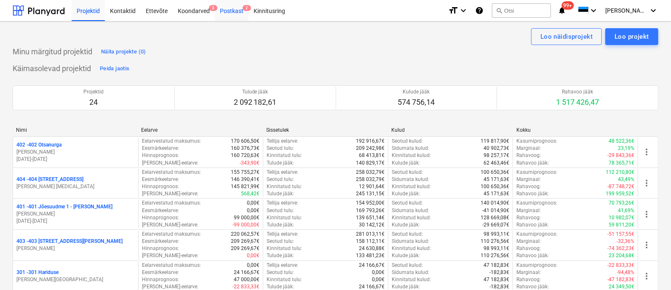
click at [237, 9] on div "Postkast 2" at bounding box center [232, 10] width 34 height 21
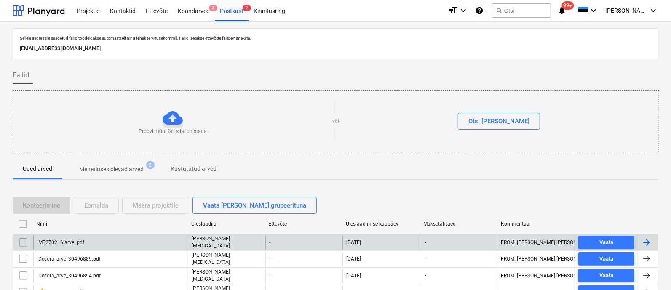
click at [58, 240] on div "MT270216 arve..pdf" at bounding box center [60, 243] width 47 height 6
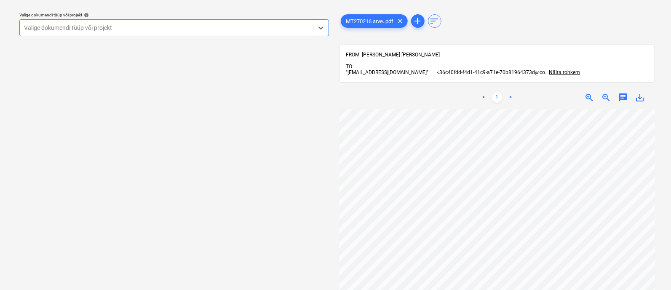
click at [602, 98] on span "zoom_out" at bounding box center [606, 98] width 10 height 10
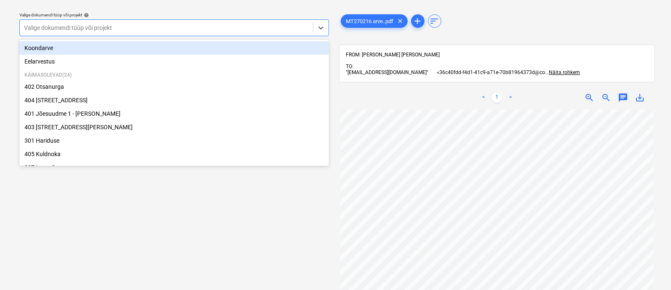
click at [80, 24] on div at bounding box center [166, 28] width 285 height 8
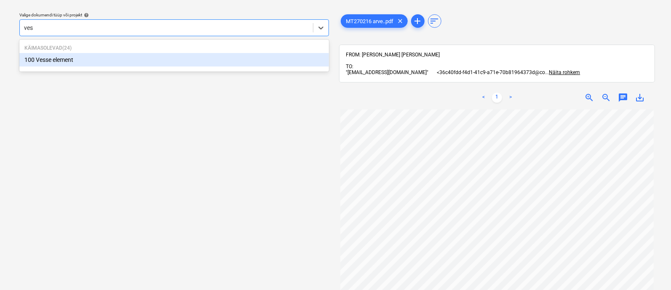
type input "[PERSON_NAME]"
click at [82, 60] on div "100 Vesse element" at bounding box center [174, 59] width 310 height 13
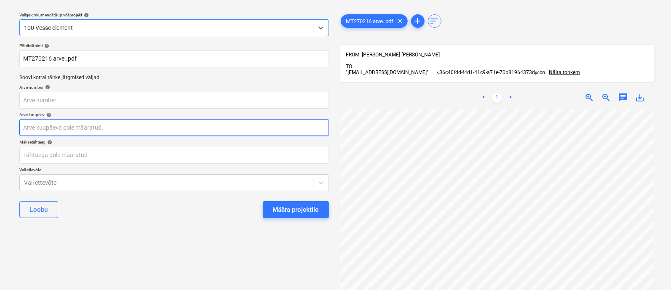
click at [128, 125] on body "Projektid Kontaktid Ettevõte Koondarved 3 Postkast 2 Kinnitusring format_size k…" at bounding box center [335, 122] width 671 height 290
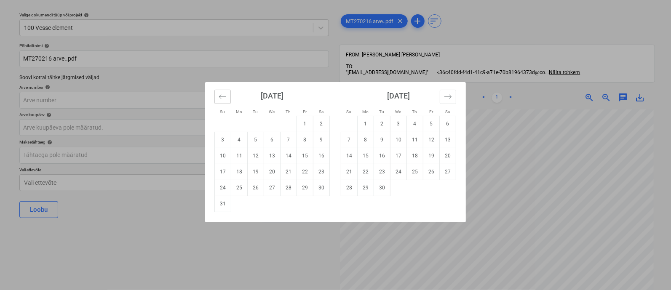
click at [219, 96] on icon "Move backward to switch to the previous month." at bounding box center [223, 97] width 8 height 8
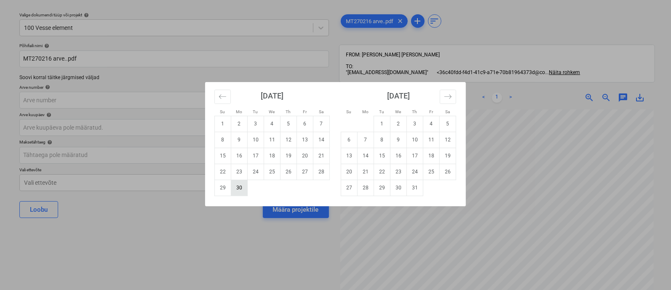
click at [242, 187] on td "30" at bounding box center [239, 188] width 16 height 16
type input "[DATE]"
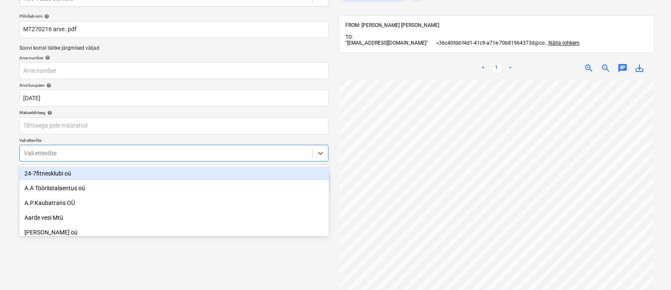
click at [155, 179] on body "Projektid Kontaktid Ettevõte Koondarved 3 Postkast 2 Kinnitusring format_size k…" at bounding box center [335, 93] width 671 height 290
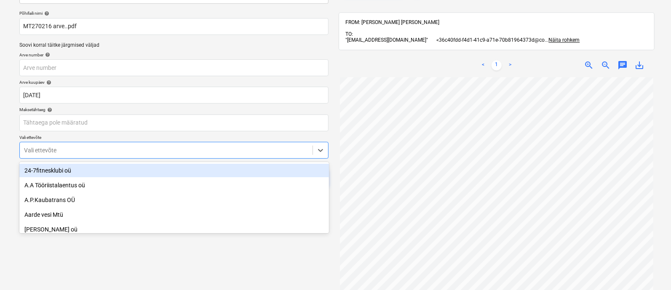
scroll to position [58, 0]
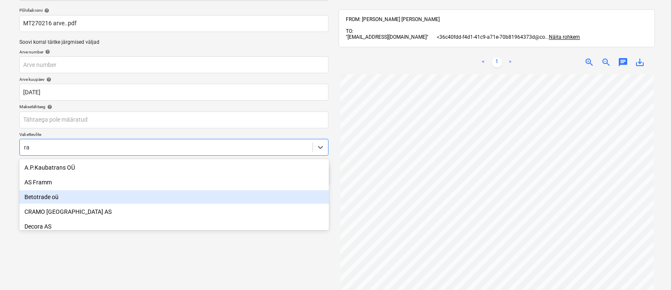
type input "rai"
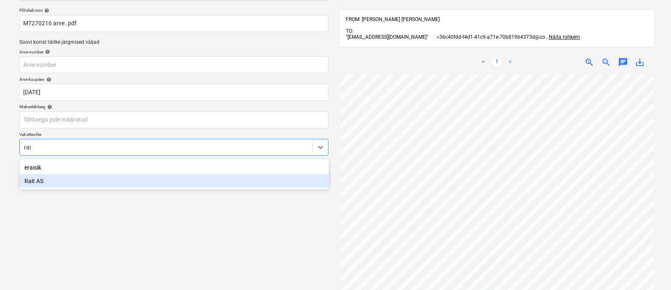
click at [88, 178] on div "Rait AS" at bounding box center [174, 180] width 310 height 13
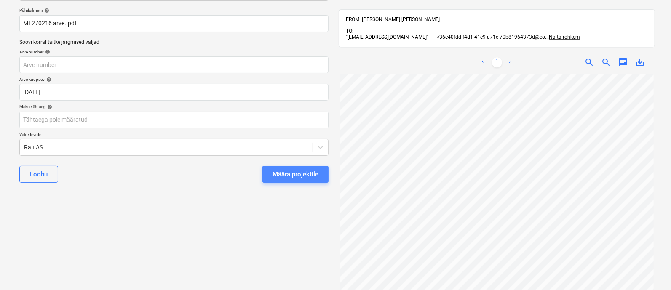
click at [304, 173] on div "Määra projektile" at bounding box center [295, 174] width 46 height 11
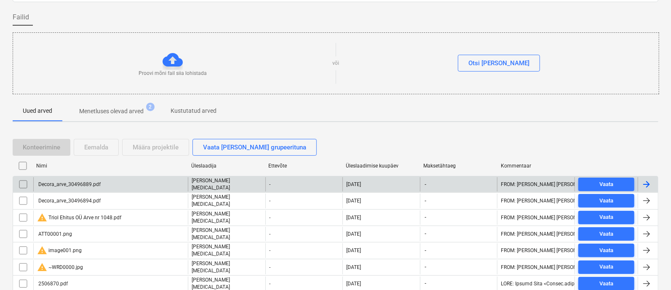
click at [95, 182] on div "Decora_arve_30496889.pdf" at bounding box center [69, 185] width 64 height 6
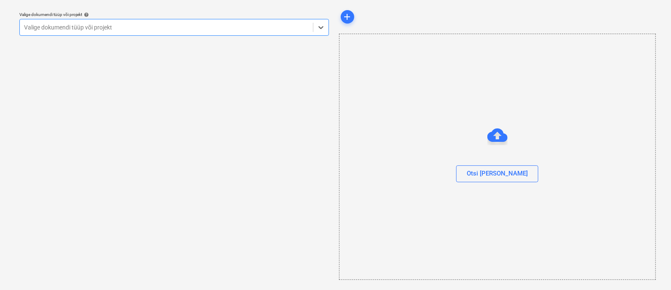
scroll to position [23, 0]
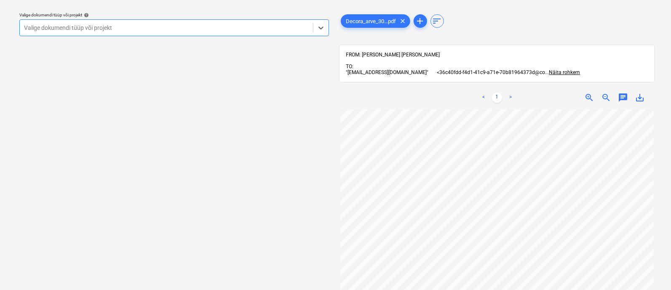
click at [85, 25] on div at bounding box center [166, 28] width 285 height 8
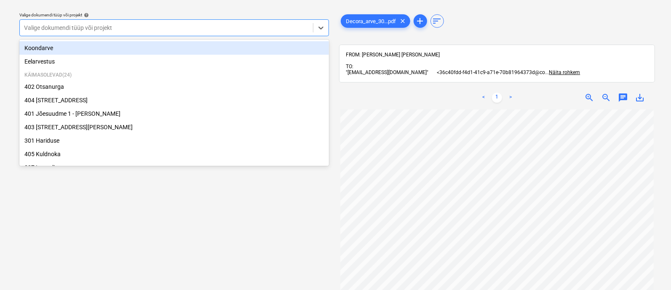
click at [85, 25] on div at bounding box center [166, 28] width 285 height 8
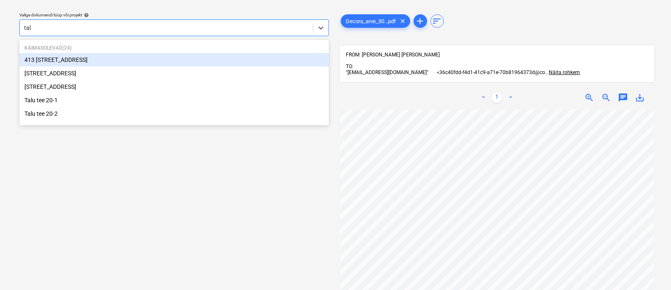
type input "talu"
click at [72, 58] on div "[STREET_ADDRESS]" at bounding box center [174, 59] width 310 height 13
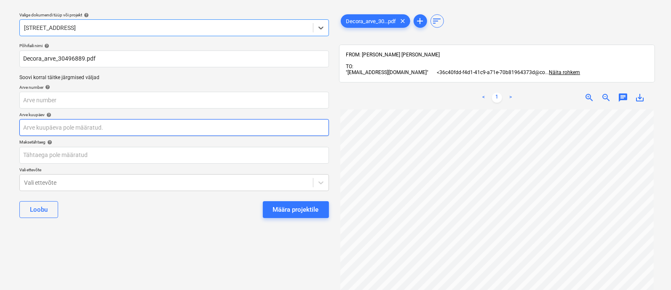
click at [60, 132] on body "Projektid Kontaktid Ettevõte Koondarved 3 Postkast 2 Kinnitusring format_size k…" at bounding box center [335, 122] width 671 height 290
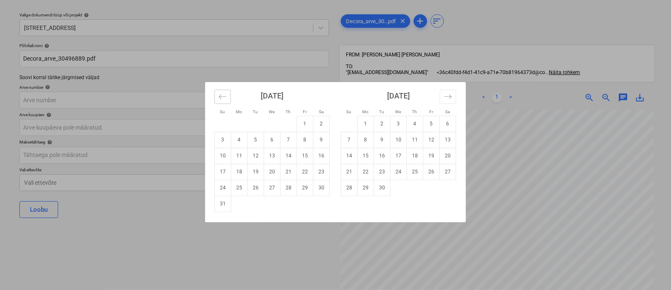
click at [222, 96] on icon "Move backward to switch to the previous month." at bounding box center [223, 97] width 8 height 8
click at [255, 126] on td "1" at bounding box center [256, 124] width 16 height 16
type input "[DATE]"
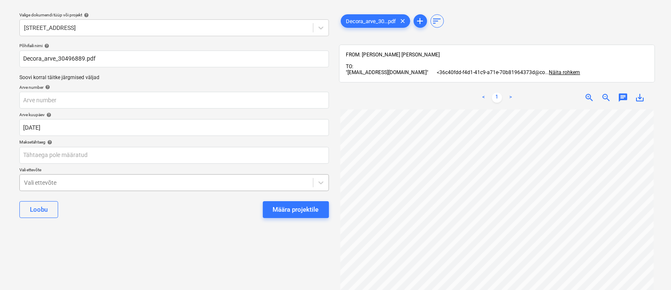
click at [97, 187] on body "Projektid Kontaktid Ettevõte Koondarved 3 Postkast 2 Kinnitusring format_size k…" at bounding box center [335, 122] width 671 height 290
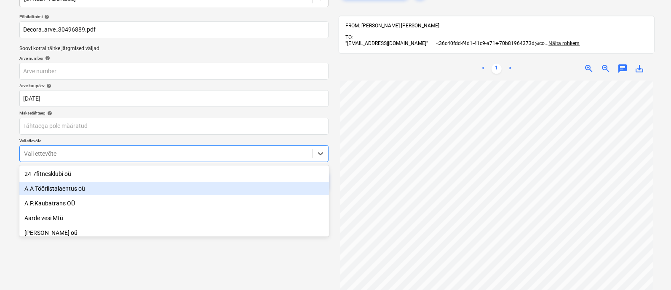
scroll to position [58, 0]
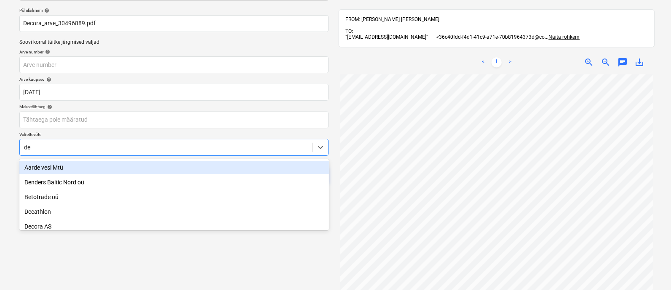
type input "dec"
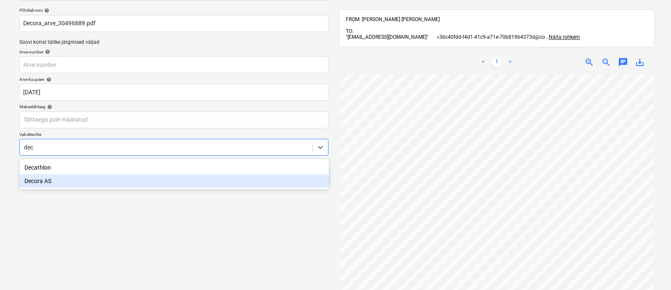
click at [63, 180] on div "Decora AS" at bounding box center [174, 180] width 310 height 13
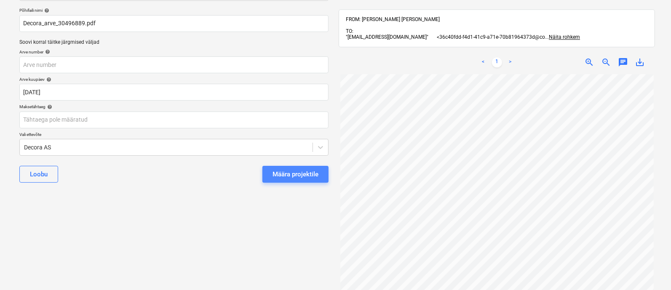
click at [286, 174] on div "Määra projektile" at bounding box center [295, 174] width 46 height 11
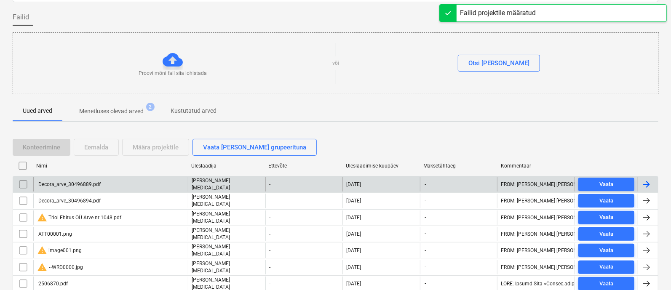
scroll to position [23, 0]
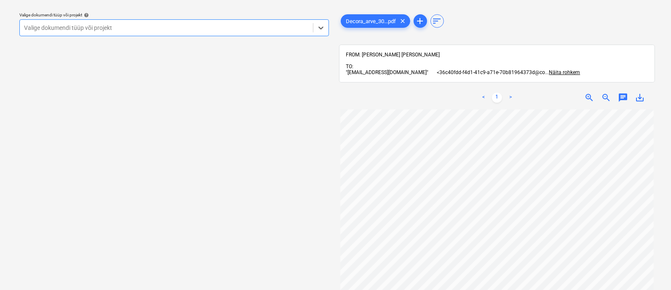
click at [98, 24] on div at bounding box center [166, 28] width 285 height 8
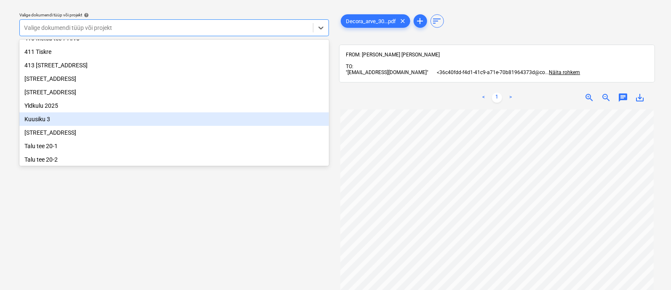
scroll to position [249, 0]
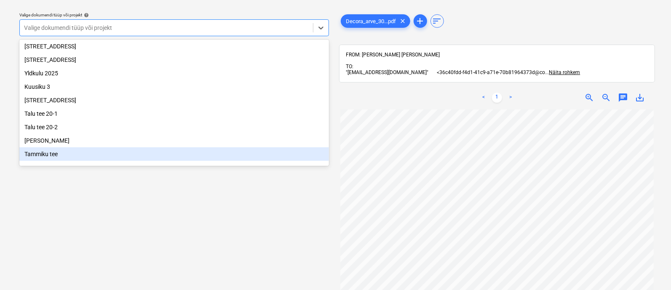
click at [96, 157] on div "Tammiku tee" at bounding box center [174, 153] width 310 height 13
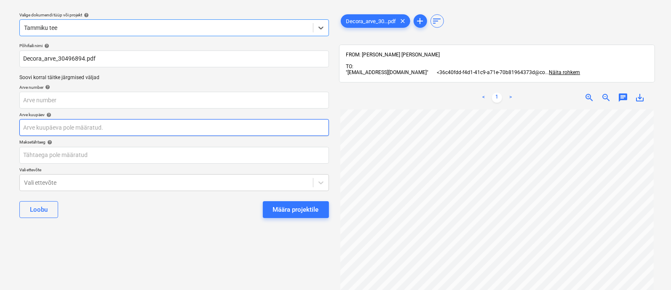
click at [86, 123] on body "Projektid Kontaktid Ettevõte Koondarved 3 Postkast 2 Kinnitusring format_size k…" at bounding box center [335, 122] width 671 height 290
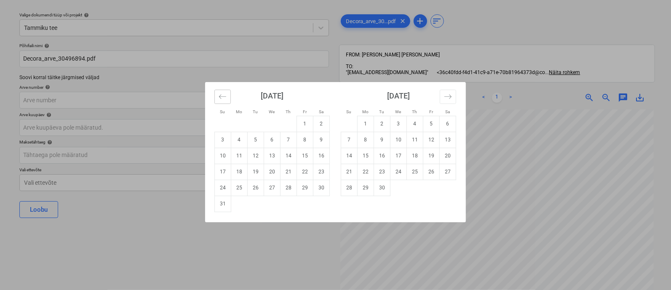
click at [219, 95] on icon "Move backward to switch to the previous month." at bounding box center [223, 97] width 8 height 8
click at [261, 124] on td "1" at bounding box center [256, 124] width 16 height 16
type input "[DATE]"
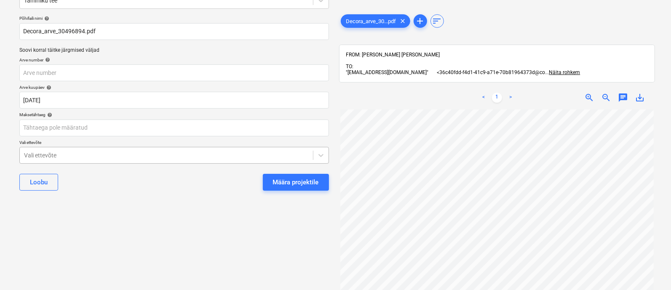
click at [99, 180] on body "Projektid Kontaktid Ettevõte Koondarved 3 Postkast 2 Kinnitusring format_size k…" at bounding box center [335, 95] width 671 height 290
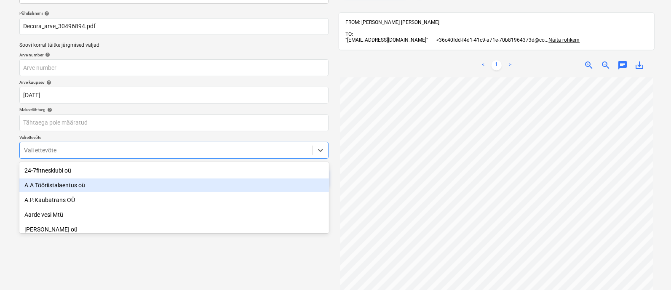
scroll to position [58, 0]
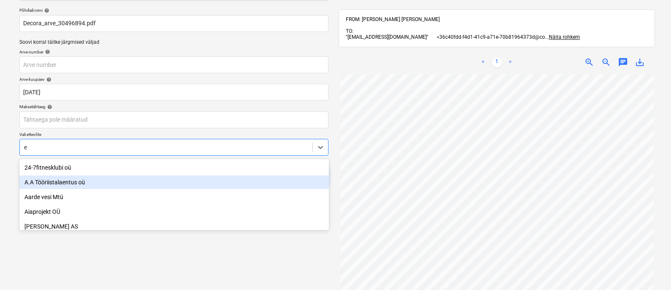
type input "ec"
click at [79, 181] on div "Decora AS" at bounding box center [174, 180] width 310 height 13
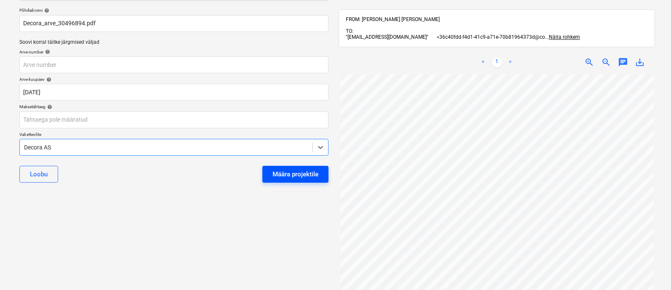
click at [283, 177] on div "Määra projektile" at bounding box center [295, 174] width 46 height 11
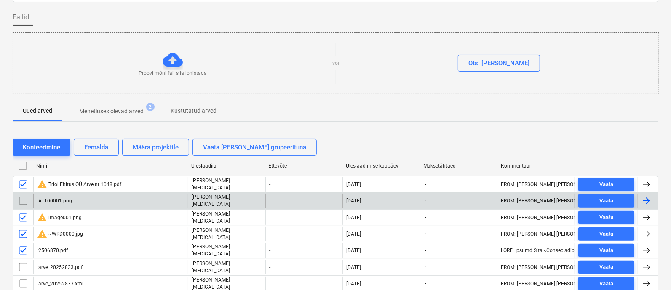
click at [22, 197] on input "checkbox" at bounding box center [22, 200] width 13 height 13
click at [21, 197] on input "checkbox" at bounding box center [22, 200] width 13 height 13
click at [24, 244] on input "checkbox" at bounding box center [22, 250] width 13 height 13
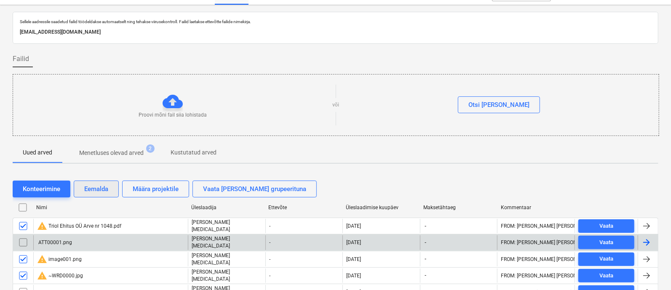
scroll to position [5, 0]
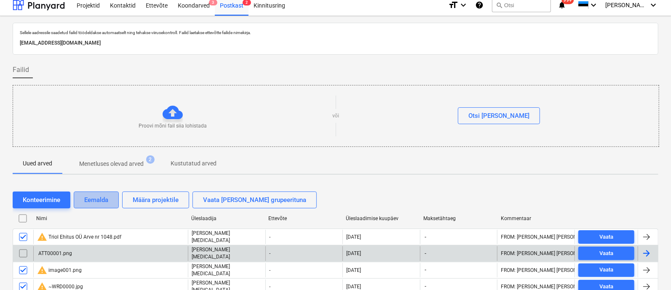
click at [101, 199] on div "Eemalda" at bounding box center [96, 200] width 24 height 11
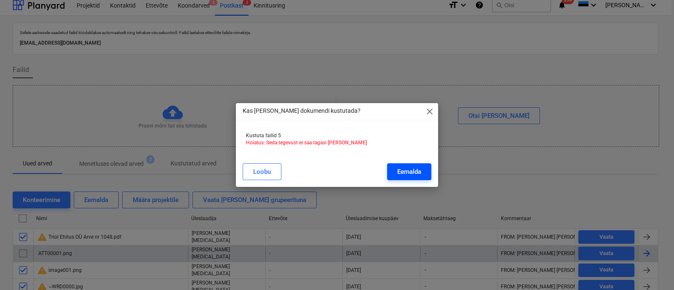
click at [416, 173] on div "Eemalda" at bounding box center [409, 171] width 24 height 11
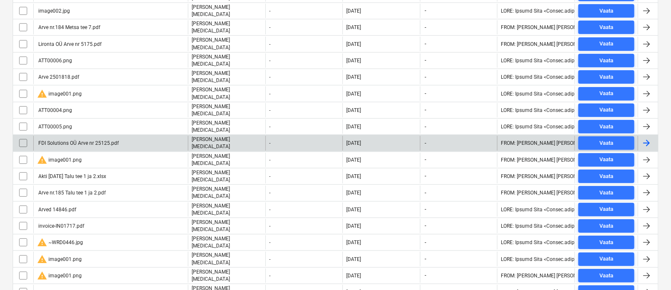
scroll to position [427, 0]
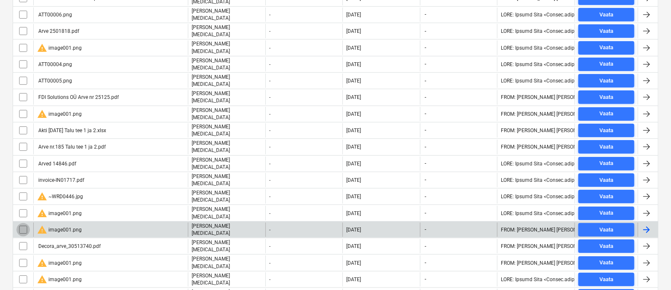
click at [22, 223] on input "checkbox" at bounding box center [22, 229] width 13 height 13
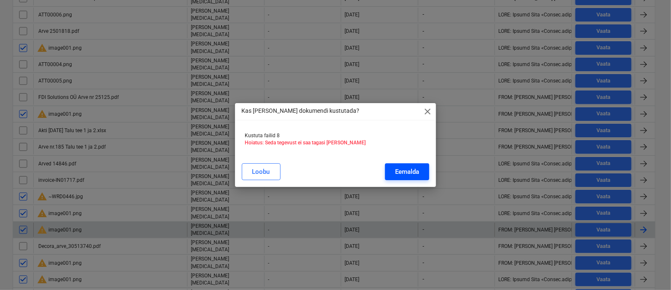
click at [406, 174] on div "Eemalda" at bounding box center [407, 171] width 24 height 11
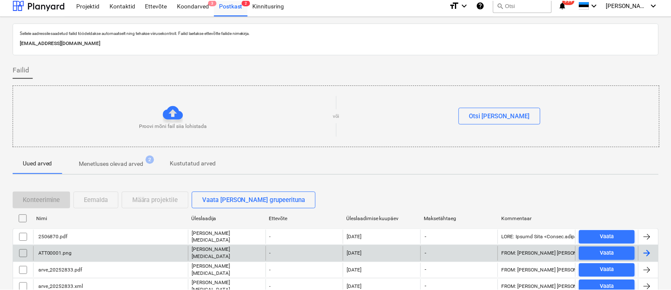
scroll to position [321, 0]
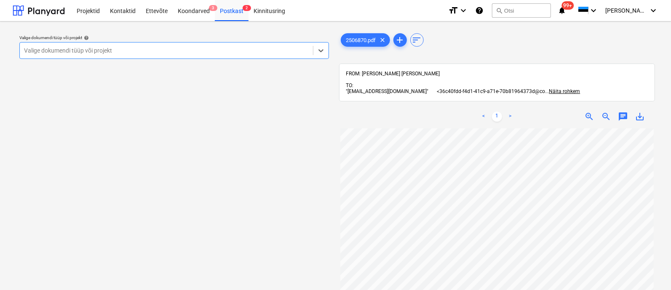
click at [95, 51] on div at bounding box center [166, 50] width 285 height 8
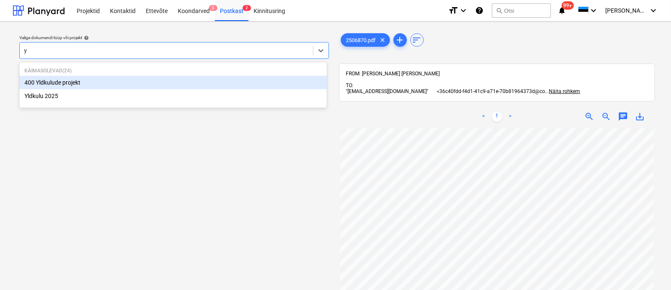
type input "yl"
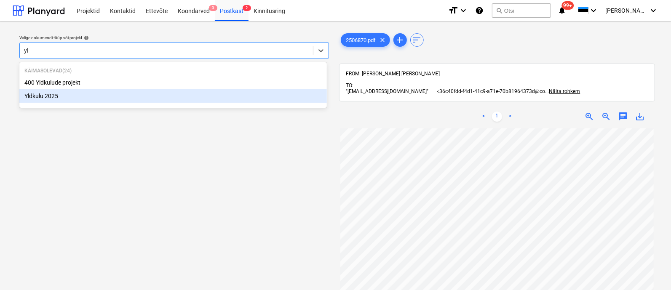
click at [93, 98] on div "Yldkulu 2025" at bounding box center [172, 95] width 307 height 13
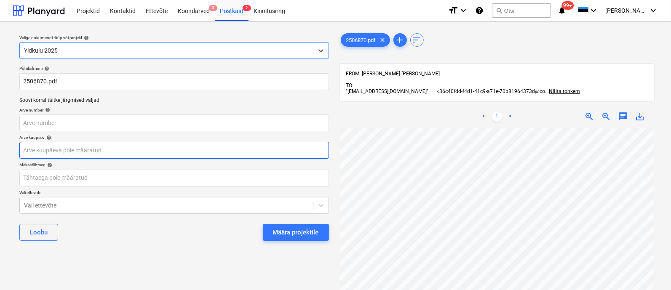
click at [106, 144] on body "Projektid Kontaktid Ettevõte Koondarved 3 Postkast 2 Kinnitusring format_size k…" at bounding box center [335, 145] width 671 height 290
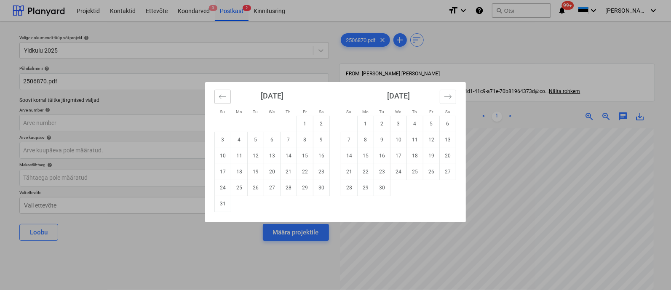
click at [220, 98] on icon "Move backward to switch to the previous month." at bounding box center [222, 96] width 7 height 4
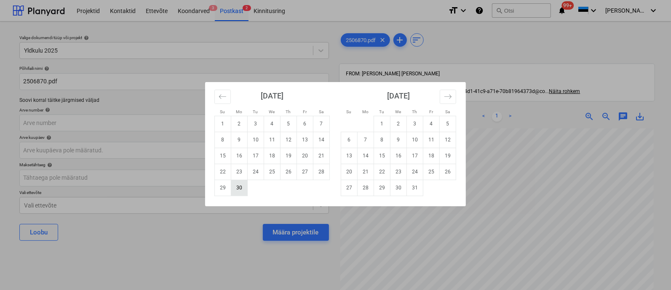
click at [240, 187] on td "30" at bounding box center [239, 188] width 16 height 16
type input "[DATE]"
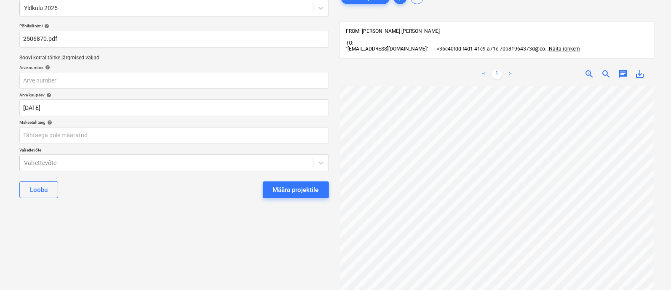
click at [48, 205] on body "Projektid Kontaktid Ettevõte Koondarved 3 Postkast 2 Kinnitusring format_size k…" at bounding box center [335, 102] width 671 height 290
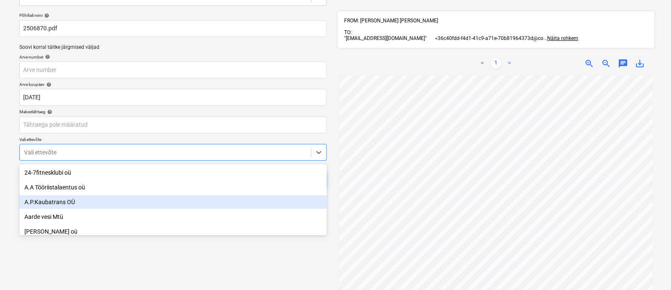
scroll to position [58, 0]
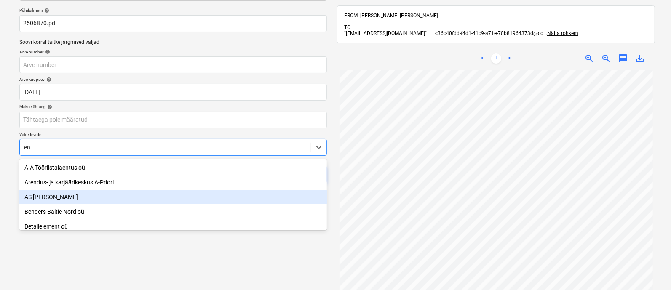
type input "env"
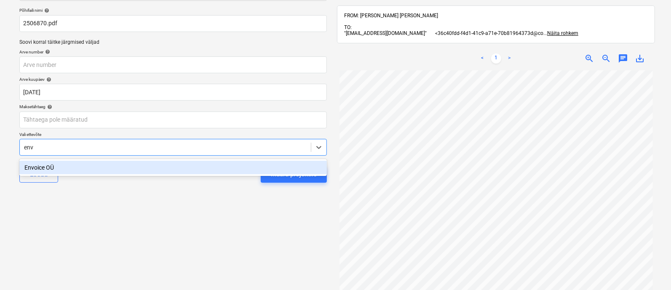
click at [55, 169] on div "Envoice OÜ" at bounding box center [172, 167] width 307 height 13
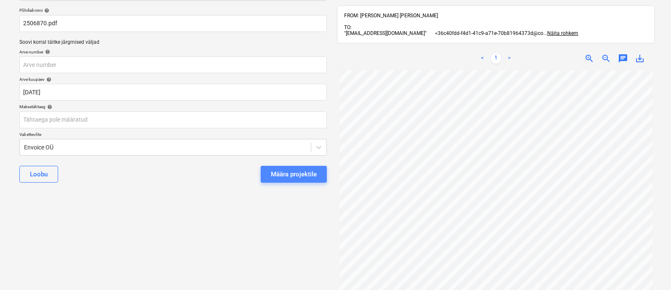
click at [304, 171] on div "Määra projektile" at bounding box center [294, 174] width 46 height 11
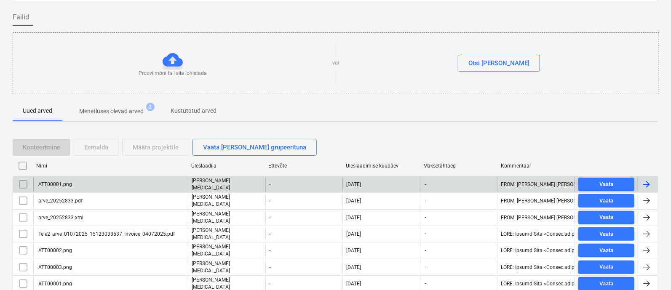
click at [127, 182] on div "ATT00001.png" at bounding box center [110, 184] width 155 height 14
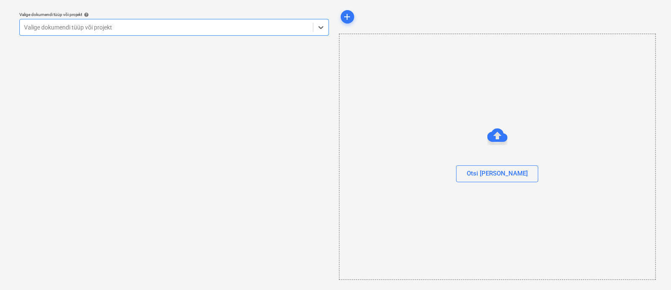
scroll to position [23, 0]
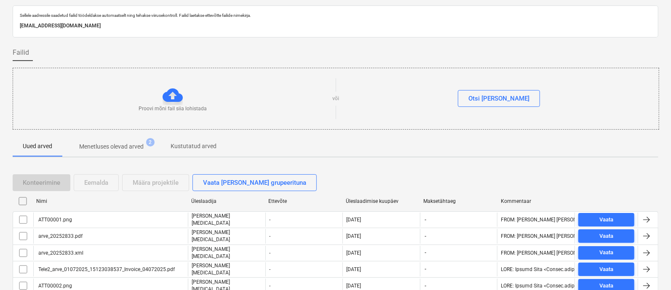
scroll to position [58, 0]
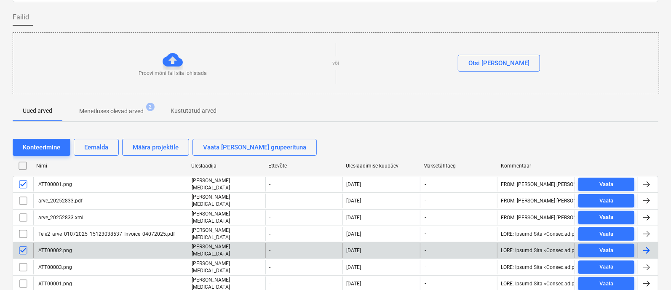
click at [24, 261] on input "checkbox" at bounding box center [22, 267] width 13 height 13
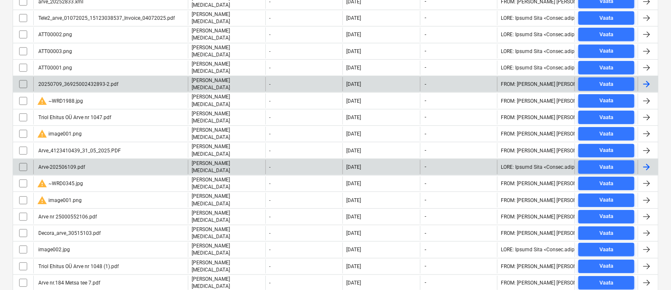
scroll to position [158, 0]
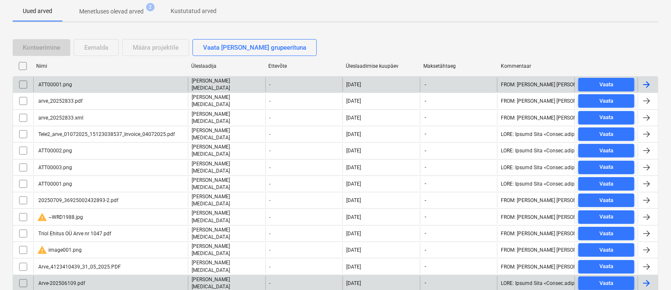
click at [52, 83] on div "ATT00001.png" at bounding box center [54, 85] width 35 height 6
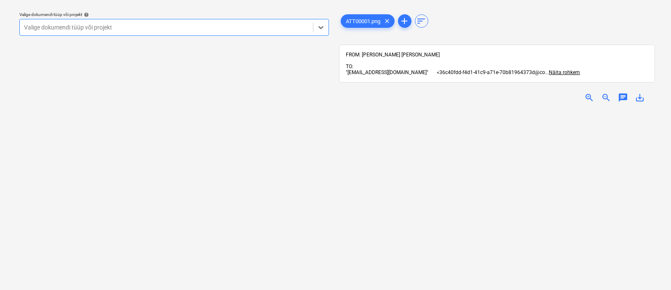
scroll to position [23, 0]
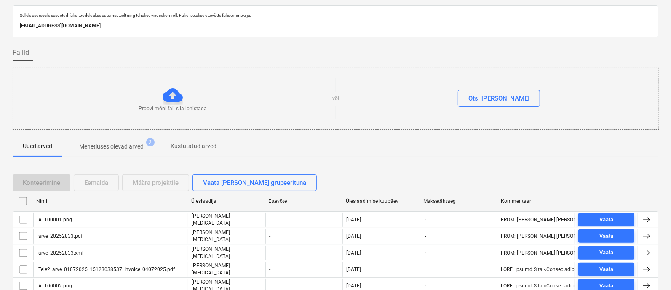
scroll to position [158, 0]
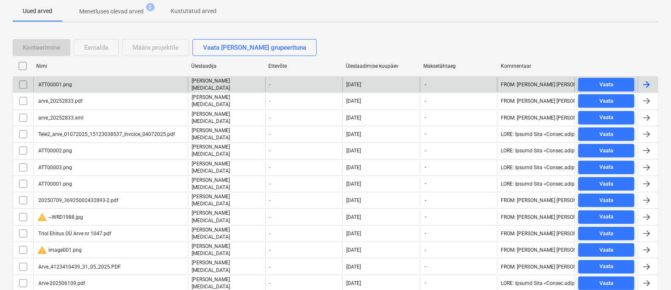
click at [21, 83] on input "checkbox" at bounding box center [22, 84] width 13 height 13
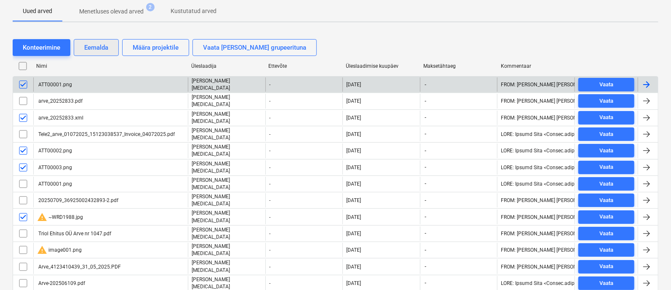
click at [97, 41] on button "Eemalda" at bounding box center [96, 47] width 45 height 17
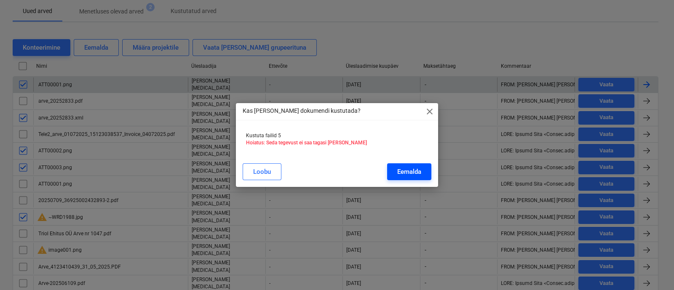
click at [403, 169] on div "Eemalda" at bounding box center [409, 171] width 24 height 11
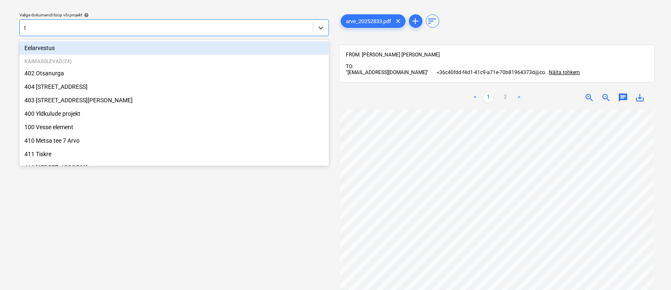
type input "ta"
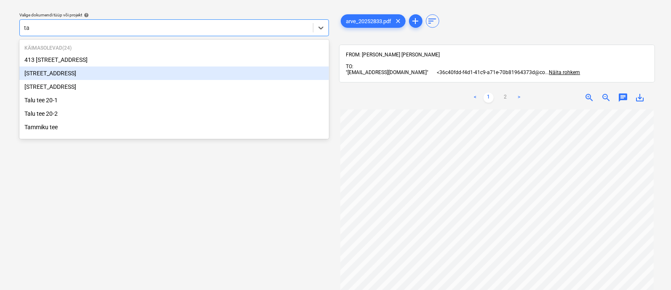
click at [70, 70] on div "[STREET_ADDRESS]" at bounding box center [174, 73] width 310 height 13
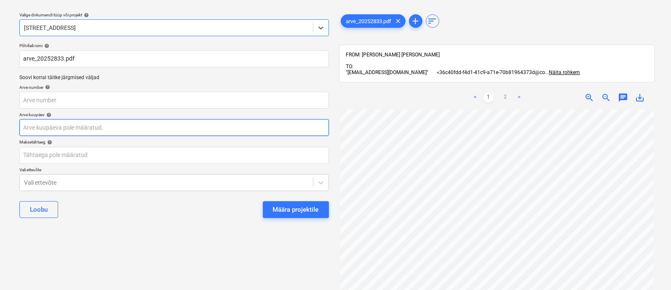
click at [69, 127] on body "Projektid Kontaktid Ettevõte Koondarved 3 Postkast 2 Kinnitusring format_size k…" at bounding box center [335, 122] width 671 height 290
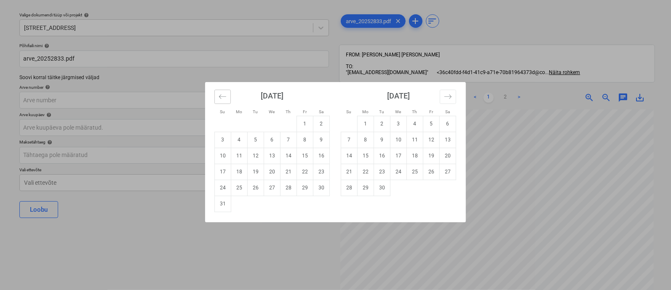
click at [220, 93] on icon "Move backward to switch to the previous month." at bounding box center [223, 97] width 8 height 8
click at [287, 123] on td "3" at bounding box center [288, 124] width 16 height 16
type input "[DATE]"
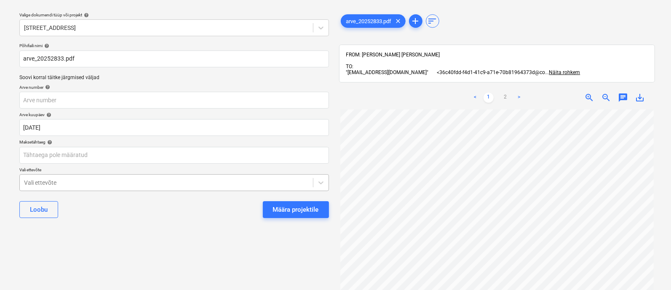
click at [104, 179] on body "Projektid Kontaktid Ettevõte Koondarved 3 Postkast 2 Kinnitusring format_size k…" at bounding box center [335, 122] width 671 height 290
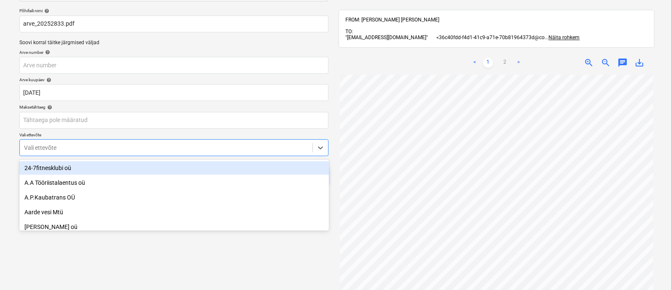
scroll to position [58, 0]
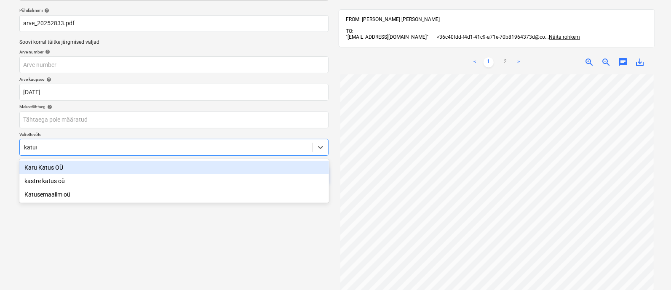
type input "[PERSON_NAME]"
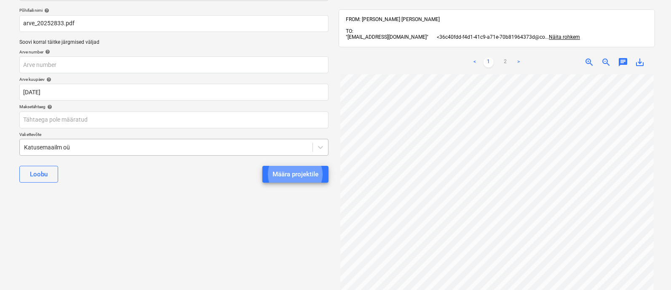
click at [262, 166] on button "Määra projektile" at bounding box center [295, 174] width 66 height 17
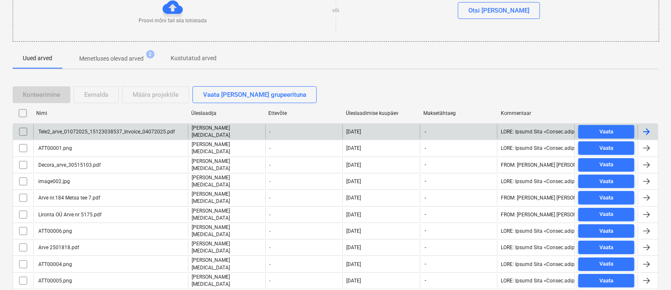
click at [72, 130] on div "Tele2_arve_01072025_15123038537_Invoice_04072025.pdf" at bounding box center [106, 132] width 138 height 6
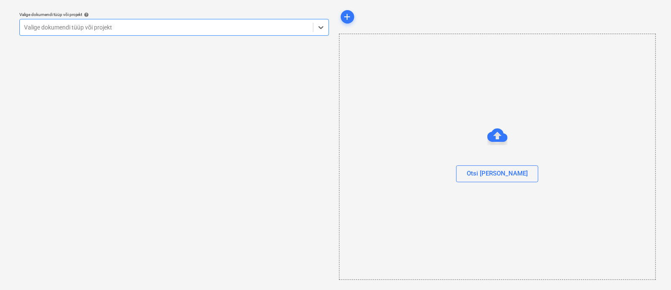
scroll to position [23, 0]
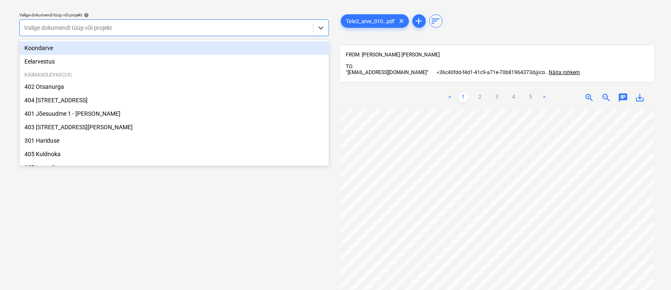
click at [96, 29] on div at bounding box center [166, 28] width 285 height 8
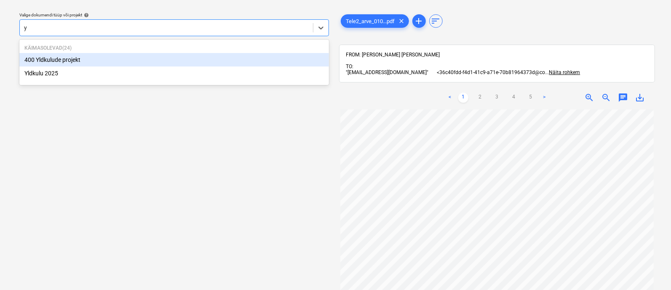
type input "yl"
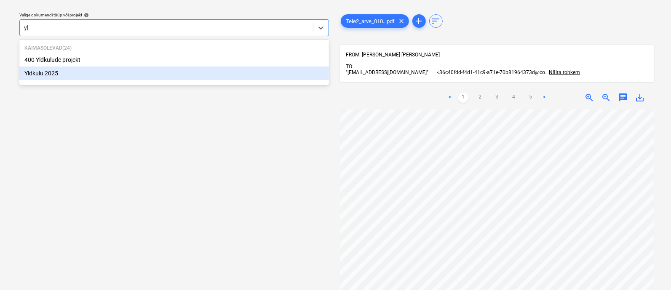
click at [87, 68] on div "Yldkulu 2025" at bounding box center [174, 73] width 310 height 13
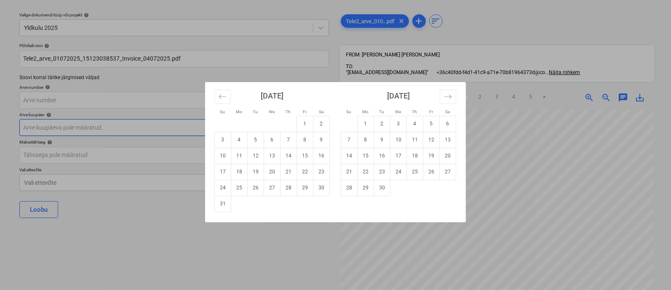
click at [87, 127] on body "Projektid Kontaktid Ettevõte Koondarved 3 Postkast 2 Kinnitusring format_size k…" at bounding box center [335, 122] width 671 height 290
click at [221, 98] on icon "Move backward to switch to the previous month." at bounding box center [223, 97] width 8 height 8
click at [250, 124] on td "1" at bounding box center [256, 124] width 16 height 16
type input "[DATE]"
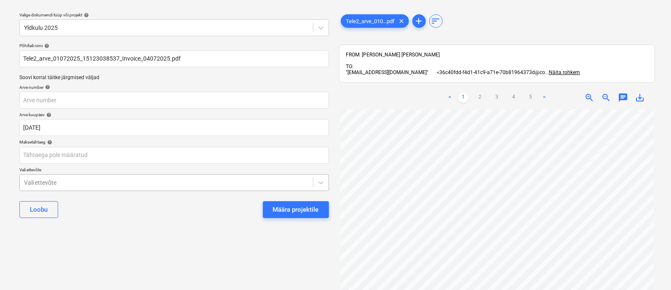
click at [74, 182] on body "Projektid Kontaktid Ettevõte Koondarved 3 Postkast 2 Kinnitusring format_size k…" at bounding box center [335, 122] width 671 height 290
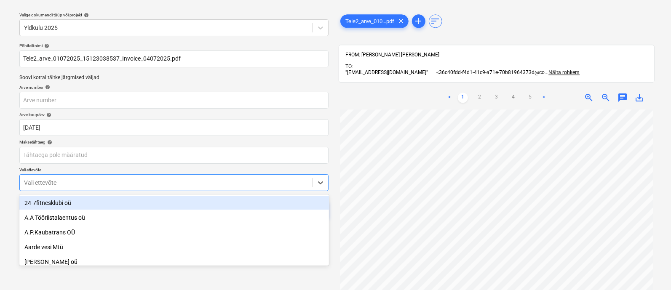
scroll to position [58, 0]
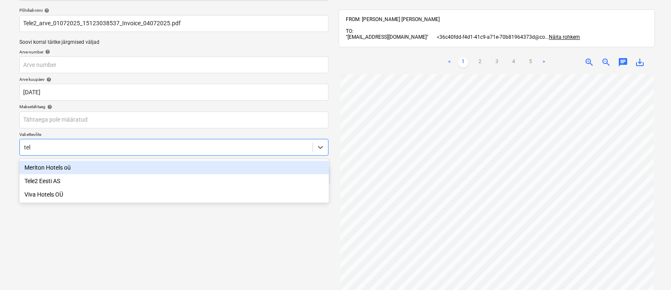
type input "tele"
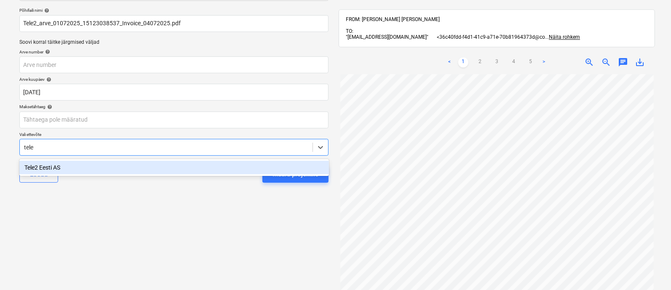
click at [61, 170] on div "Tele2 Eesti AS" at bounding box center [174, 167] width 310 height 13
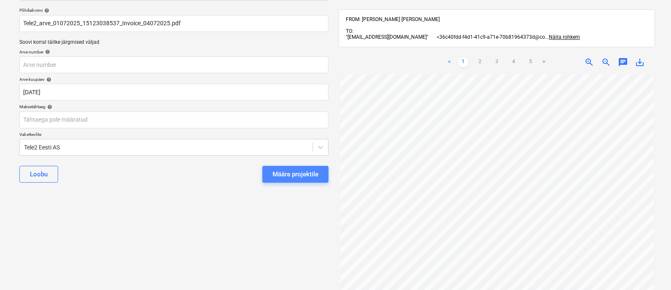
click at [299, 171] on div "Määra projektile" at bounding box center [295, 174] width 46 height 11
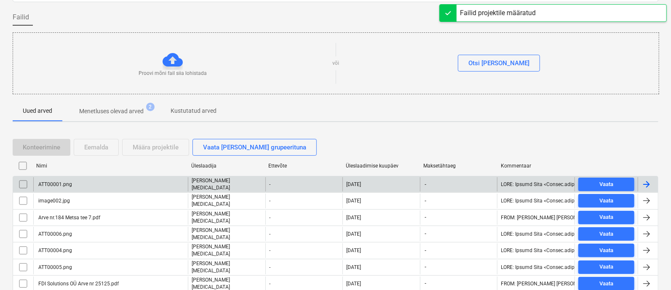
click at [72, 183] on div "ATT00001.png" at bounding box center [110, 184] width 155 height 14
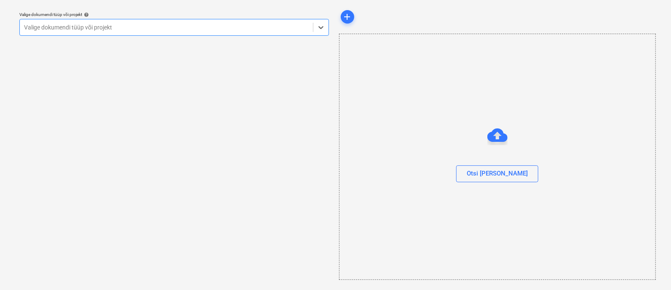
scroll to position [23, 0]
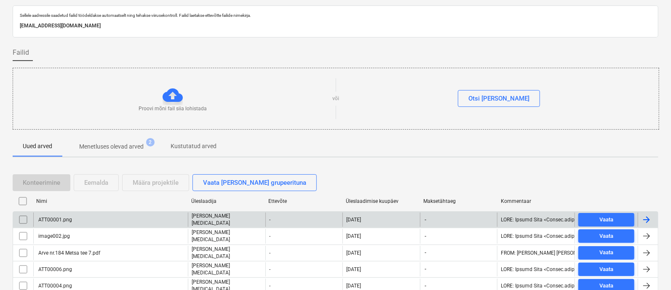
scroll to position [58, 0]
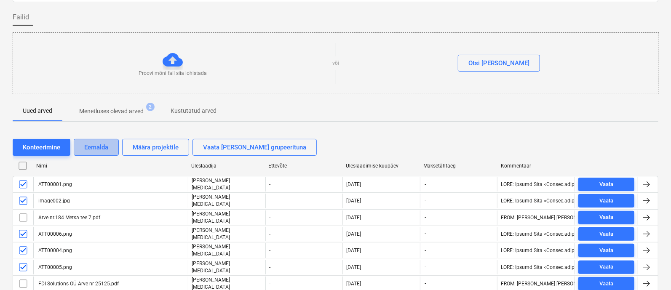
click at [90, 142] on div "Eemalda" at bounding box center [96, 147] width 24 height 11
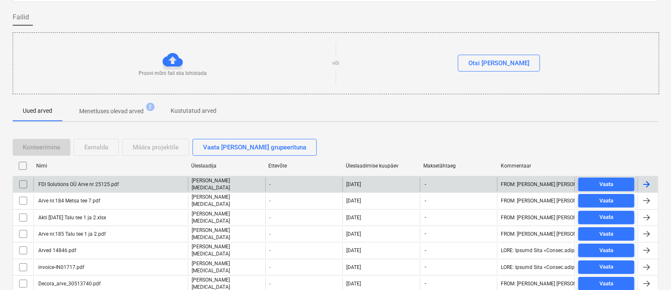
click at [54, 182] on div "FDI Solutions OÜ Arve nr 25125.pdf" at bounding box center [78, 185] width 82 height 6
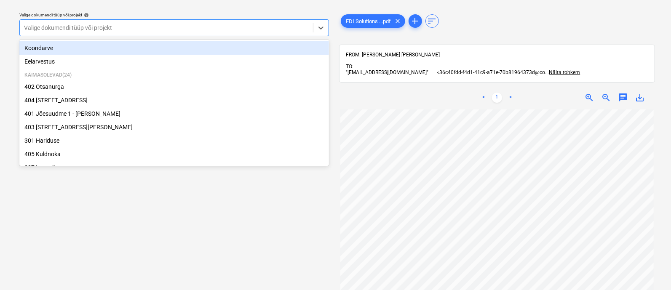
click at [46, 26] on div at bounding box center [166, 28] width 285 height 8
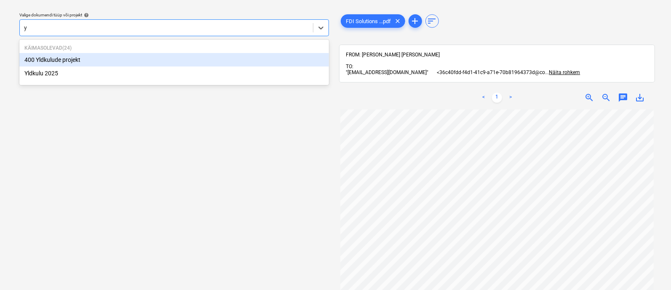
type input "yl"
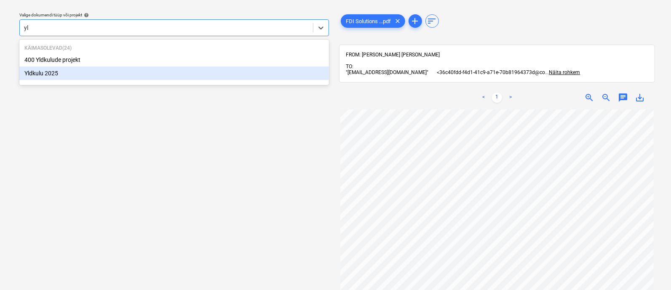
click at [65, 72] on div "Yldkulu 2025" at bounding box center [174, 73] width 310 height 13
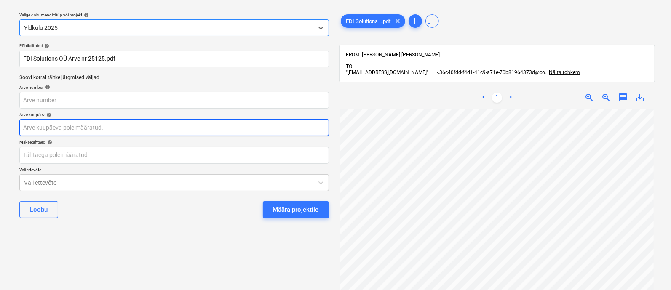
click at [75, 124] on body "Projektid Kontaktid Ettevõte Koondarved 3 Postkast 2 Kinnitusring format_size k…" at bounding box center [335, 122] width 671 height 290
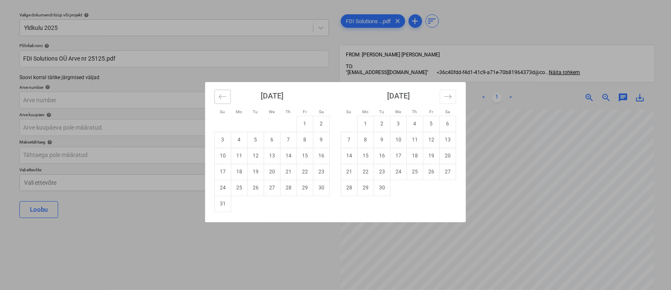
click at [224, 93] on icon "Move backward to switch to the previous month." at bounding box center [223, 97] width 8 height 8
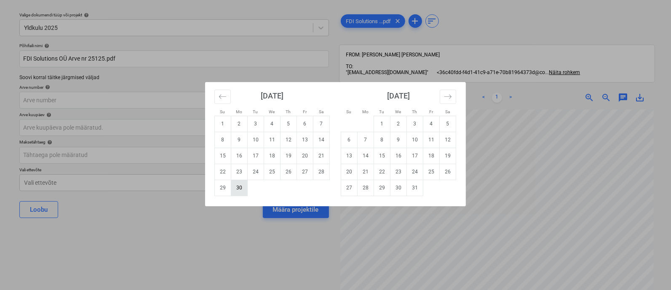
click at [234, 188] on td "30" at bounding box center [239, 188] width 16 height 16
type input "[DATE]"
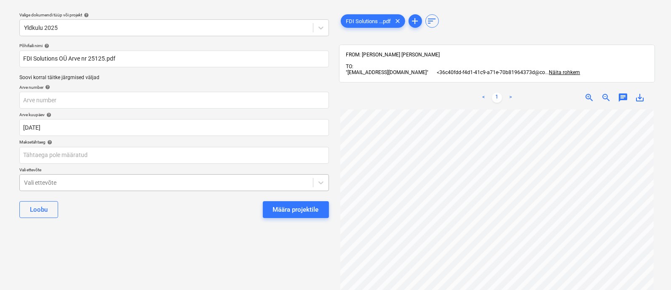
click at [77, 178] on body "Projektid Kontaktid Ettevõte Koondarved 3 Postkast 2 Kinnitusring format_size k…" at bounding box center [335, 122] width 671 height 290
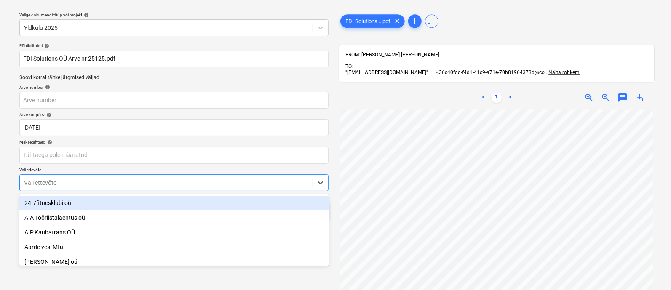
scroll to position [58, 0]
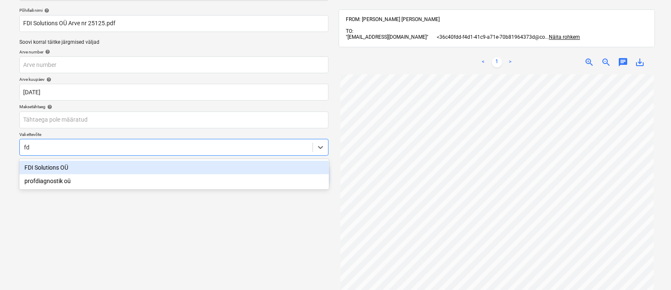
type input "fdi"
click at [74, 168] on div "FDI Solutions OÜ" at bounding box center [174, 167] width 310 height 13
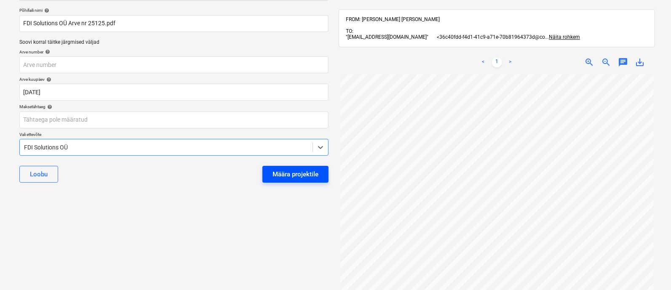
click at [291, 173] on div "Määra projektile" at bounding box center [295, 174] width 46 height 11
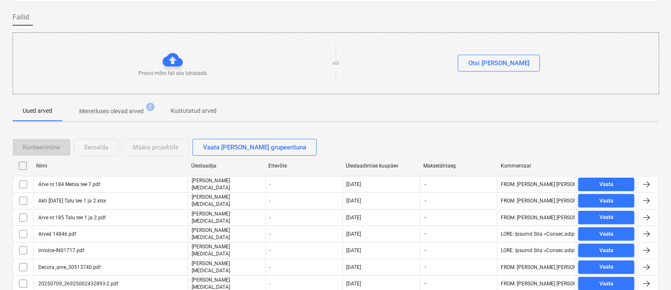
click at [76, 182] on div "Arve nr.184 Metsa tee 7.pdf" at bounding box center [68, 185] width 63 height 6
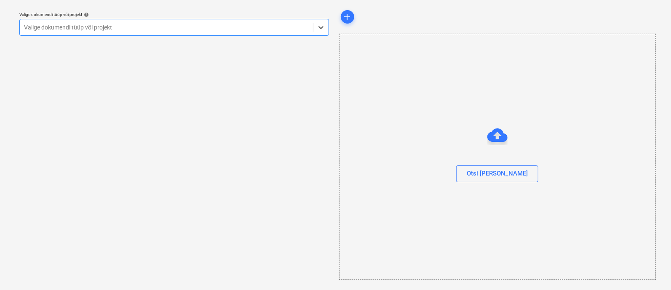
scroll to position [23, 0]
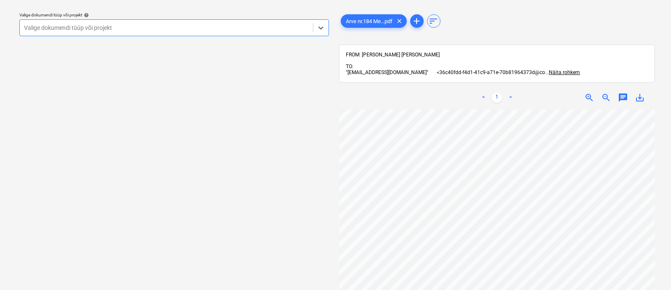
click at [106, 27] on div at bounding box center [166, 28] width 285 height 8
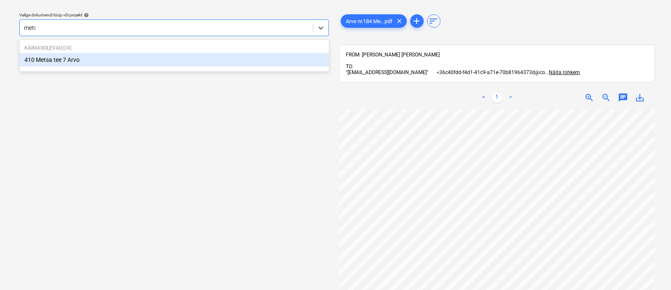
type input "metsa"
click at [107, 61] on div "410 Metsa tee 7 Arvo" at bounding box center [174, 59] width 310 height 13
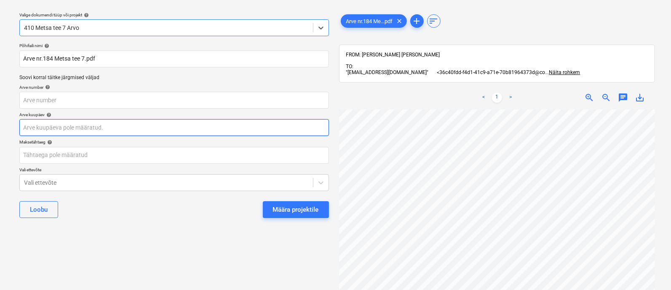
click at [92, 125] on body "Projektid Kontaktid Ettevõte Koondarved 3 Postkast 2 Kinnitusring format_size k…" at bounding box center [335, 122] width 671 height 290
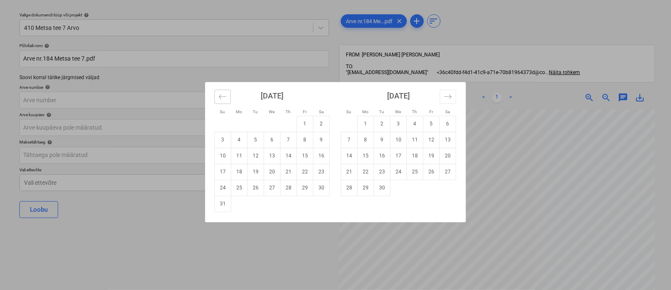
click at [223, 103] on button "Move backward to switch to the previous month." at bounding box center [222, 97] width 16 height 14
click at [220, 96] on icon "Move backward to switch to the previous month." at bounding box center [222, 96] width 7 height 4
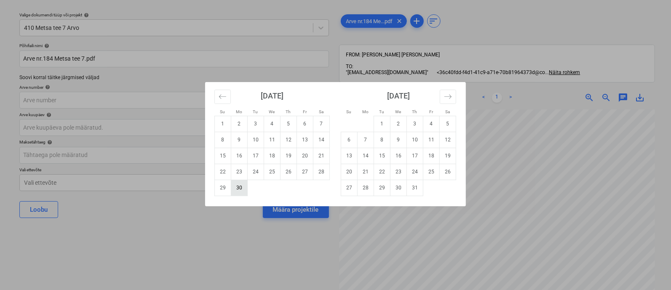
click at [238, 188] on td "30" at bounding box center [239, 188] width 16 height 16
type input "[DATE]"
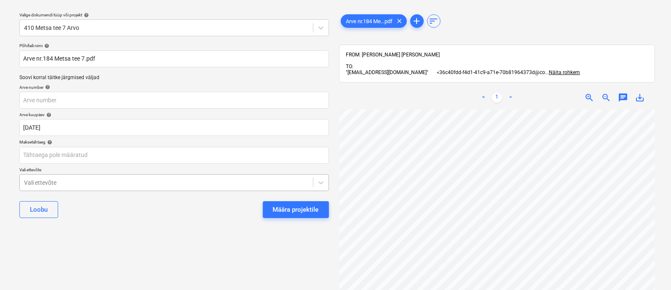
click at [174, 180] on body "Projektid Kontaktid Ettevõte Koondarved 3 Postkast 2 Kinnitusring format_size k…" at bounding box center [335, 122] width 671 height 290
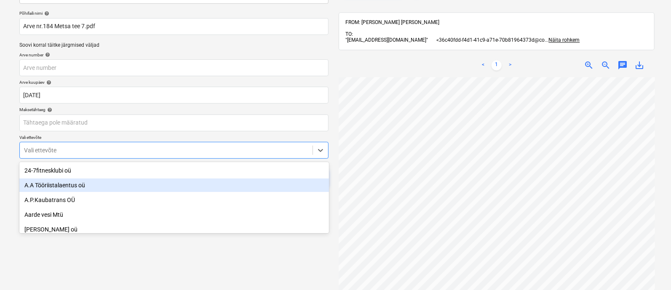
scroll to position [58, 0]
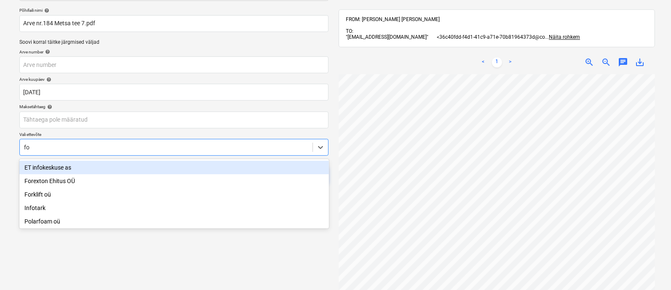
type input "for"
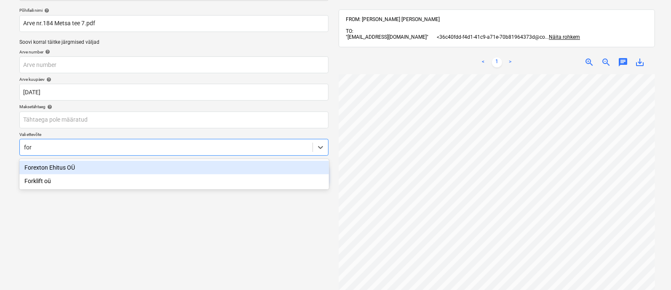
click at [116, 166] on div "Forexton Ehitus OÜ" at bounding box center [174, 167] width 310 height 13
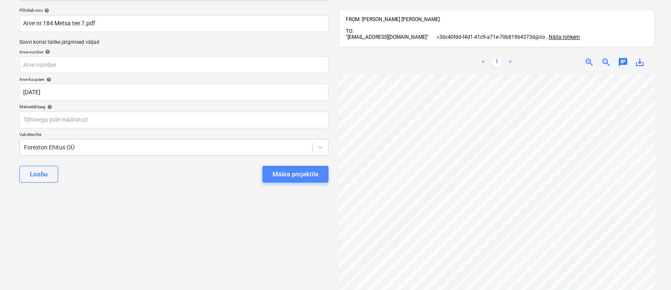
click at [297, 171] on div "Määra projektile" at bounding box center [295, 174] width 46 height 11
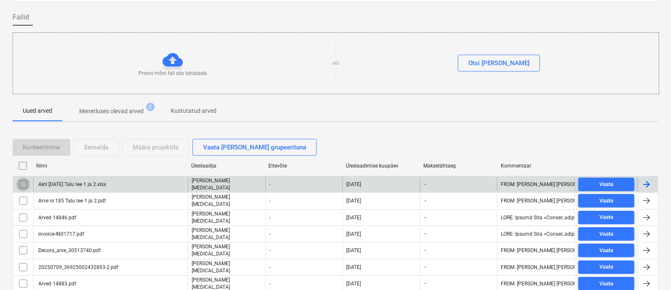
click at [23, 182] on input "checkbox" at bounding box center [22, 184] width 13 height 13
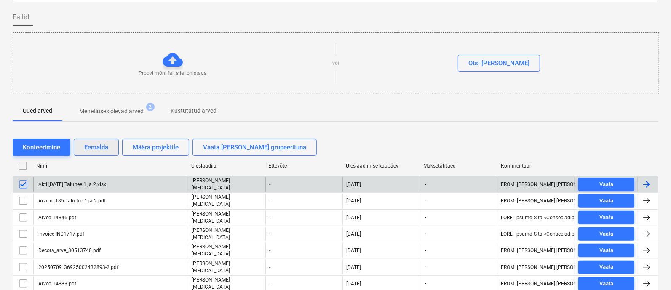
click at [91, 144] on div "Eemalda" at bounding box center [96, 147] width 24 height 11
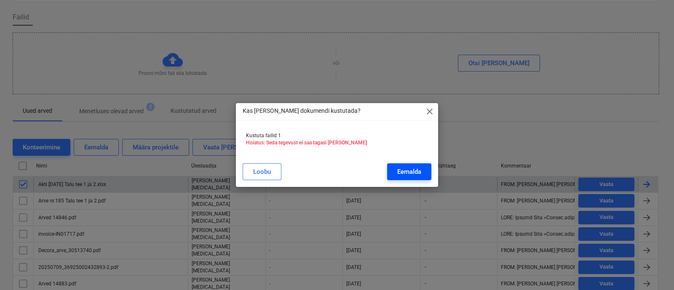
click at [402, 175] on div "Eemalda" at bounding box center [409, 171] width 24 height 11
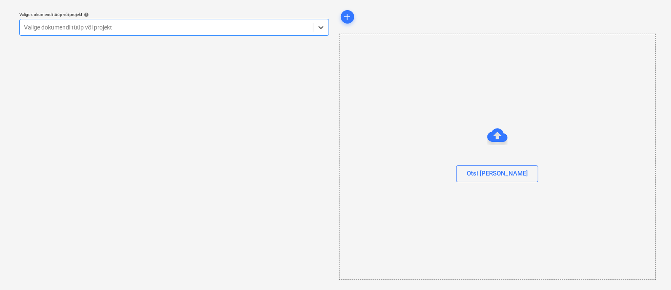
scroll to position [23, 0]
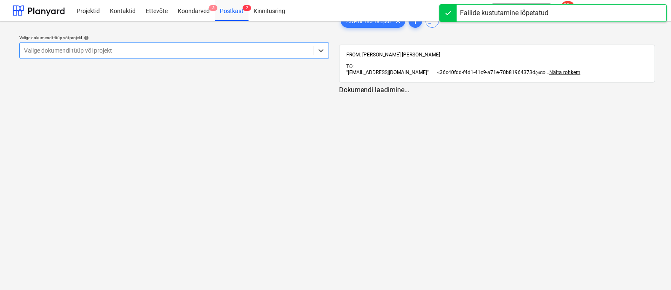
scroll to position [23, 0]
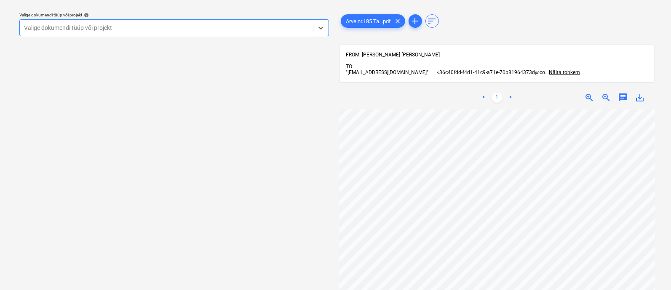
click at [87, 26] on div at bounding box center [166, 28] width 285 height 8
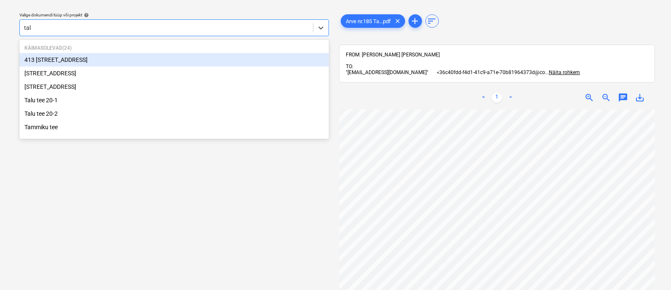
type input "talu"
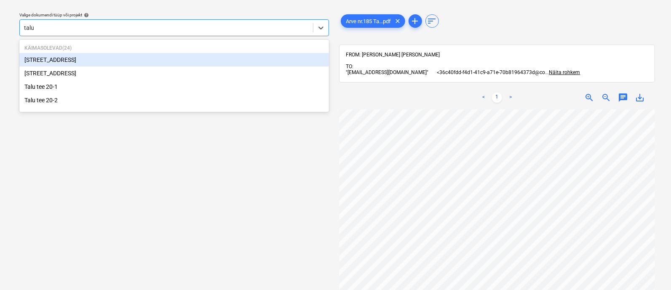
click at [62, 60] on div "[STREET_ADDRESS]" at bounding box center [174, 59] width 310 height 13
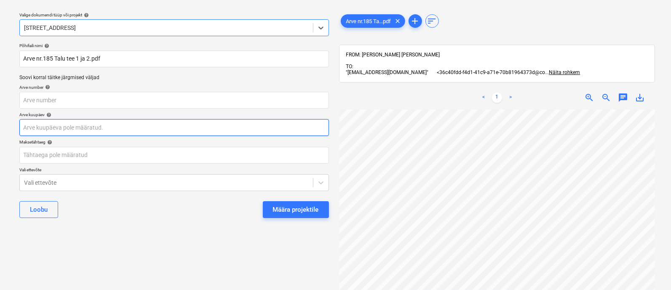
click at [77, 131] on body "Projektid Kontaktid Ettevõte Koondarved 3 Postkast 2 Kinnitusring format_size k…" at bounding box center [335, 122] width 671 height 290
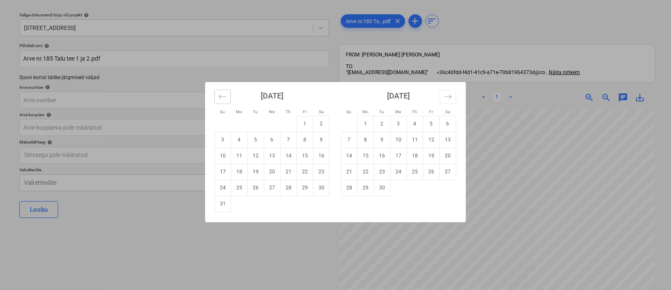
click at [222, 96] on icon "Move backward to switch to the previous month." at bounding box center [223, 97] width 8 height 8
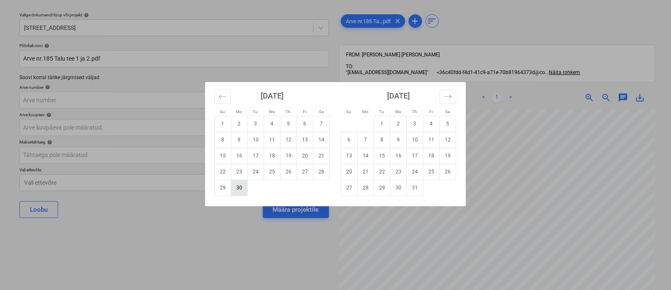
click at [238, 189] on td "30" at bounding box center [239, 188] width 16 height 16
type input "[DATE]"
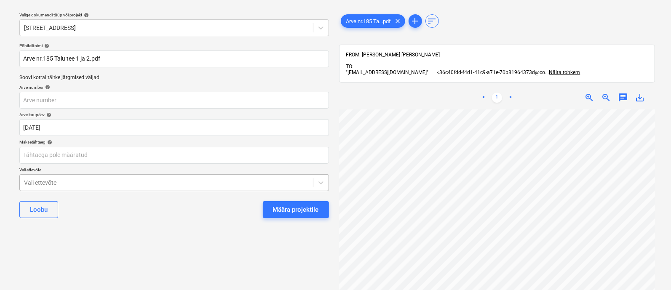
click at [137, 180] on body "Projektid Kontaktid Ettevõte Koondarved 3 Postkast 2 Kinnitusring format_size k…" at bounding box center [335, 122] width 671 height 290
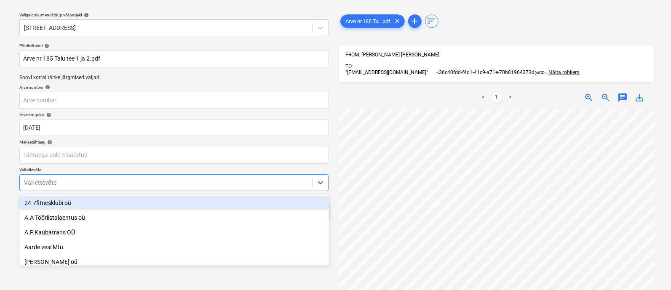
scroll to position [58, 0]
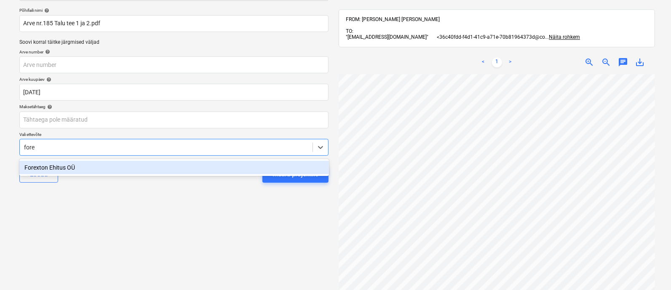
type input "forex"
click at [116, 163] on div "Forexton Ehitus OÜ" at bounding box center [174, 167] width 310 height 13
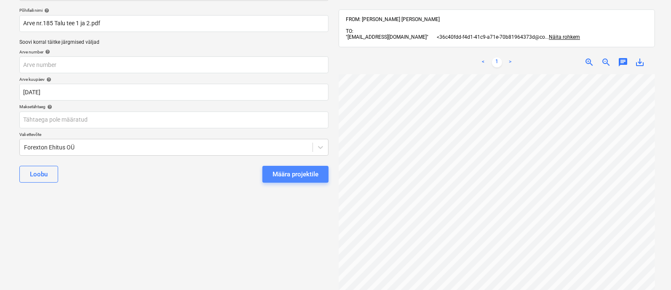
click at [283, 171] on div "Määra projektile" at bounding box center [295, 174] width 46 height 11
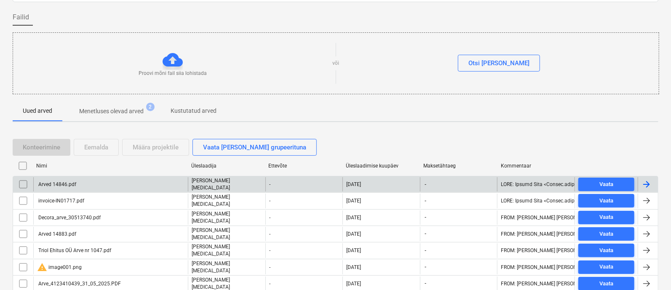
click at [147, 183] on div "Arved 14846.pdf" at bounding box center [110, 184] width 155 height 14
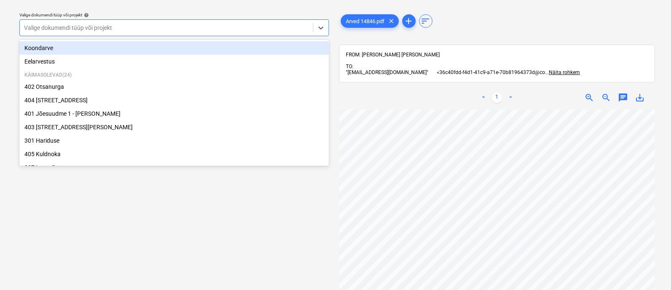
click at [136, 28] on div at bounding box center [166, 28] width 285 height 8
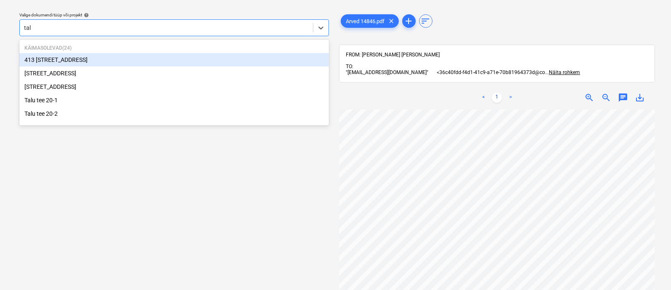
type input "talu"
click at [110, 60] on div "[STREET_ADDRESS]" at bounding box center [174, 59] width 310 height 13
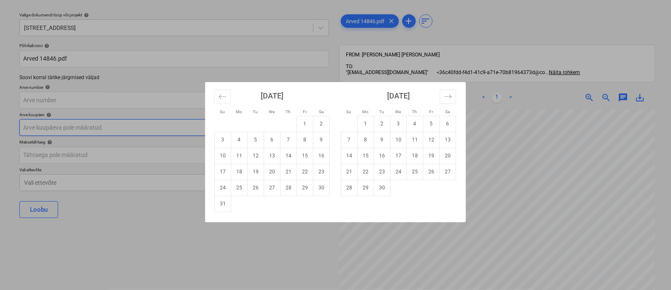
click at [113, 125] on body "Projektid Kontaktid Ettevõte Koondarved 3 Postkast 2 Kinnitusring format_size k…" at bounding box center [335, 122] width 671 height 290
click at [221, 95] on icon "Move backward to switch to the previous month." at bounding box center [223, 97] width 8 height 8
click at [307, 123] on td "4" at bounding box center [305, 124] width 16 height 16
type input "04 Jul 2025"
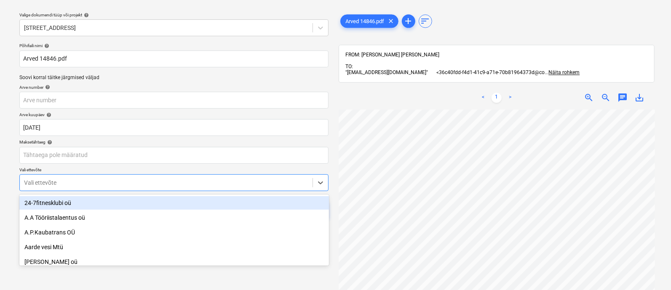
click at [147, 179] on body "Projektid Kontaktid Ettevõte Koondarved 3 Postkast 2 Kinnitusring format_size k…" at bounding box center [335, 122] width 671 height 290
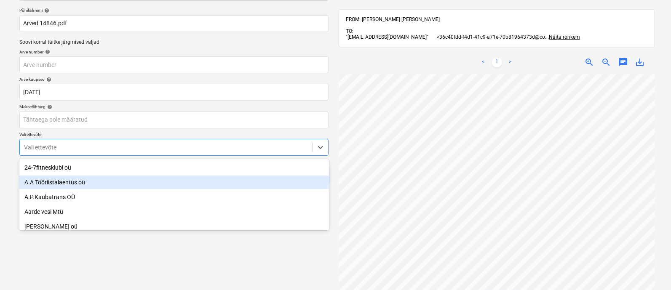
type input "s"
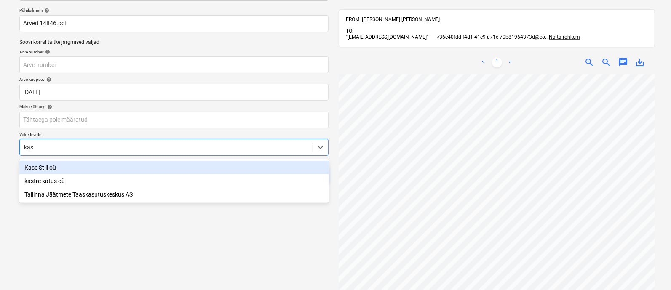
type input "kase"
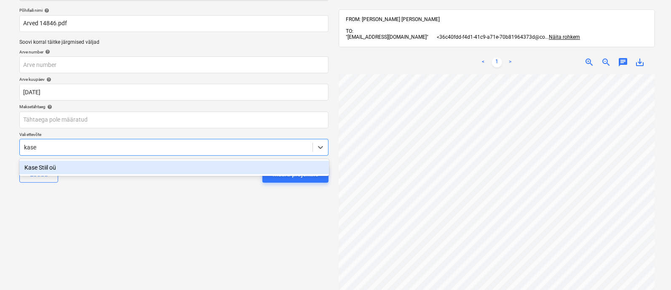
click at [147, 170] on div "Kase Stiil oü" at bounding box center [174, 167] width 310 height 13
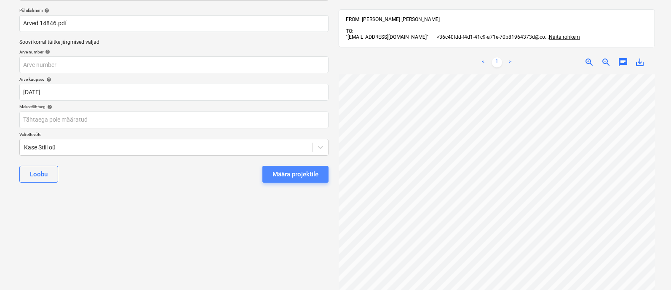
click at [293, 176] on div "Määra projektile" at bounding box center [295, 174] width 46 height 11
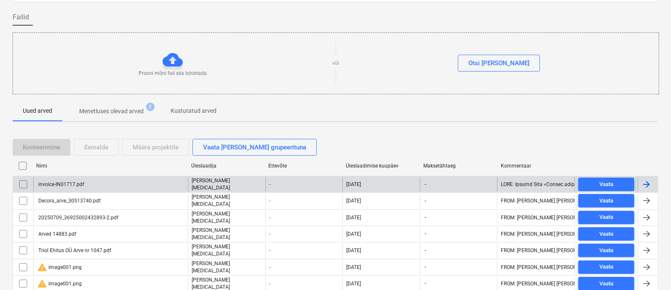
click at [64, 184] on div "invoice-IN01717.pdf" at bounding box center [60, 185] width 47 height 6
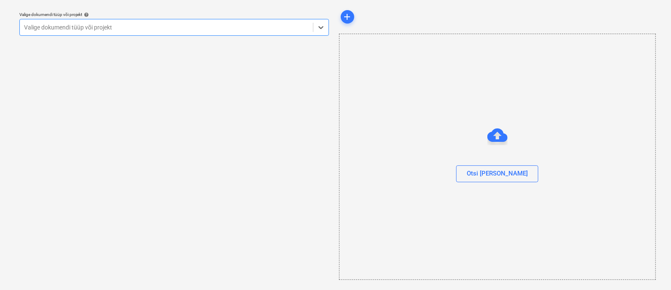
scroll to position [23, 0]
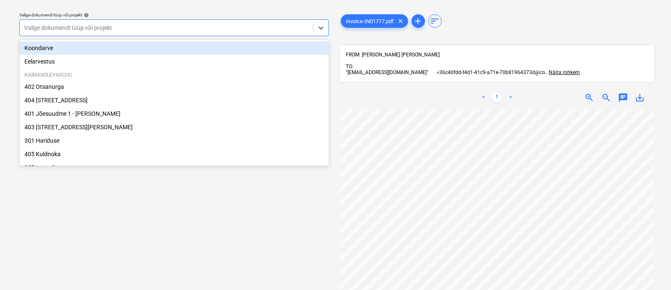
click at [83, 24] on div at bounding box center [166, 28] width 285 height 8
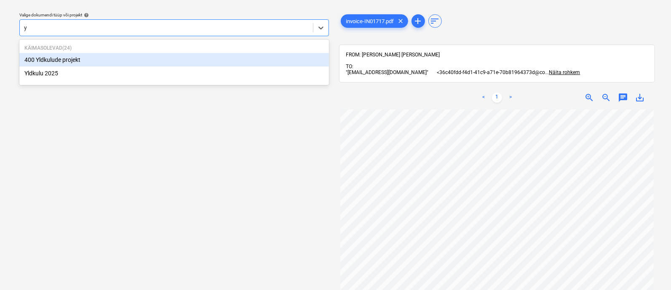
type input "yl"
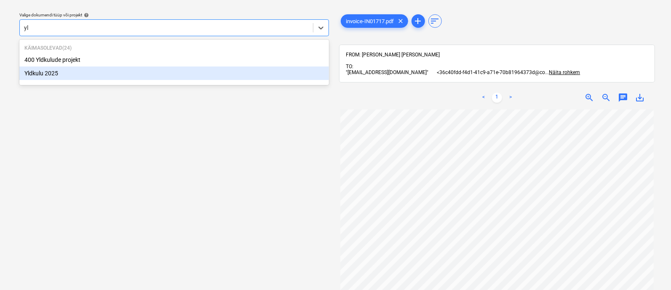
click at [63, 70] on div "Yldkulu 2025" at bounding box center [174, 73] width 310 height 13
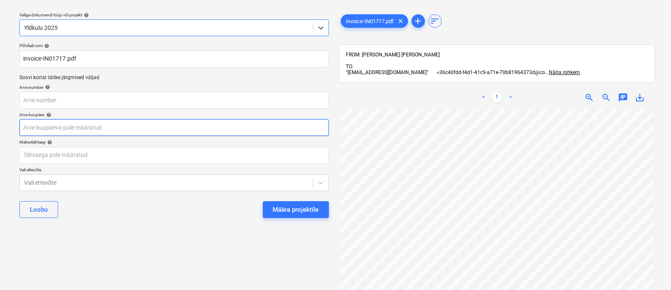
click at [78, 123] on body "Projektid Kontaktid Ettevõte Koondarved 3 Postkast 2 Kinnitusring format_size k…" at bounding box center [335, 122] width 671 height 290
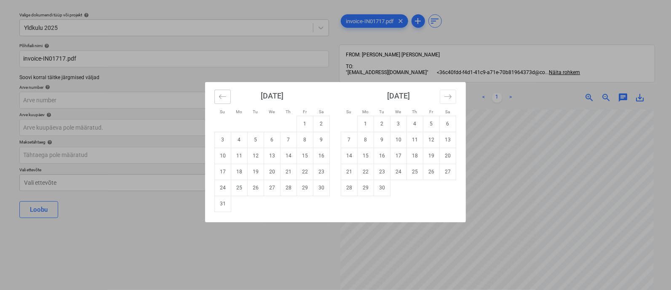
click at [222, 98] on icon "Move backward to switch to the previous month." at bounding box center [223, 97] width 8 height 8
click at [236, 140] on td "7" at bounding box center [239, 140] width 16 height 16
type input "07 Jul 2025"
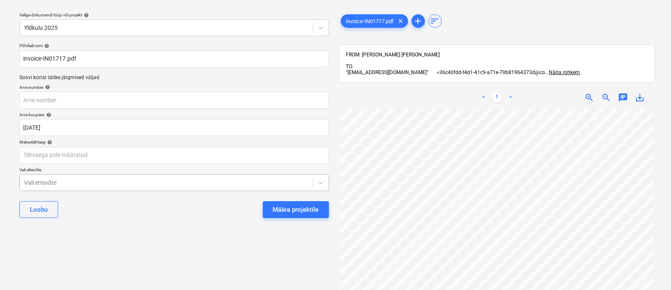
click at [91, 182] on body "Projektid Kontaktid Ettevõte Koondarved 3 Postkast 2 Kinnitusring format_size k…" at bounding box center [335, 122] width 671 height 290
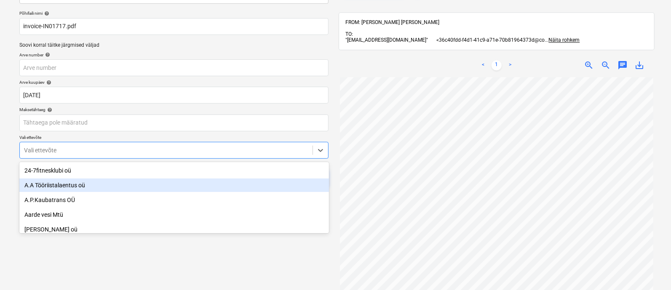
scroll to position [58, 0]
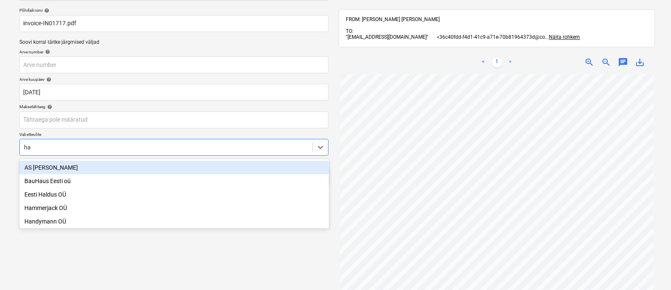
type input "han"
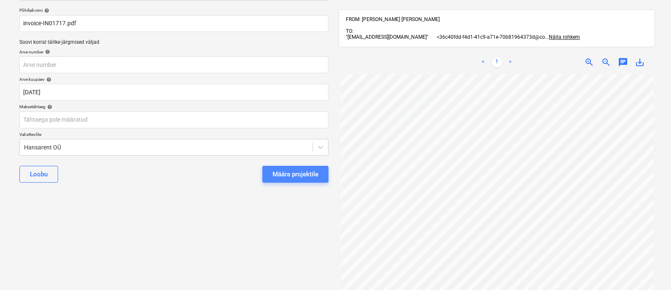
click at [282, 176] on div "Määra projektile" at bounding box center [295, 174] width 46 height 11
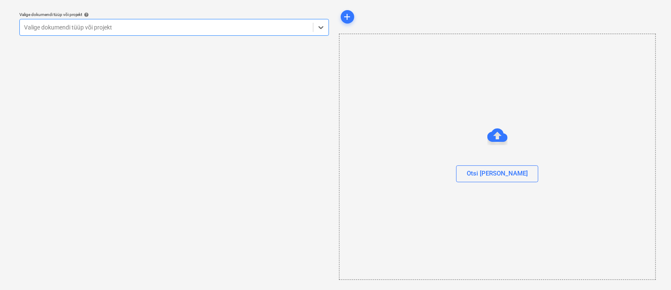
scroll to position [23, 0]
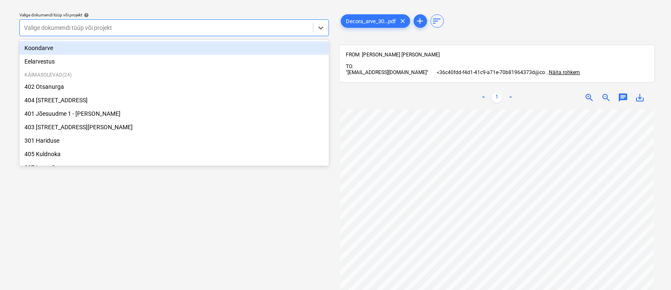
click at [127, 27] on div at bounding box center [166, 28] width 285 height 8
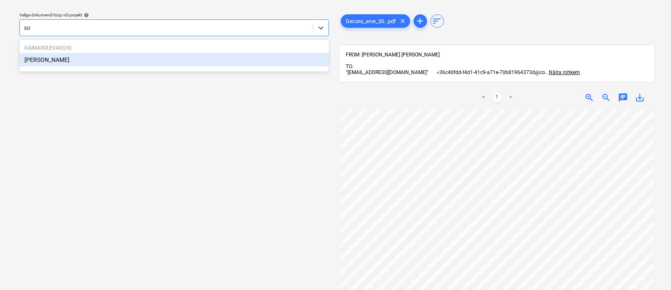
type input "soo"
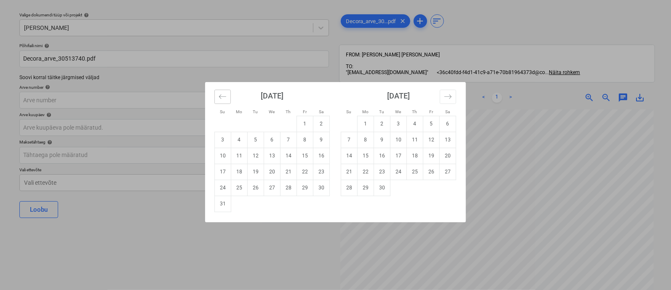
click at [222, 94] on icon "Move backward to switch to the previous month." at bounding box center [223, 97] width 8 height 8
click at [238, 135] on td "7" at bounding box center [239, 140] width 16 height 16
type input "07 Jul 2025"
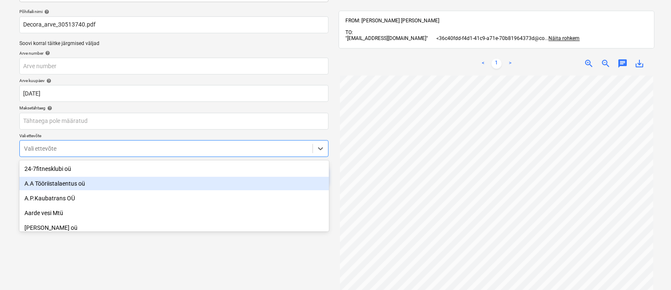
click at [159, 188] on body "Projektid Kontaktid Ettevõte Koondarved 3 Postkast 2 Kinnitusring format_size k…" at bounding box center [335, 88] width 671 height 290
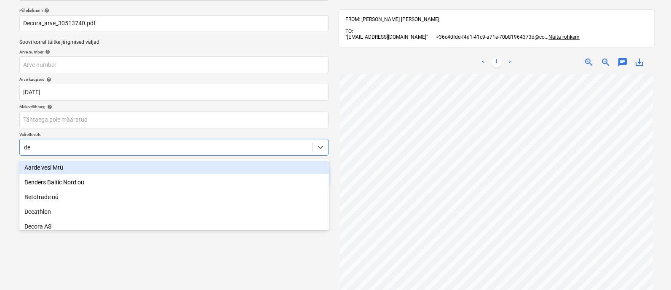
type input "dec"
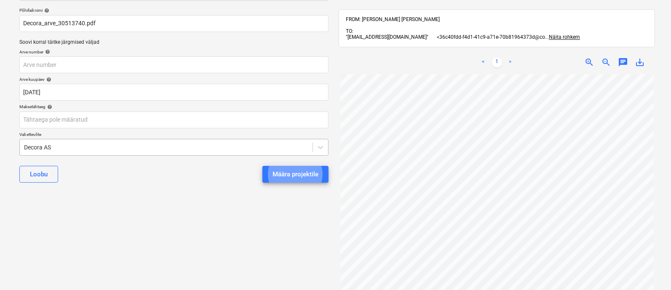
click at [262, 166] on button "Määra projektile" at bounding box center [295, 174] width 66 height 17
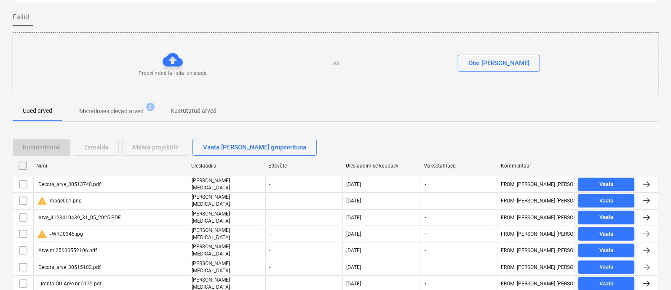
scroll to position [35, 0]
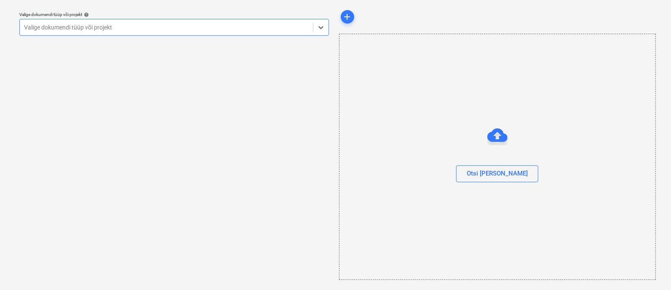
scroll to position [23, 0]
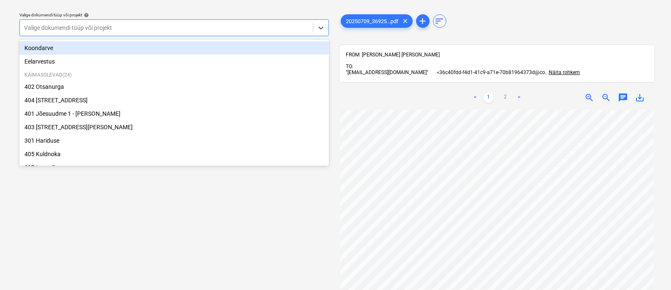
click at [84, 29] on div at bounding box center [166, 28] width 285 height 8
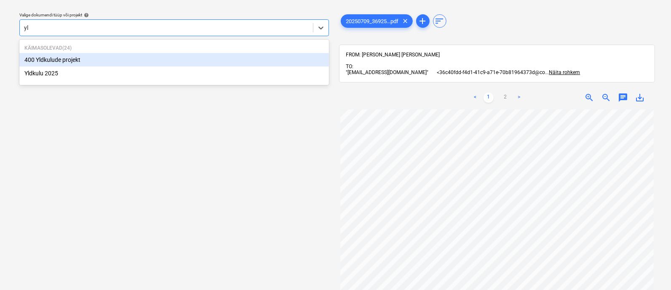
type input "yld"
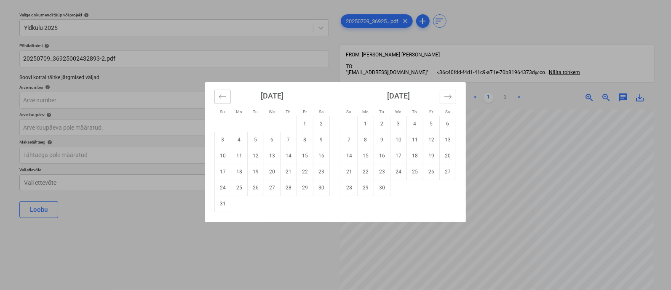
click at [221, 96] on icon "Move backward to switch to the previous month." at bounding box center [223, 97] width 8 height 8
click at [270, 140] on td "9" at bounding box center [272, 140] width 16 height 16
type input "09 Jul 2025"
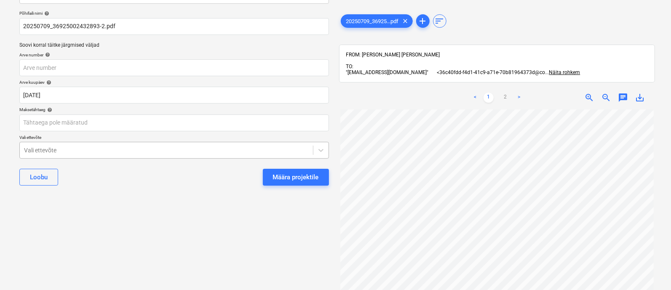
click at [184, 185] on body "Projektid Kontaktid Ettevõte Koondarved 3 Postkast 2 Kinnitusring format_size k…" at bounding box center [335, 90] width 671 height 290
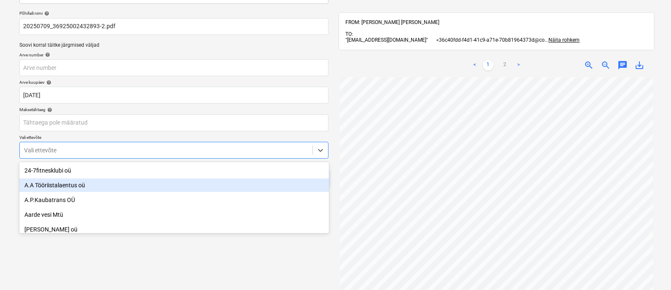
scroll to position [58, 0]
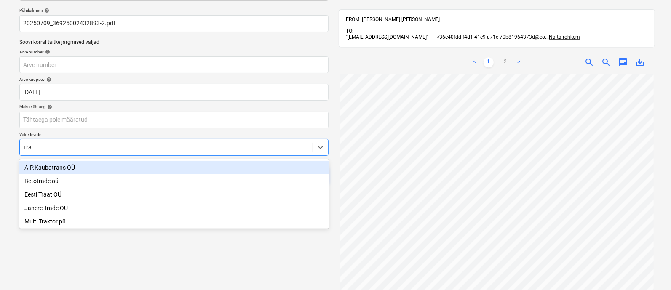
type input "tran"
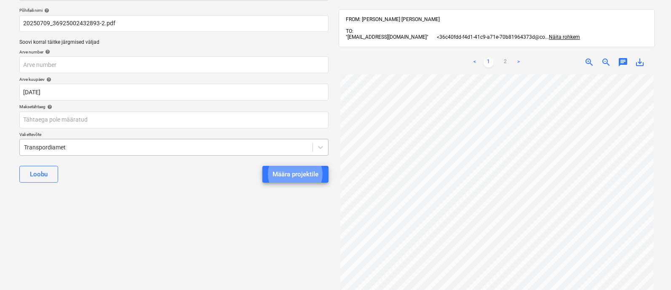
click at [262, 166] on button "Määra projektile" at bounding box center [295, 174] width 66 height 17
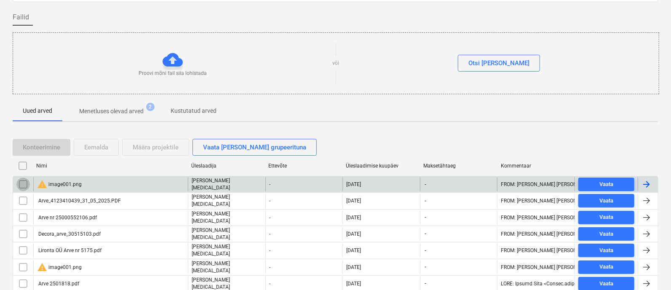
click at [21, 182] on input "checkbox" at bounding box center [22, 184] width 13 height 13
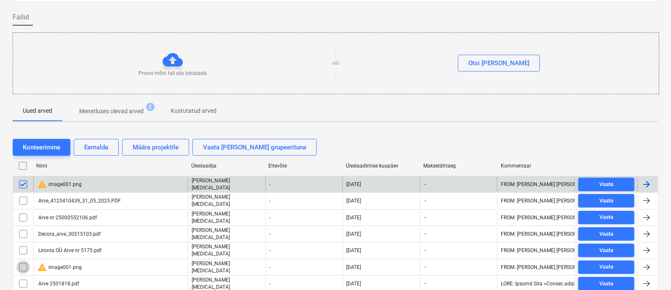
click at [24, 262] on input "checkbox" at bounding box center [22, 267] width 13 height 13
click at [95, 146] on div "Eemalda" at bounding box center [96, 147] width 24 height 11
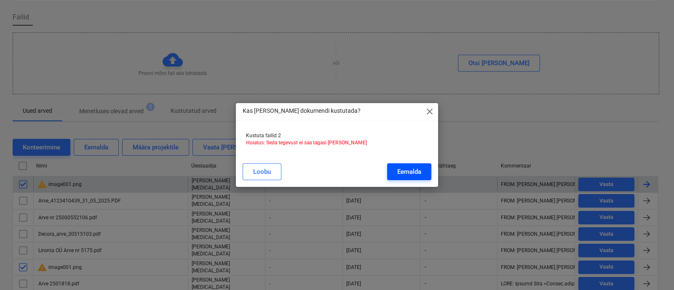
click at [413, 169] on div "Eemalda" at bounding box center [409, 171] width 24 height 11
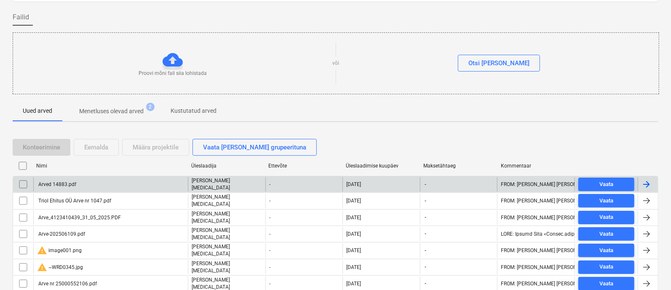
click at [85, 183] on div "Arved 14883.pdf" at bounding box center [110, 184] width 155 height 14
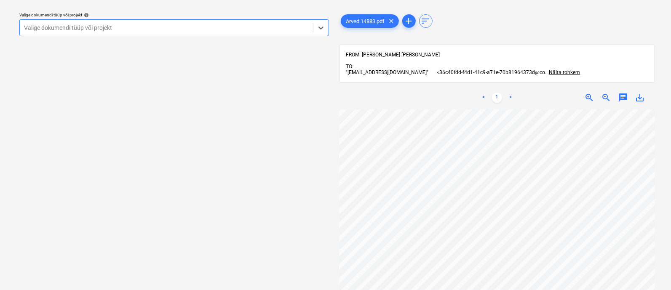
scroll to position [0, 4]
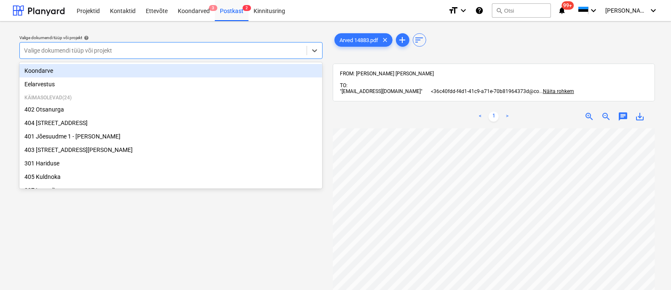
click at [161, 47] on div at bounding box center [163, 50] width 278 height 8
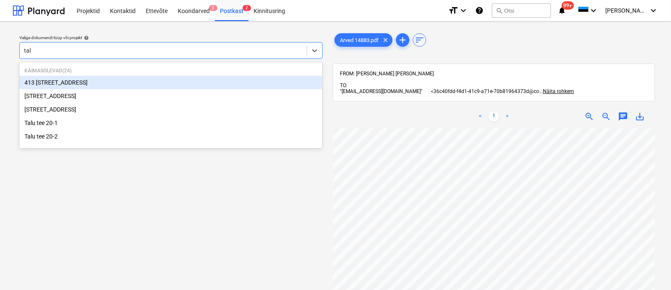
type input "talu"
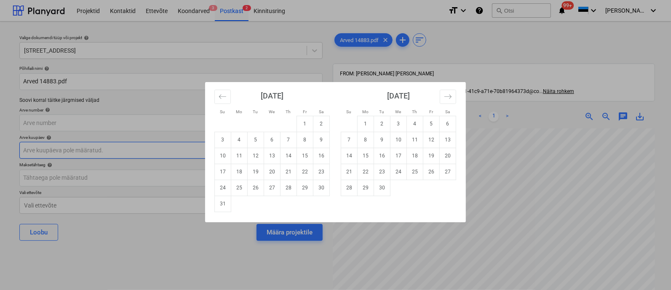
click at [106, 146] on body "Projektid Kontaktid Ettevõte Koondarved 3 Postkast 2 Kinnitusring format_size k…" at bounding box center [335, 145] width 671 height 290
click at [218, 97] on button "Move backward to switch to the previous month." at bounding box center [222, 97] width 16 height 14
click at [238, 156] on td "14" at bounding box center [239, 156] width 16 height 16
type input "14 Jul 2025"
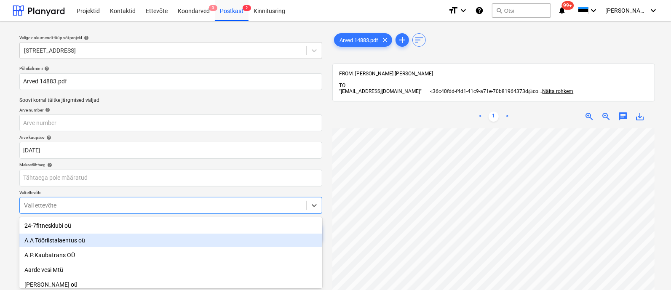
click at [168, 207] on body "Projektid Kontaktid Ettevõte Koondarved 3 Postkast 2 Kinnitusring format_size k…" at bounding box center [335, 145] width 671 height 290
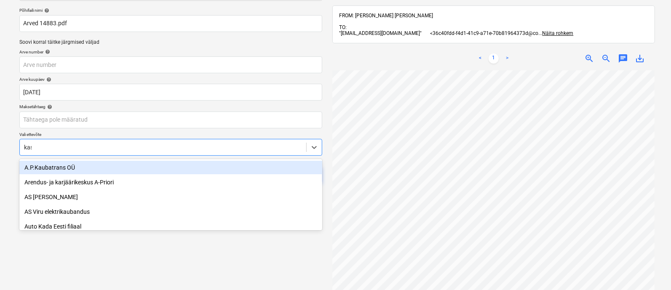
type input "kase"
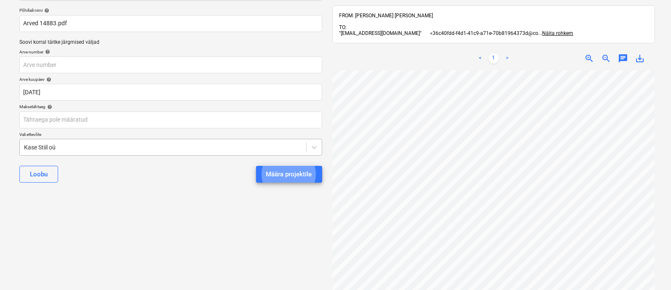
click at [256, 166] on button "Määra projektile" at bounding box center [289, 174] width 66 height 17
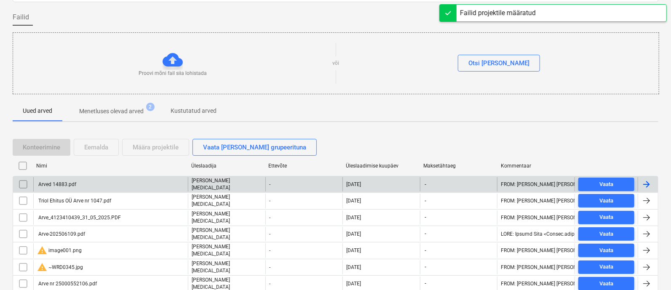
click at [110, 186] on div "Arved 14883.pdf" at bounding box center [110, 184] width 155 height 14
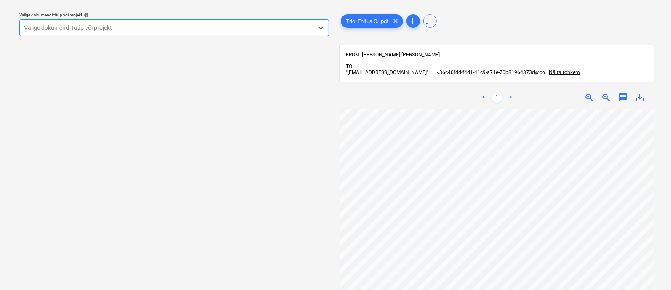
scroll to position [45, 0]
click at [122, 28] on div at bounding box center [166, 28] width 285 height 8
type input "met"
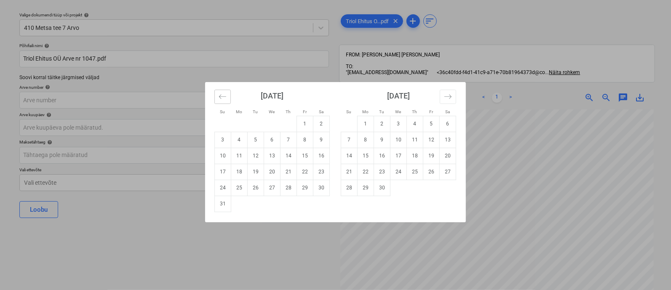
click at [220, 97] on icon "Move backward to switch to the previous month." at bounding box center [222, 96] width 7 height 4
click at [253, 190] on td "29" at bounding box center [256, 188] width 16 height 16
type input "29 Jul 2025"
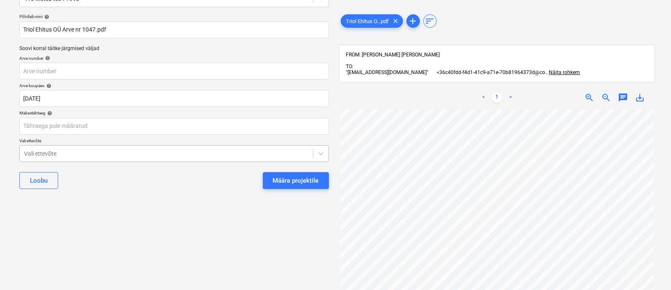
click at [134, 180] on body "Projektid Kontaktid Ettevõte Koondarved 3 Postkast 2 Kinnitusring format_size k…" at bounding box center [335, 93] width 671 height 290
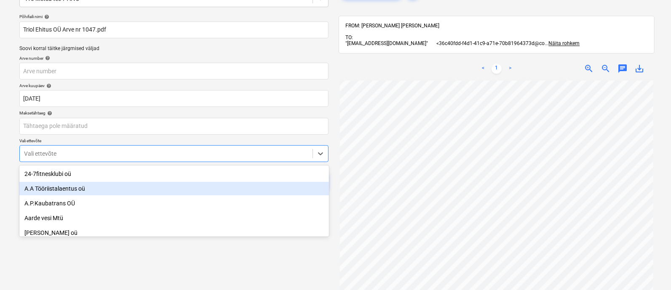
scroll to position [58, 0]
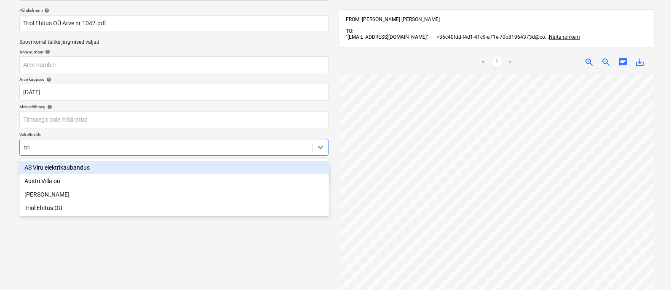
type input "trio"
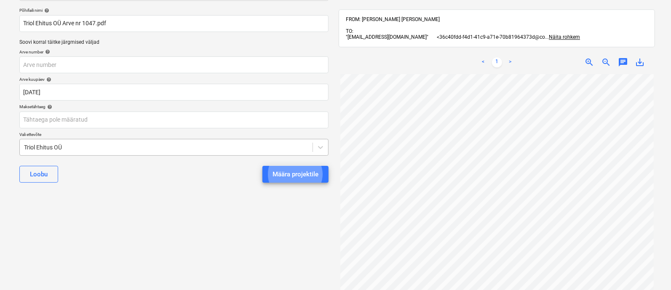
click at [262, 166] on button "Määra projektile" at bounding box center [295, 174] width 66 height 17
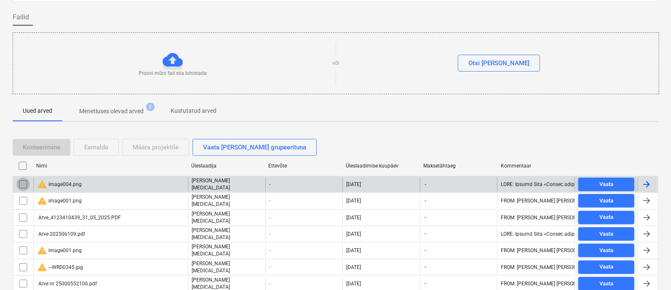
click at [23, 181] on input "checkbox" at bounding box center [22, 184] width 13 height 13
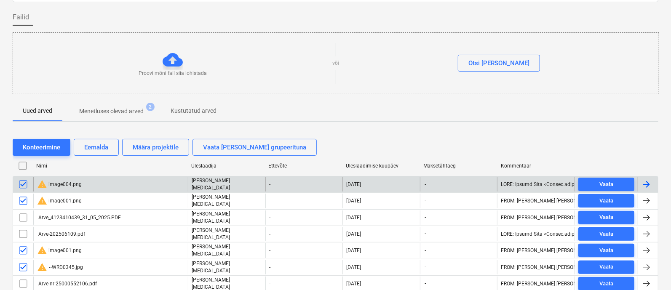
scroll to position [100, 0]
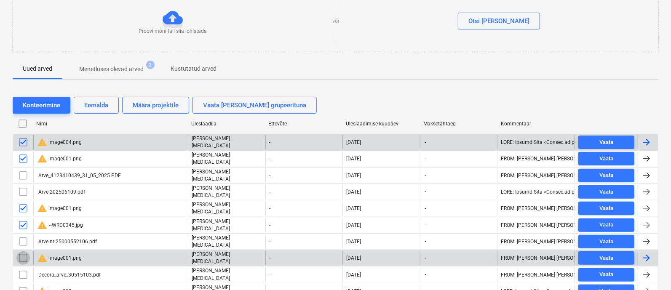
click at [21, 251] on input "checkbox" at bounding box center [22, 257] width 13 height 13
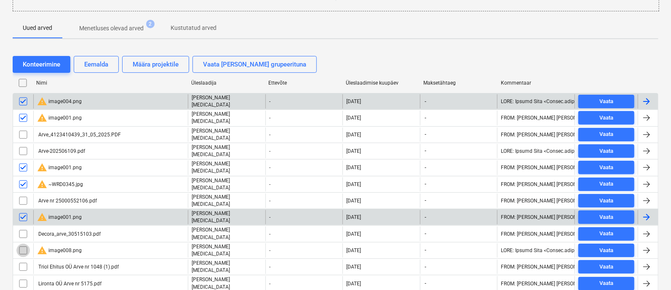
click at [21, 244] on input "checkbox" at bounding box center [22, 250] width 13 height 13
click at [97, 60] on div "Eemalda" at bounding box center [96, 64] width 24 height 11
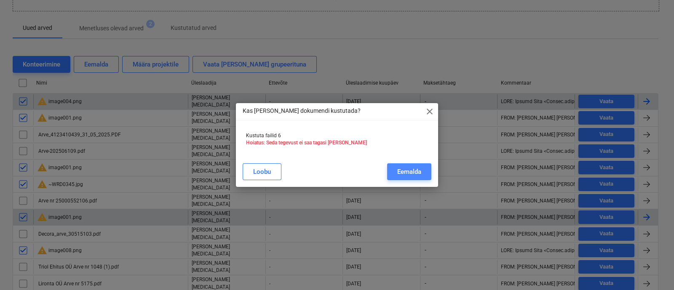
click at [399, 172] on div "Eemalda" at bounding box center [409, 171] width 24 height 11
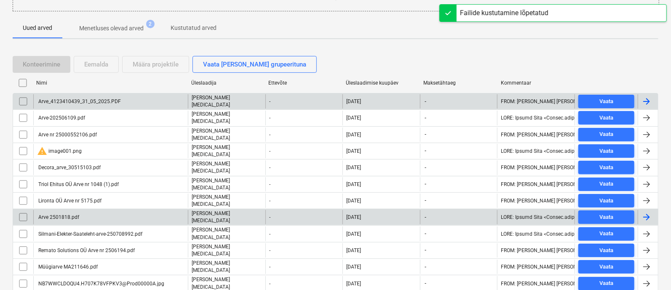
scroll to position [68, 0]
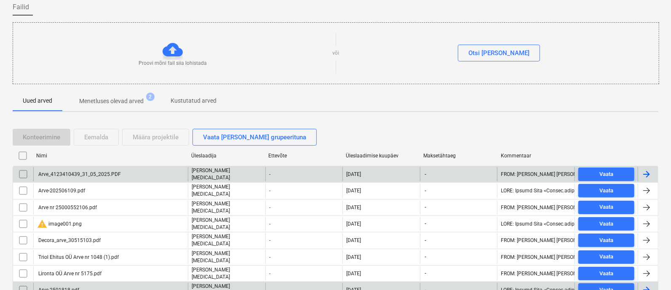
click at [85, 171] on div "Arve_4123410439_31_05_2025.PDF" at bounding box center [79, 174] width 84 height 6
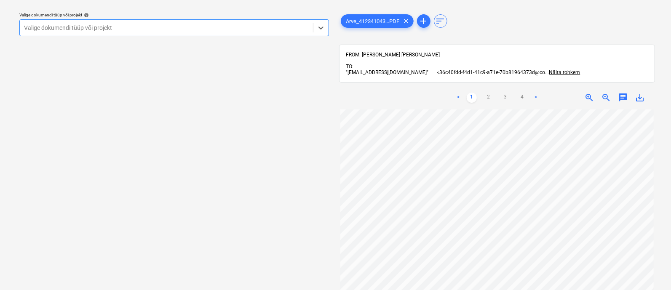
scroll to position [8, 0]
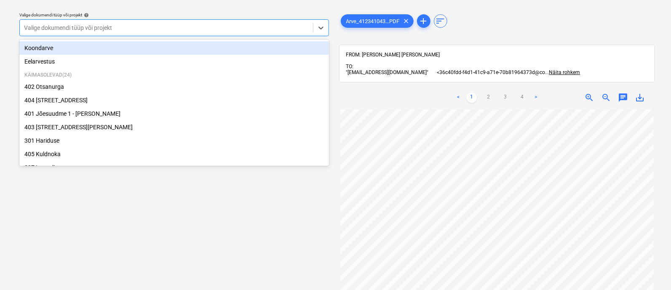
click at [166, 27] on div at bounding box center [166, 28] width 285 height 8
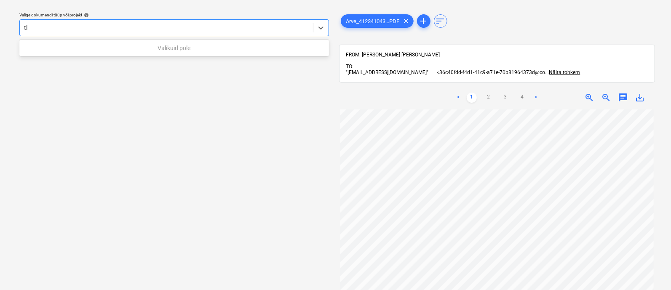
type input "t"
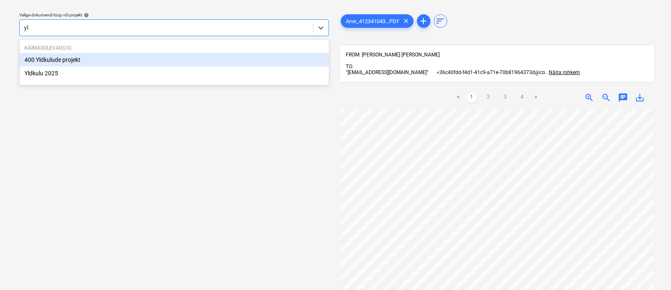
type input "yld"
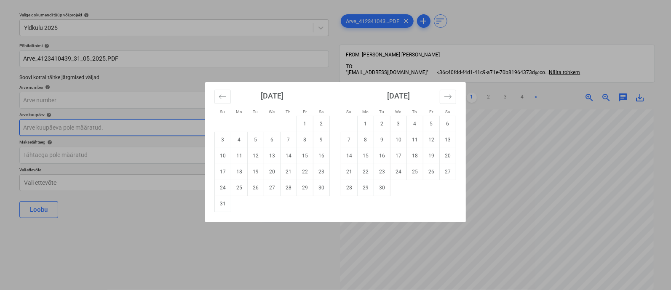
click at [126, 128] on body "Projektid Kontaktid Ettevõte Koondarved 3 Postkast 2 Kinnitusring format_size k…" at bounding box center [335, 122] width 671 height 290
click at [222, 97] on icon "Move backward to switch to the previous month." at bounding box center [223, 97] width 8 height 8
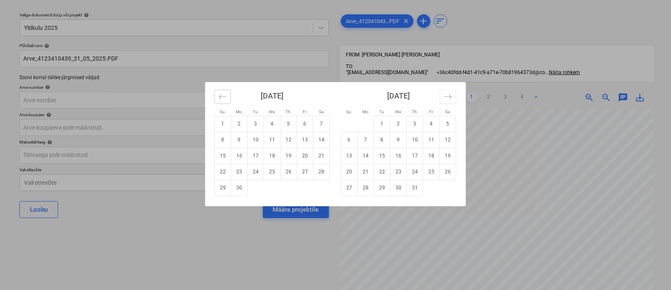
click at [222, 97] on icon "Move backward to switch to the previous month." at bounding box center [223, 97] width 8 height 8
click at [322, 185] on td "31" at bounding box center [321, 188] width 16 height 16
type input "31 May 2025"
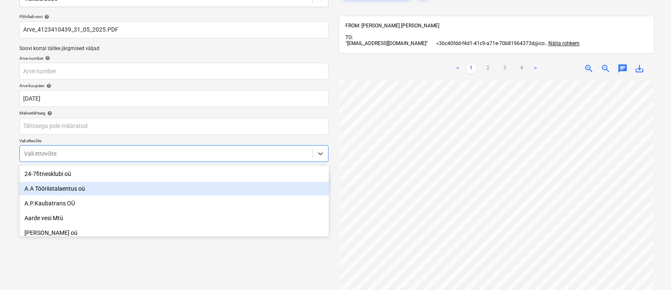
click at [167, 184] on body "Projektid Kontaktid Ettevõte Koondarved 3 Postkast 2 Kinnitusring format_size k…" at bounding box center [335, 93] width 671 height 290
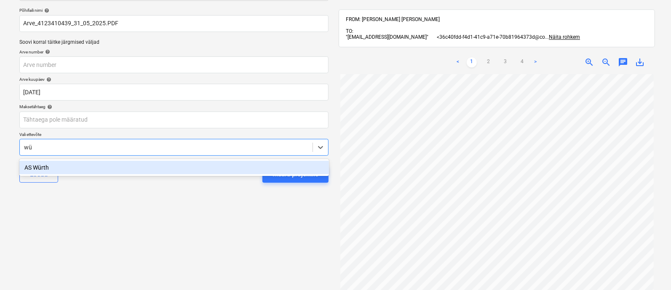
type input "wür"
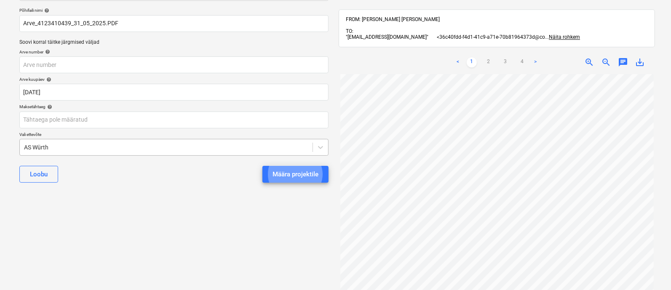
click at [262, 166] on button "Määra projektile" at bounding box center [295, 174] width 66 height 17
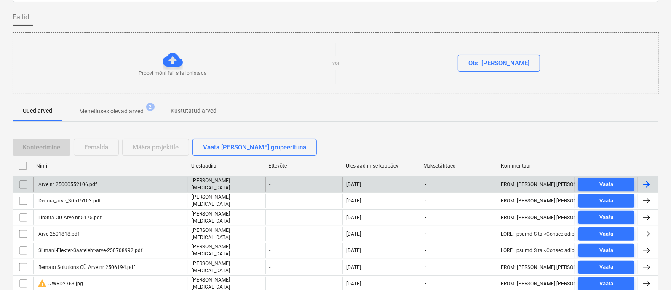
click at [86, 182] on div "Arve nr 25000552106.pdf" at bounding box center [67, 185] width 60 height 6
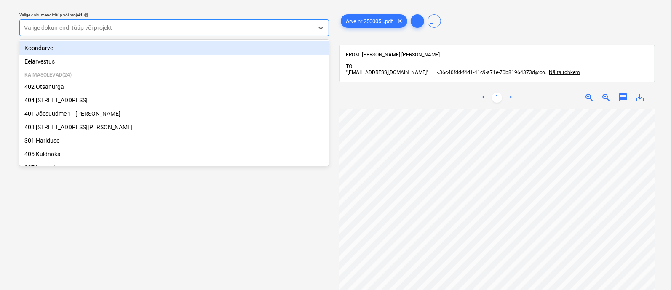
click at [179, 26] on div at bounding box center [166, 28] width 285 height 8
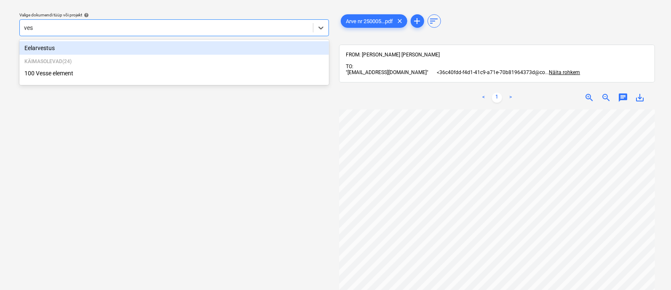
type input "[PERSON_NAME]"
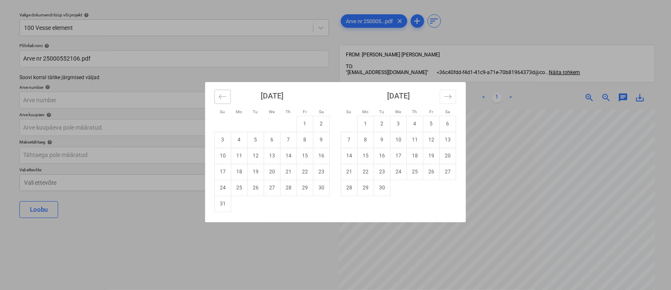
click at [222, 97] on icon "Move backward to switch to the previous month." at bounding box center [223, 97] width 8 height 8
click at [275, 142] on td "9" at bounding box center [272, 140] width 16 height 16
type input "09 Jul 2025"
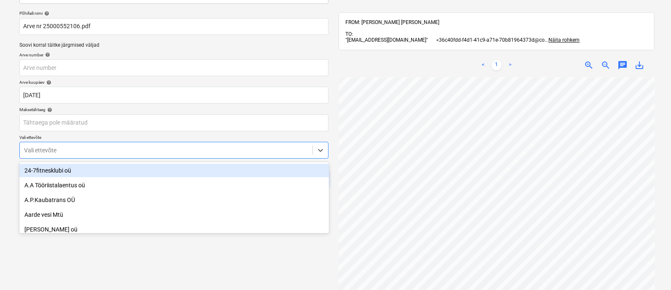
click at [169, 180] on body "Projektid Kontaktid Ettevõte Koondarved 3 Postkast 2 Kinnitusring format_size k…" at bounding box center [335, 90] width 671 height 290
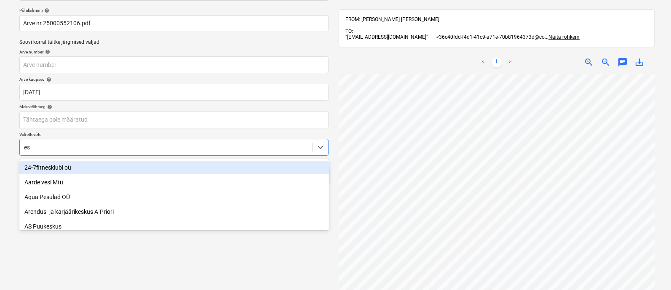
type input "esv"
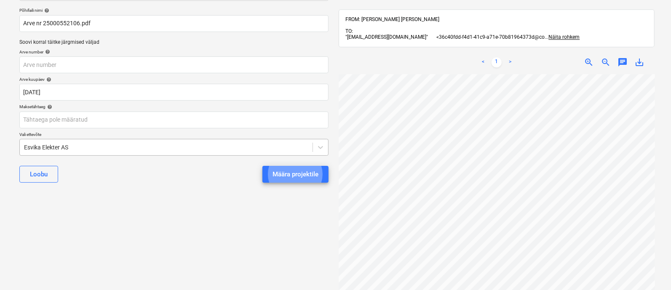
click at [262, 166] on button "Määra projektile" at bounding box center [295, 174] width 66 height 17
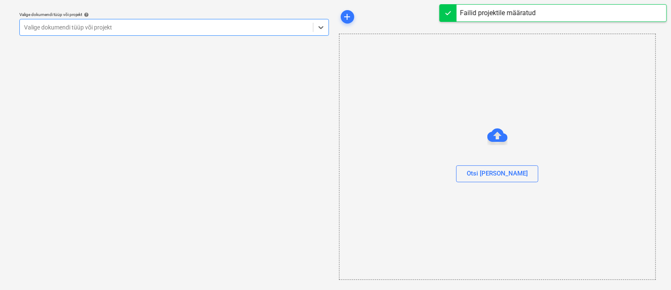
scroll to position [23, 0]
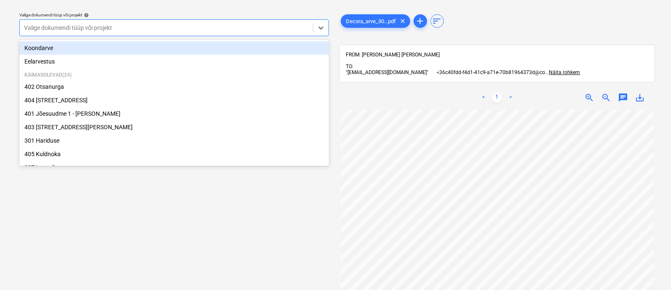
click at [92, 26] on div at bounding box center [166, 28] width 285 height 8
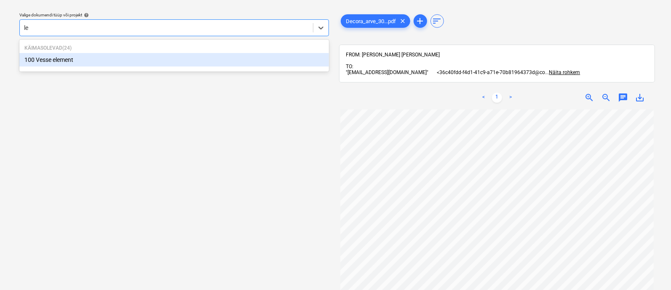
type input "l"
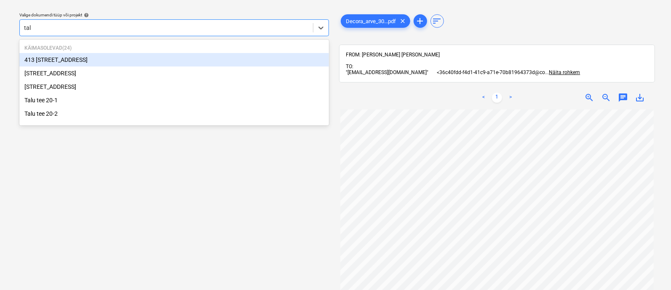
type input "talu"
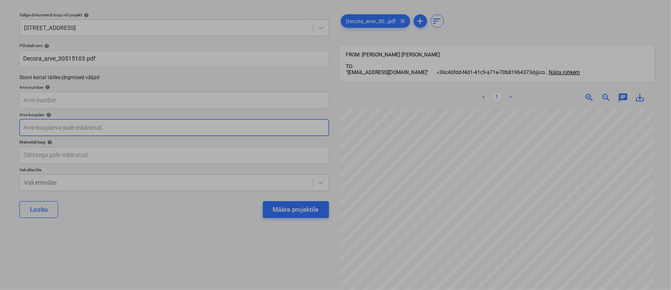
click at [73, 128] on body "Projektid Kontaktid Ettevõte Koondarved 3 Postkast 2 Kinnitusring format_size k…" at bounding box center [335, 122] width 671 height 290
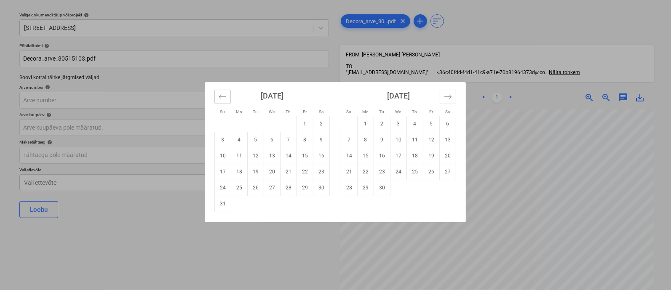
click at [219, 91] on button "Move backward to switch to the previous month." at bounding box center [222, 97] width 16 height 14
click at [240, 137] on td "7" at bounding box center [239, 140] width 16 height 16
type input "07 Jul 2025"
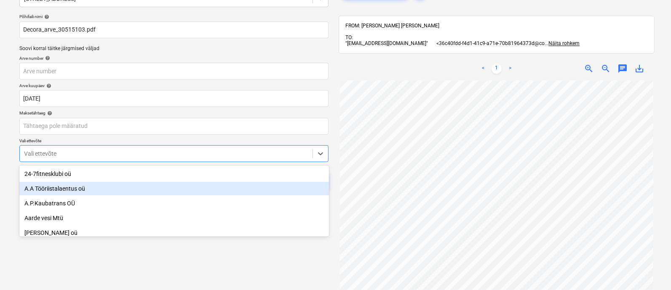
click at [190, 185] on body "Projektid Kontaktid Ettevõte Koondarved 3 Postkast 2 Kinnitusring format_size k…" at bounding box center [335, 93] width 671 height 290
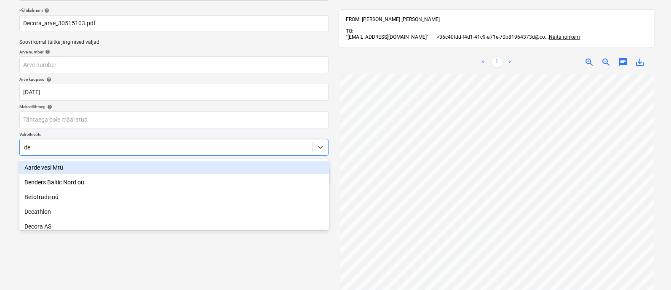
type input "dec"
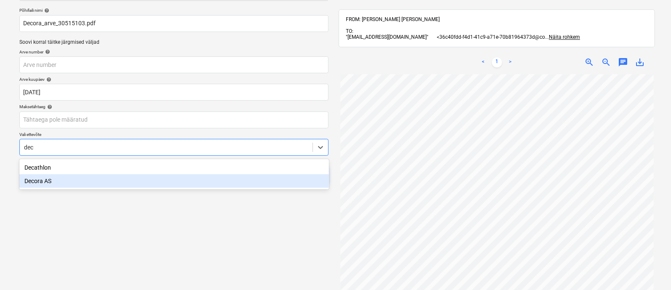
click at [182, 186] on div "Decora AS" at bounding box center [174, 180] width 310 height 13
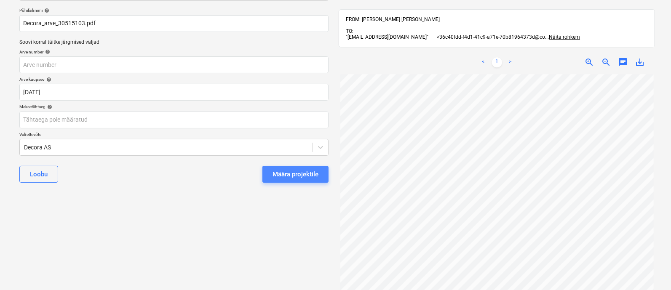
click at [300, 173] on div "Määra projektile" at bounding box center [295, 174] width 46 height 11
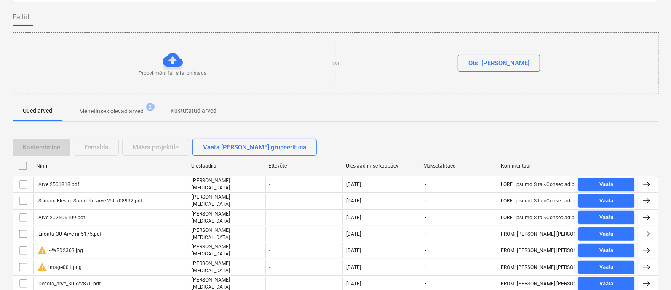
click at [316, 140] on div "Konteerimine Eemalda Määra projektile Vaata faile grupeerituna" at bounding box center [336, 147] width 646 height 17
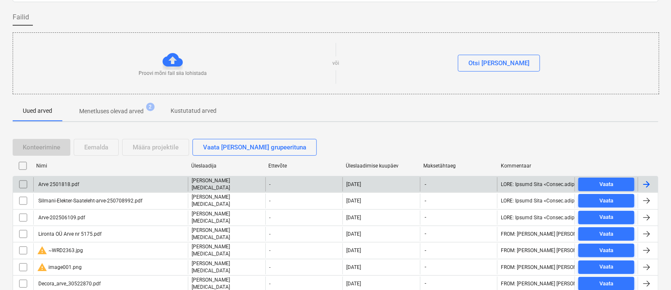
click at [83, 181] on div "Arve 2501818.pdf" at bounding box center [110, 184] width 155 height 14
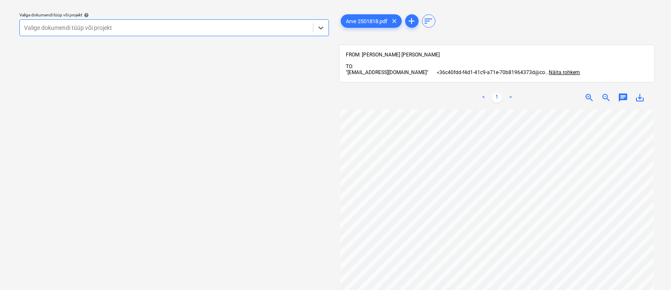
scroll to position [0, 2]
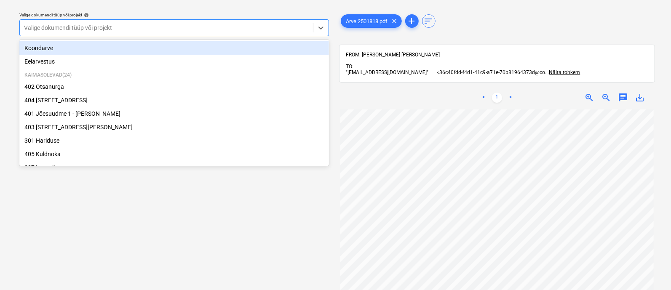
click at [109, 28] on div at bounding box center [166, 28] width 285 height 8
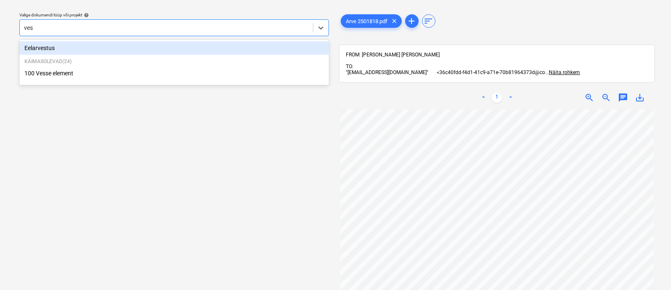
type input "[PERSON_NAME]"
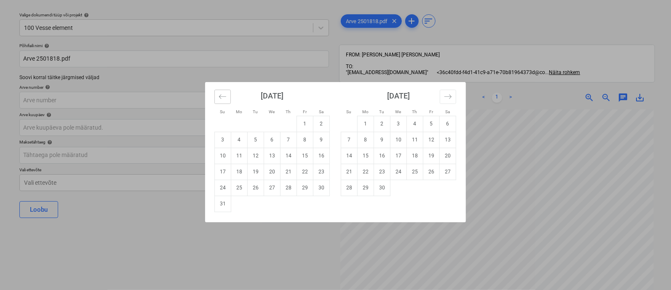
click at [222, 97] on icon "Move backward to switch to the previous month." at bounding box center [223, 97] width 8 height 8
click at [238, 140] on td "7" at bounding box center [239, 140] width 16 height 16
type input "07 Jul 2025"
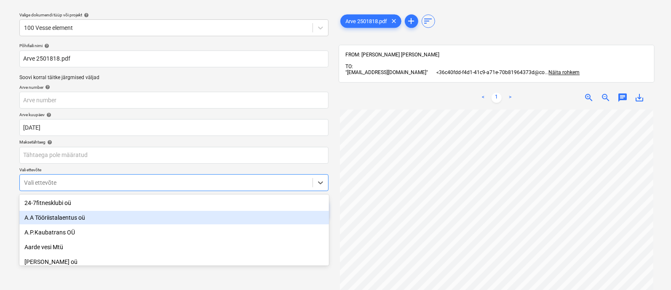
click at [190, 184] on body "Projektid Kontaktid Ettevõte Koondarved 3 Postkast 2 Kinnitusring format_size k…" at bounding box center [335, 122] width 671 height 290
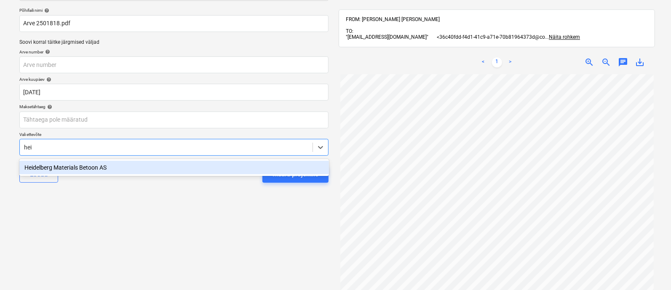
type input "heid"
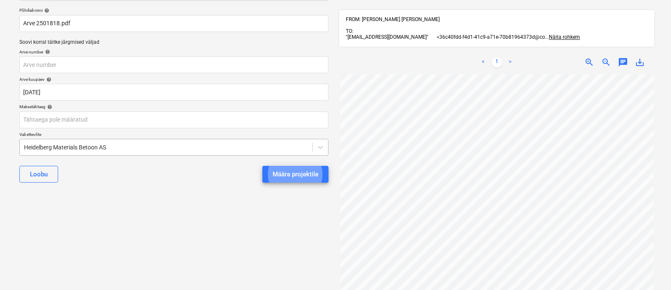
click at [262, 166] on button "Määra projektile" at bounding box center [295, 174] width 66 height 17
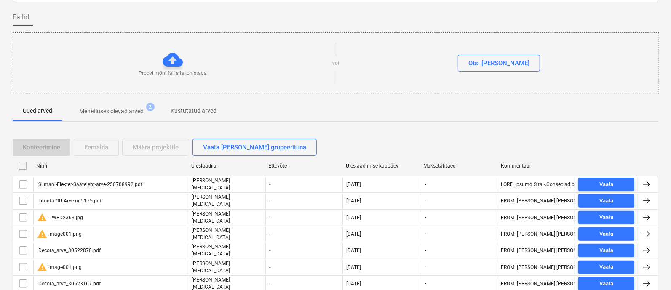
click at [103, 184] on div "Silmani-Elekter-Saateleht-arve-250708992.pdf" at bounding box center [89, 185] width 105 height 6
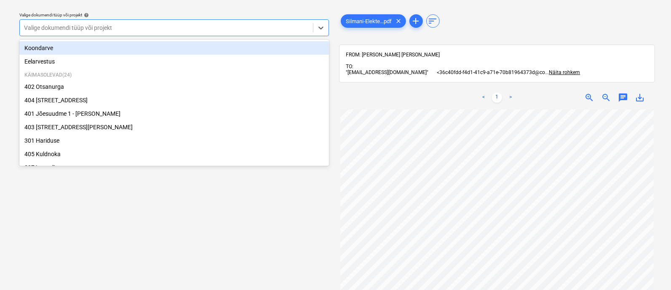
click at [163, 27] on div at bounding box center [166, 28] width 285 height 8
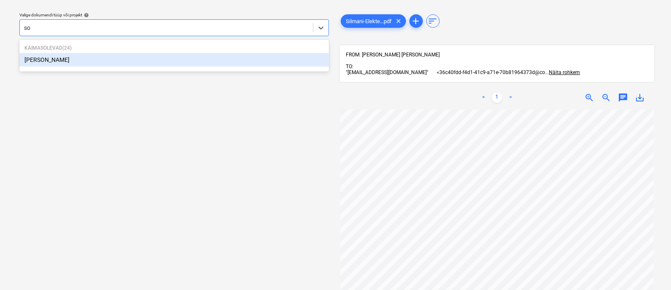
type input "soo"
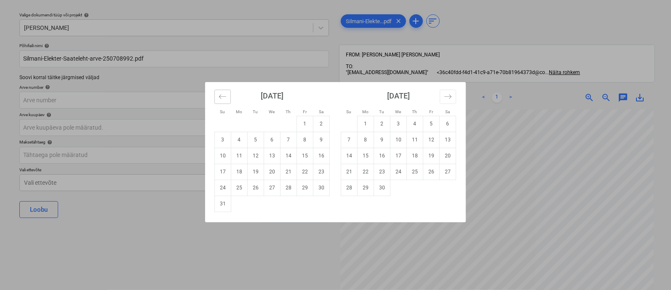
click at [224, 96] on icon "Move backward to switch to the previous month." at bounding box center [223, 97] width 8 height 8
click at [257, 136] on td "8" at bounding box center [256, 140] width 16 height 16
type input "08 Jul 2025"
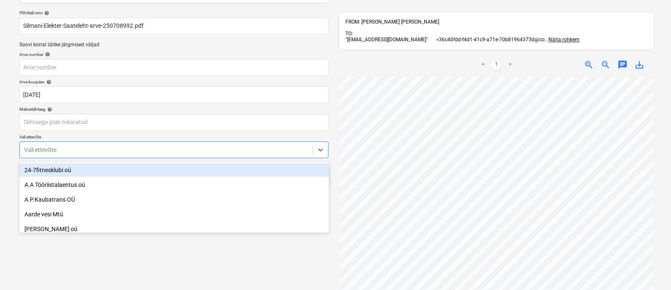
click at [203, 183] on body "Projektid Kontaktid Ettevõte Koondarved 3 Postkast 2 Kinnitusring format_size k…" at bounding box center [335, 89] width 671 height 290
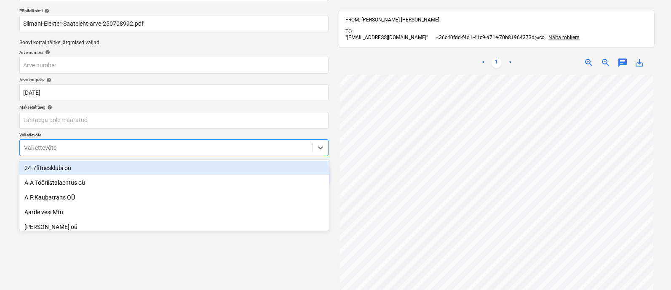
scroll to position [58, 0]
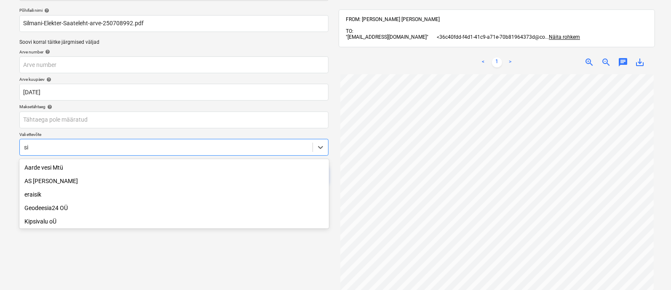
type input "s"
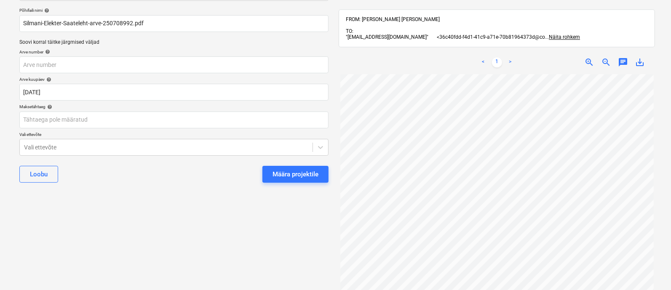
click at [206, 246] on div "Valige dokumendi tüüp või projekt help Quubo soojakud Põhifaili nimi help Silma…" at bounding box center [174, 156] width 323 height 372
click at [280, 173] on div "Määra projektile" at bounding box center [295, 174] width 46 height 11
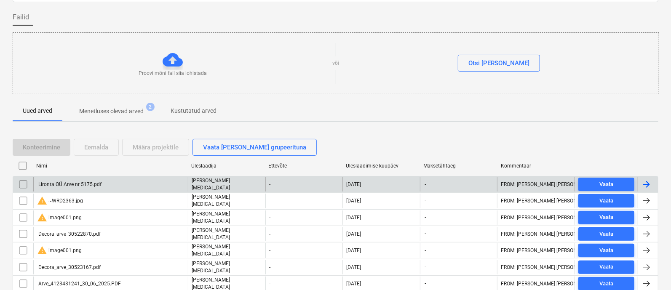
click at [76, 182] on div "Lironta OÜ Arve nr 5175.pdf" at bounding box center [69, 185] width 64 height 6
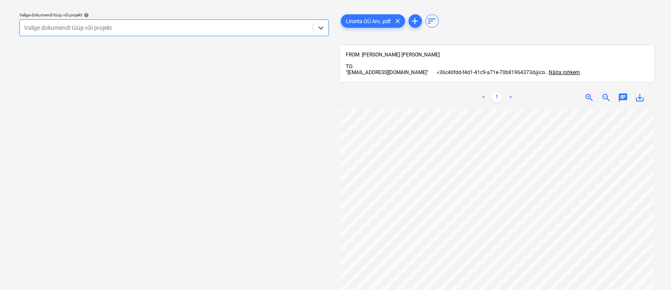
scroll to position [50, 0]
type input "x"
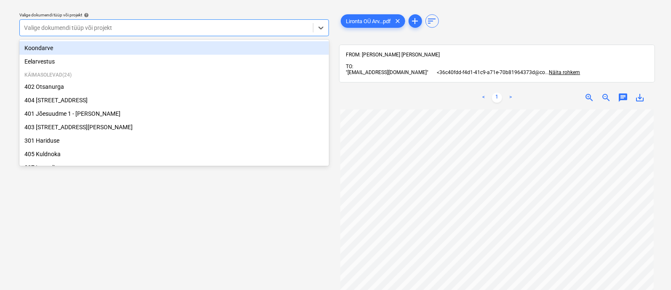
type input "x"
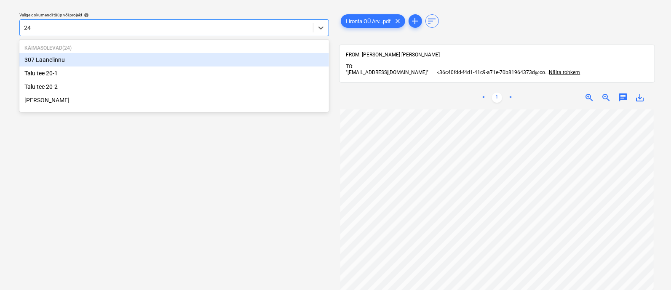
type input "2"
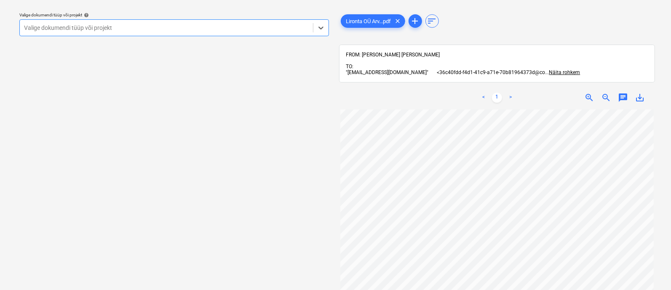
click at [48, 30] on div at bounding box center [166, 28] width 285 height 8
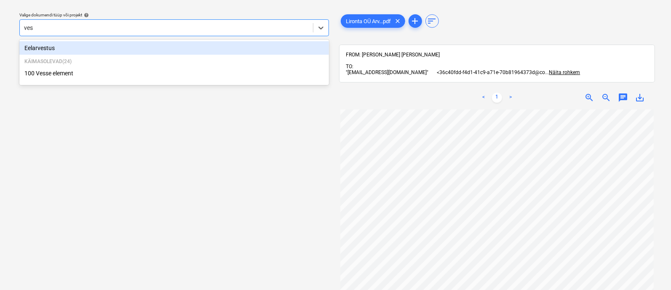
type input "[PERSON_NAME]"
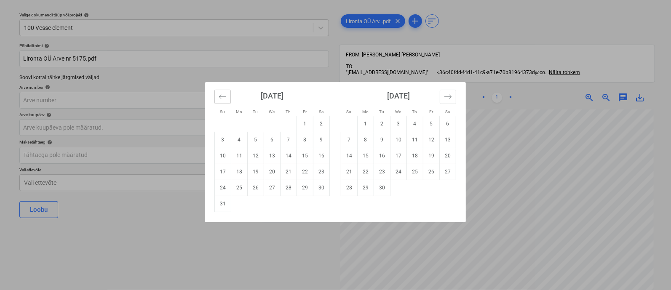
click at [224, 95] on icon "Move backward to switch to the previous month." at bounding box center [223, 97] width 8 height 8
click at [273, 139] on td "9" at bounding box center [272, 140] width 16 height 16
type input "09 Jul 2025"
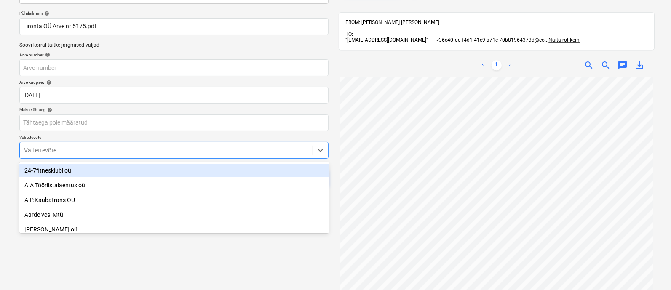
click at [187, 184] on body "Projektid Kontaktid Ettevõte Koondarved 3 Postkast 2 Kinnitusring format_size k…" at bounding box center [335, 90] width 671 height 290
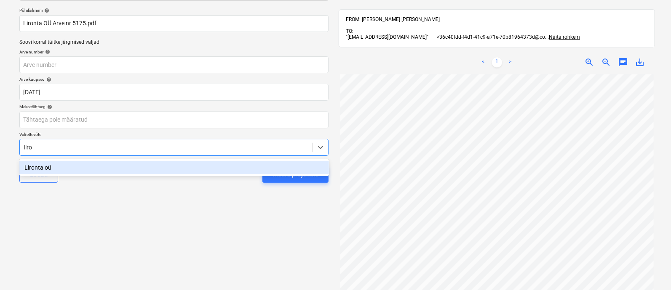
type input "liron"
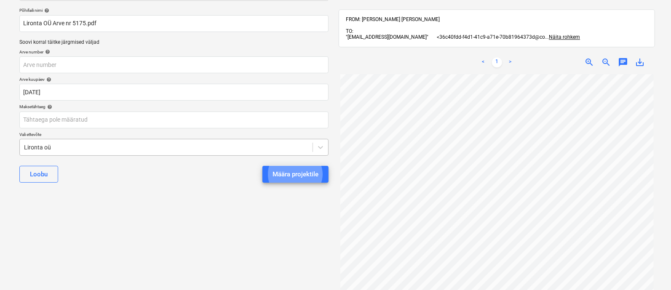
click at [262, 166] on button "Määra projektile" at bounding box center [295, 174] width 66 height 17
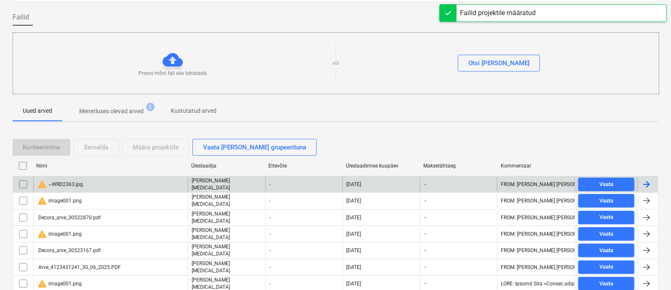
scroll to position [120, 0]
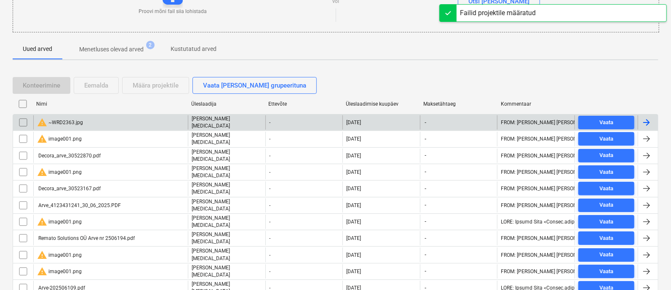
click at [21, 120] on input "checkbox" at bounding box center [22, 122] width 13 height 13
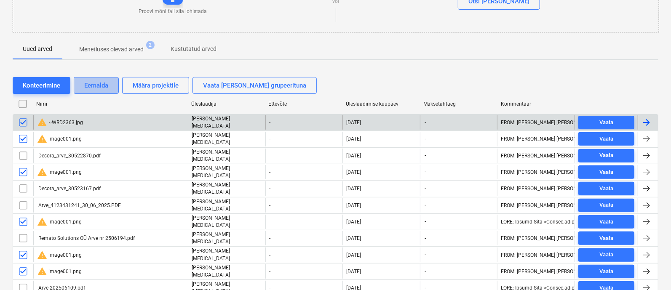
click at [95, 81] on div "Eemalda" at bounding box center [96, 85] width 24 height 11
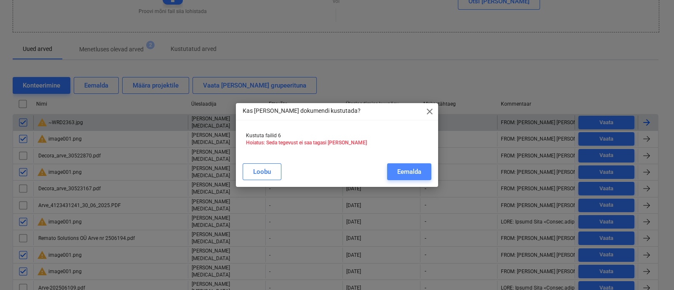
click at [411, 166] on div "Eemalda" at bounding box center [409, 171] width 24 height 11
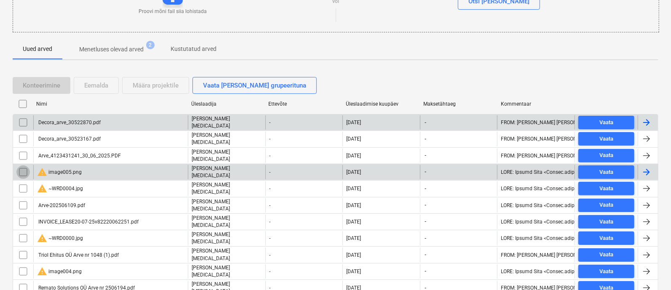
click at [24, 167] on input "checkbox" at bounding box center [22, 172] width 13 height 13
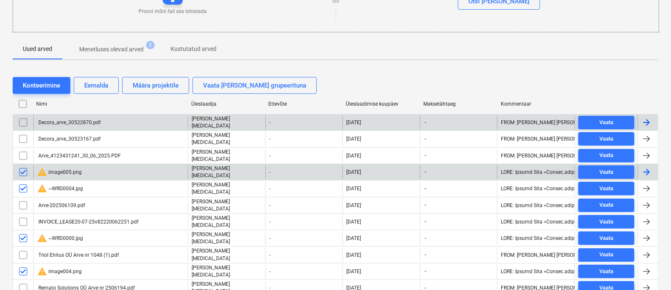
click at [105, 80] on div "Eemalda" at bounding box center [96, 85] width 24 height 11
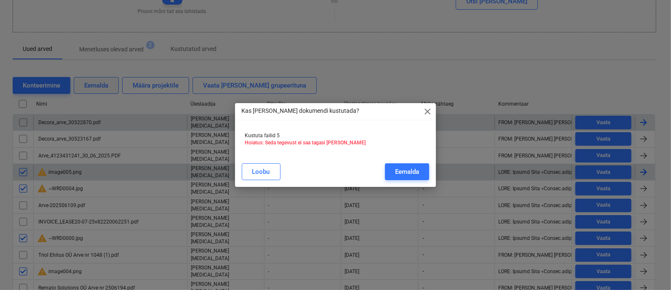
scroll to position [162, 0]
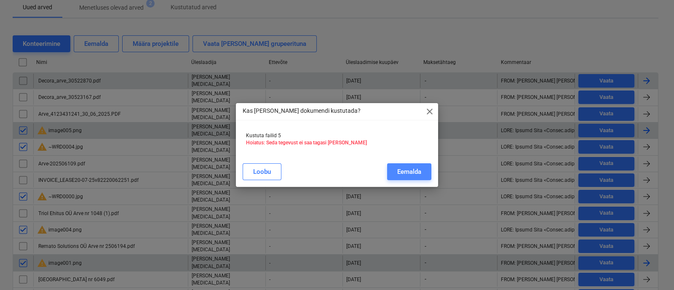
click at [419, 167] on div "Eemalda" at bounding box center [409, 171] width 24 height 11
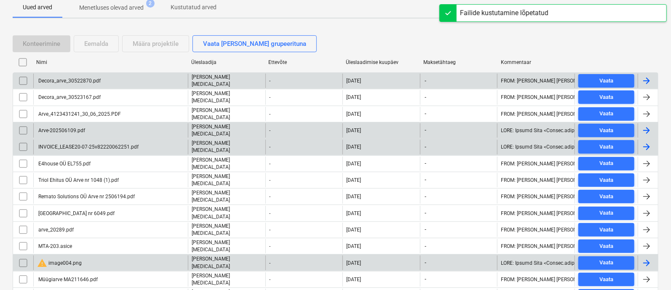
scroll to position [40, 0]
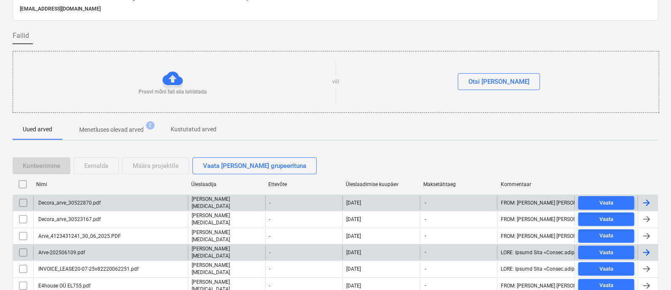
click at [86, 201] on div "Decora_arve_30522870.pdf" at bounding box center [69, 203] width 64 height 6
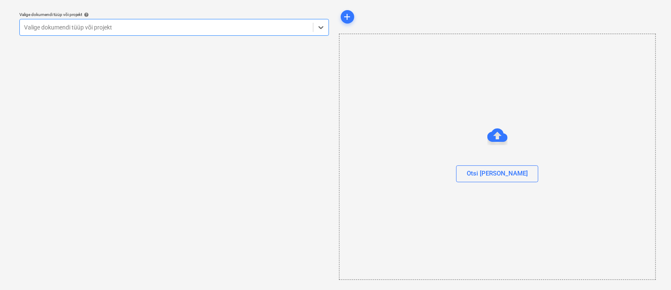
scroll to position [23, 0]
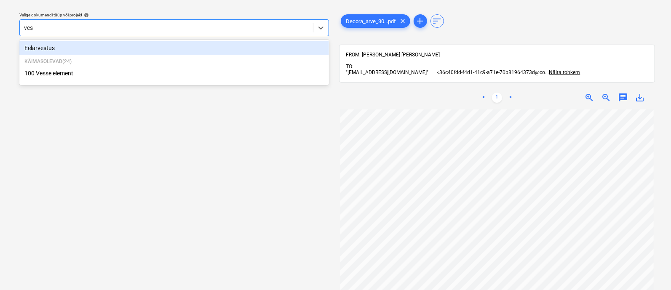
type input "[PERSON_NAME]"
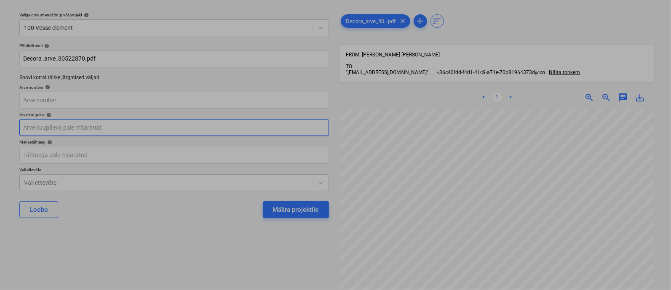
click at [71, 125] on body "Projektid Kontaktid Ettevõte Koondarved 3 Postkast 2 Kinnitusring format_size k…" at bounding box center [335, 122] width 671 height 290
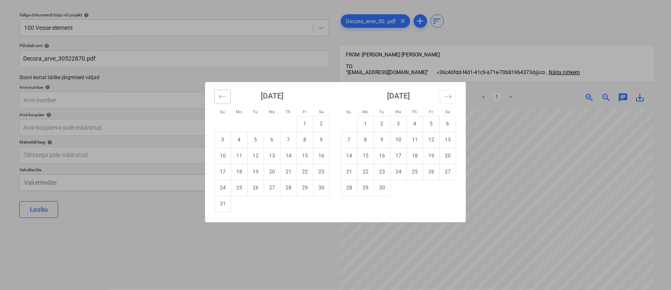
click at [219, 91] on button "Move backward to switch to the previous month." at bounding box center [222, 97] width 16 height 14
click at [270, 136] on td "9" at bounding box center [272, 140] width 16 height 16
type input "09 Jul 2025"
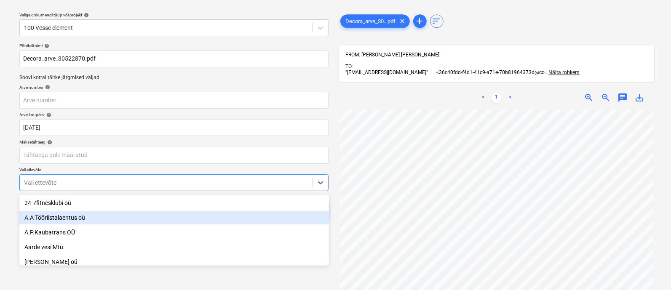
click at [179, 187] on body "Projektid Kontaktid Ettevõte Koondarved 3 Postkast 2 Kinnitusring format_size k…" at bounding box center [335, 122] width 671 height 290
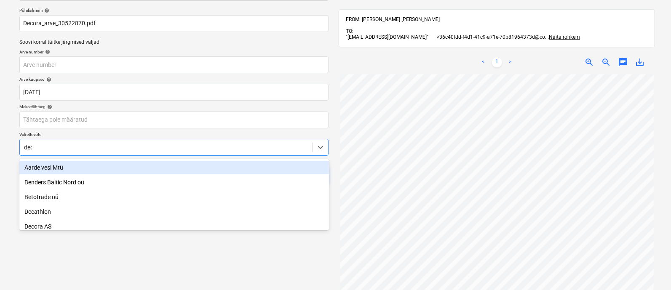
type input "deco"
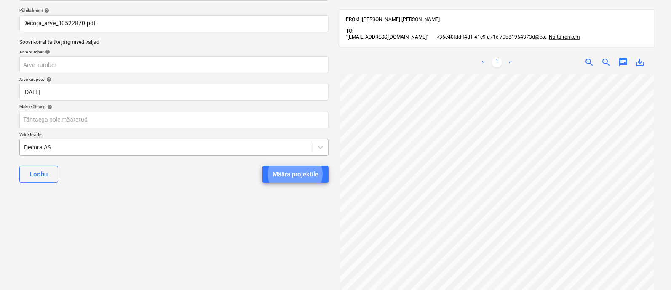
click at [262, 166] on button "Määra projektile" at bounding box center [295, 174] width 66 height 17
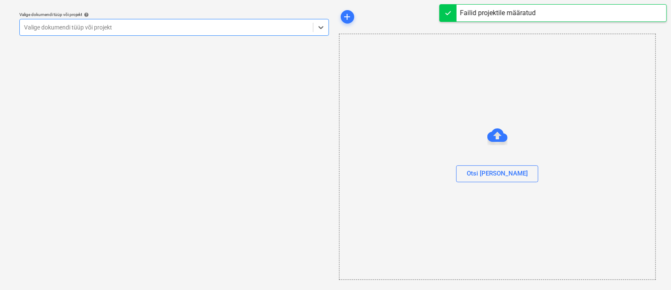
scroll to position [23, 0]
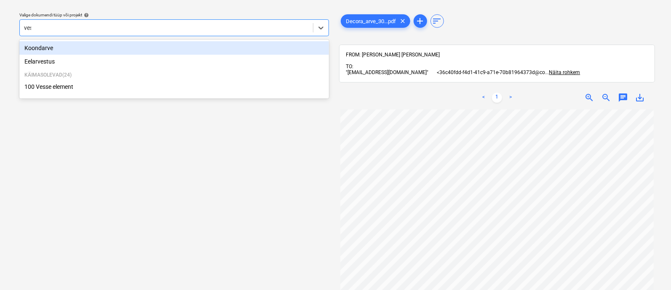
type input "[PERSON_NAME]"
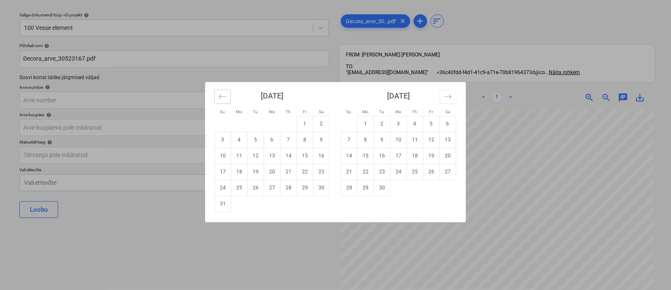
click at [225, 98] on icon "Move backward to switch to the previous month." at bounding box center [223, 97] width 8 height 8
click at [270, 139] on td "9" at bounding box center [272, 140] width 16 height 16
type input "09 Jul 2025"
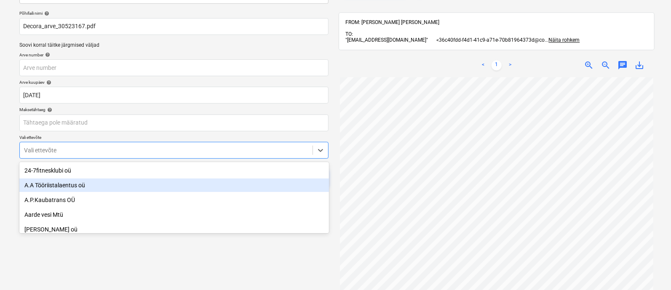
click at [192, 185] on body "Projektid Kontaktid Ettevõte Koondarved 3 Postkast 2 Kinnitusring format_size k…" at bounding box center [335, 90] width 671 height 290
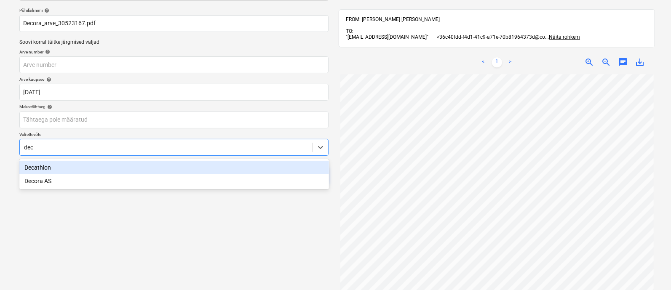
type input "deco"
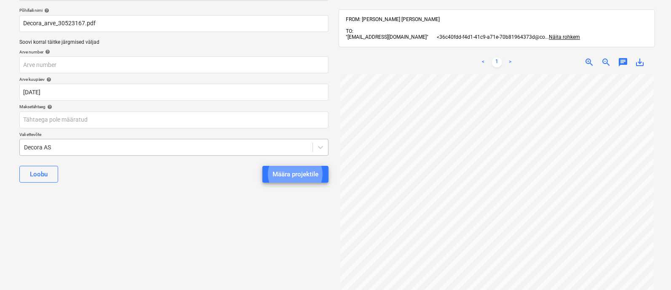
click at [262, 166] on button "Määra projektile" at bounding box center [295, 174] width 66 height 17
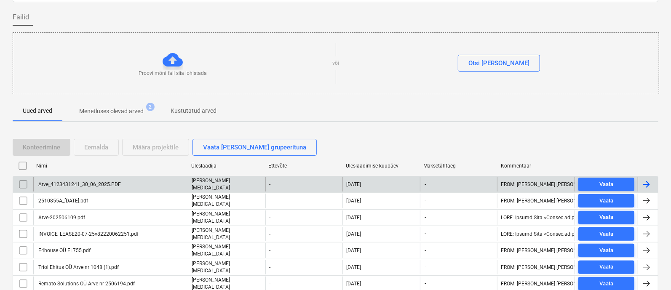
click at [82, 182] on div "Arve_4123431241_30_06_2025.PDF" at bounding box center [79, 185] width 84 height 6
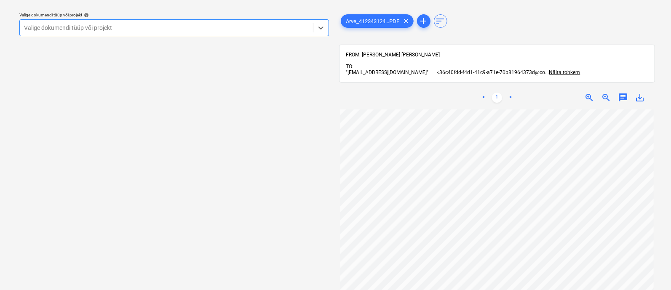
scroll to position [0, 2]
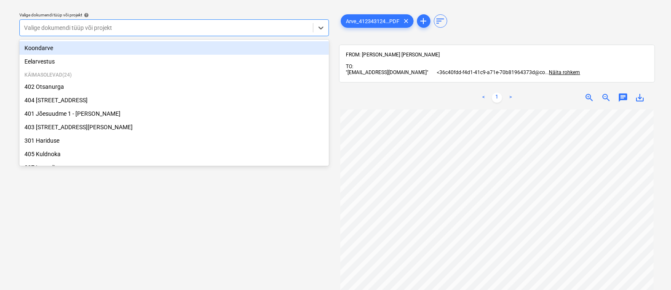
click at [212, 24] on div at bounding box center [166, 28] width 285 height 8
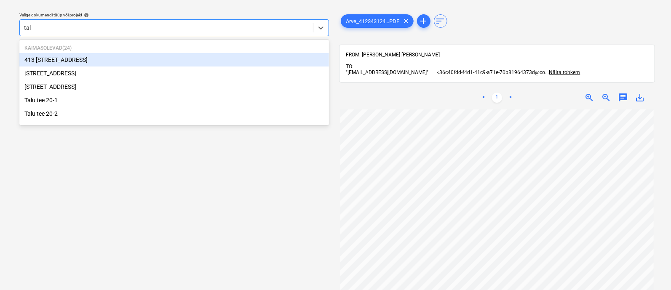
type input "talu"
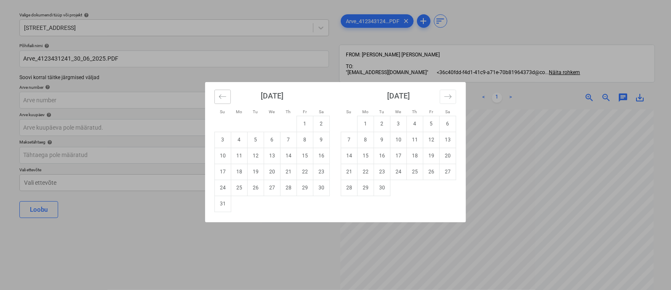
click at [222, 96] on icon "Move backward to switch to the previous month." at bounding box center [223, 97] width 8 height 8
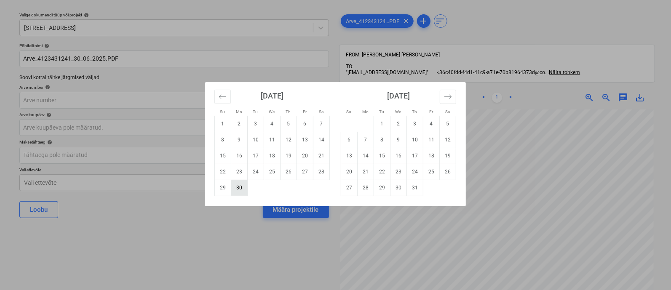
click at [237, 188] on td "30" at bounding box center [239, 188] width 16 height 16
type input "[DATE]"
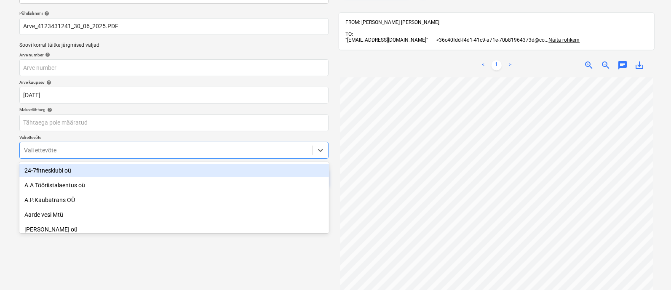
click at [161, 182] on body "Projektid Kontaktid Ettevõte Koondarved 3 Postkast 2 Kinnitusring format_size k…" at bounding box center [335, 90] width 671 height 290
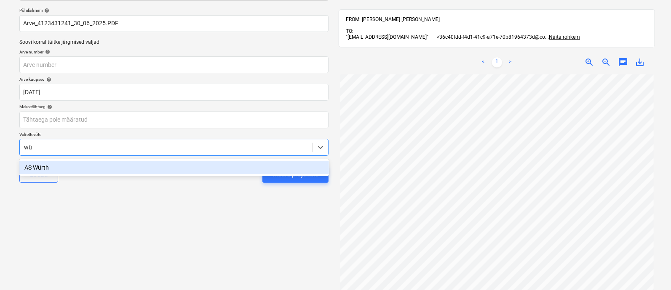
type input "wür"
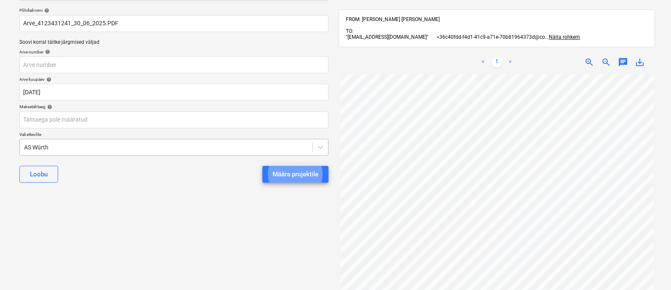
click at [262, 166] on button "Määra projektile" at bounding box center [295, 174] width 66 height 17
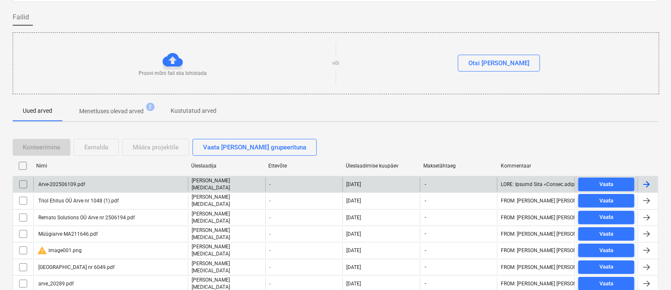
click at [78, 184] on div "Arve-202506109.pdf" at bounding box center [61, 185] width 48 height 6
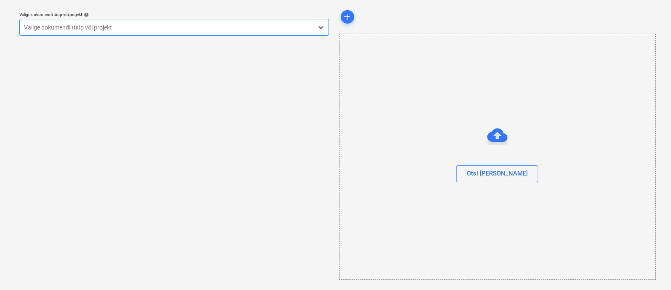
scroll to position [23, 0]
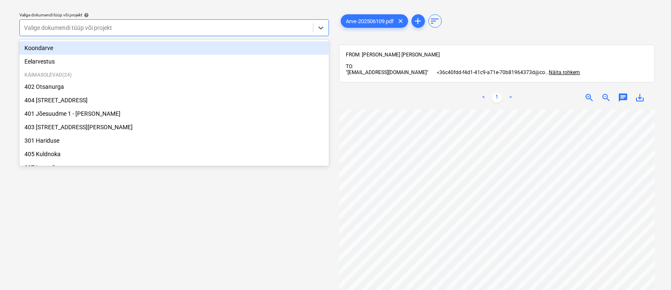
click at [116, 28] on div at bounding box center [166, 28] width 285 height 8
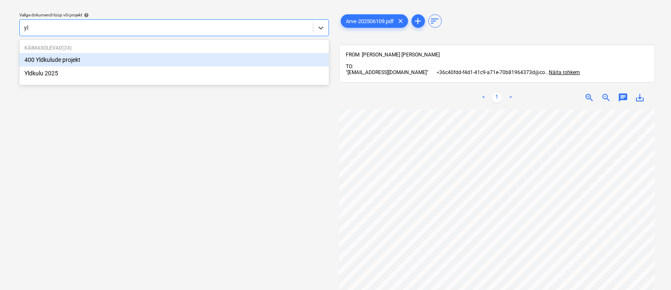
type input "yld"
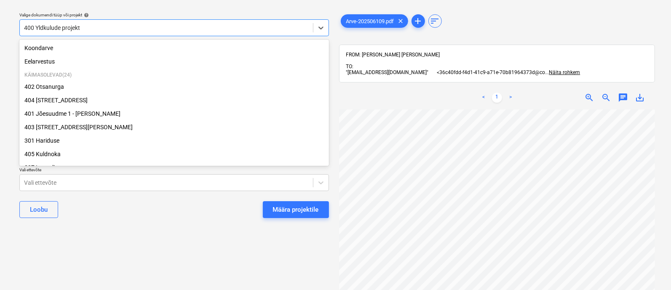
click at [116, 28] on div at bounding box center [166, 28] width 285 height 8
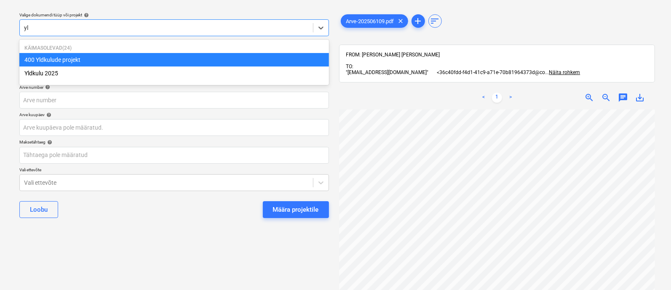
type input "yld"
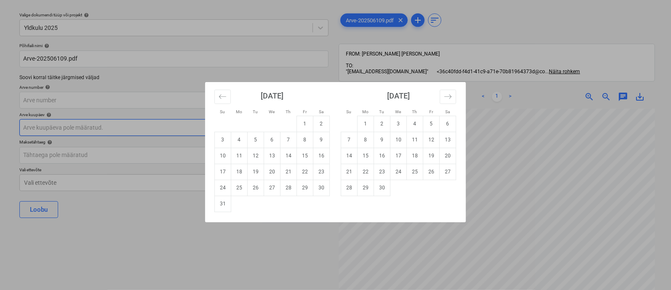
click at [88, 124] on body "Projektid Kontaktid Ettevõte Koondarved 3 Postkast 2 Kinnitusring format_size k…" at bounding box center [335, 122] width 671 height 290
click at [222, 98] on icon "Move backward to switch to the previous month." at bounding box center [223, 97] width 8 height 8
click at [288, 138] on td "10" at bounding box center [288, 140] width 16 height 16
type input "[DATE]"
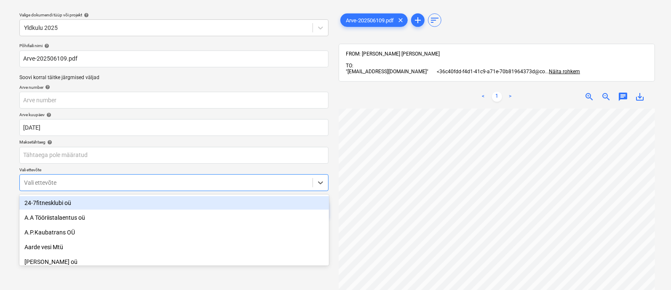
scroll to position [58, 0]
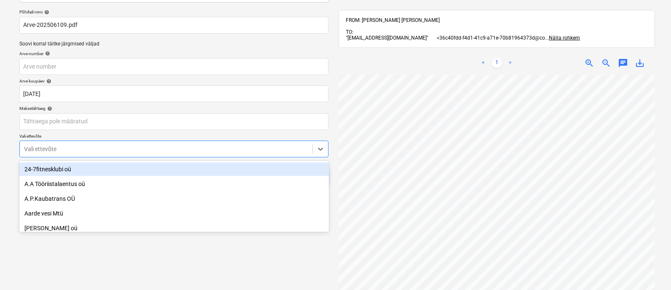
click at [200, 178] on body "Projektid Kontaktid Ettevõte Koondarved 3 Postkast 2 Kinnitusring format_size k…" at bounding box center [335, 89] width 671 height 290
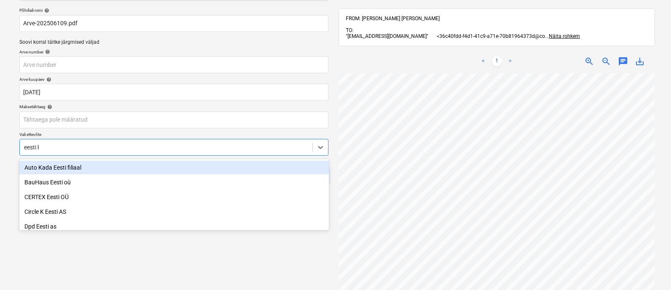
type input "eesti ka"
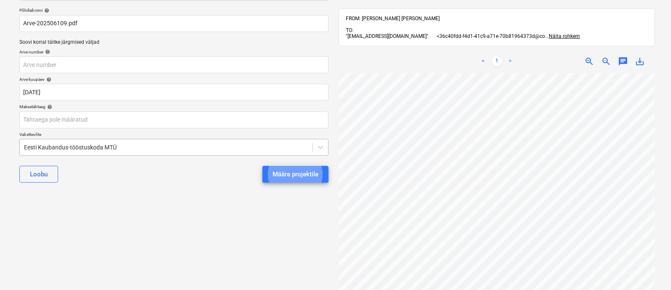
click at [262, 166] on button "Määra projektile" at bounding box center [295, 174] width 66 height 17
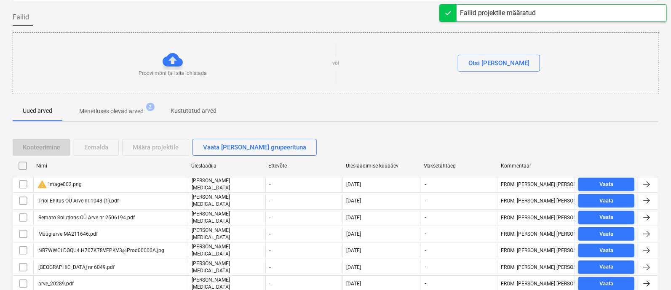
scroll to position [139, 0]
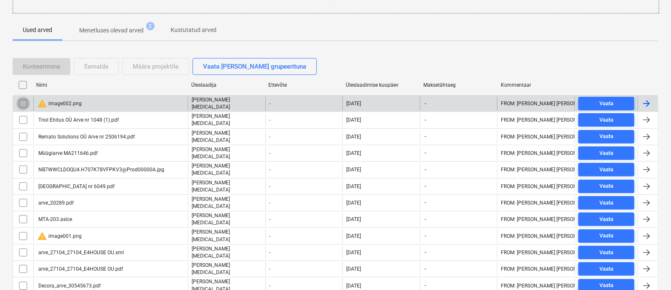
click at [22, 102] on input "checkbox" at bounding box center [22, 103] width 13 height 13
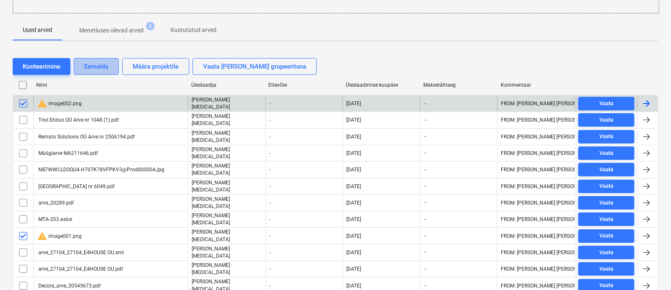
click at [99, 65] on div "Eemalda" at bounding box center [96, 66] width 24 height 11
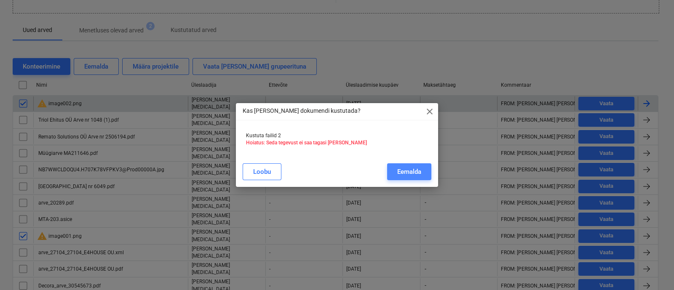
click at [403, 171] on div "Eemalda" at bounding box center [409, 171] width 24 height 11
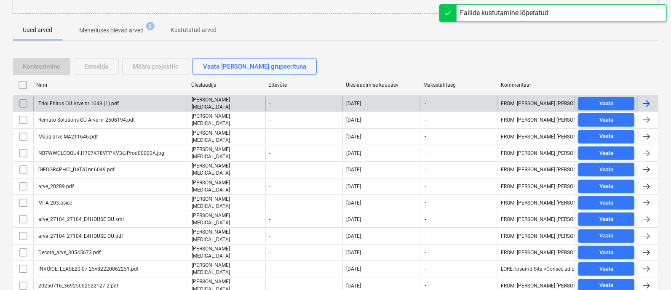
click at [84, 101] on div "Triol Ehitus OÜ Arve nr 1048 (1).pdf" at bounding box center [78, 104] width 82 height 6
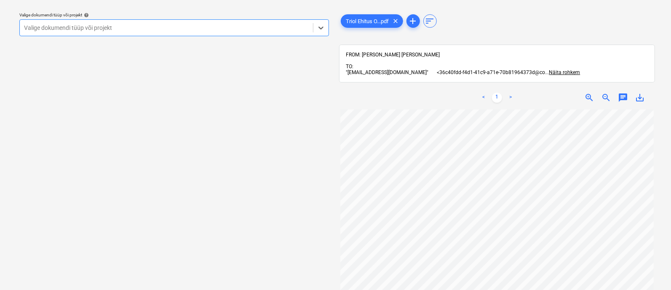
scroll to position [40, 0]
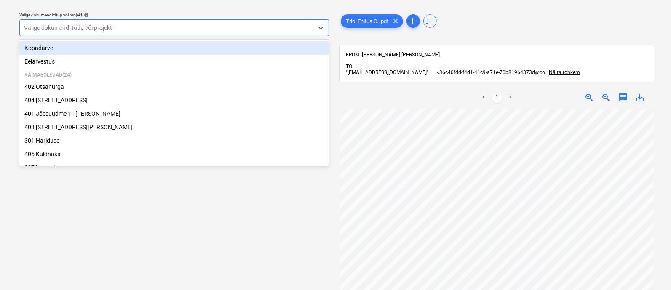
click at [75, 27] on div at bounding box center [166, 28] width 285 height 8
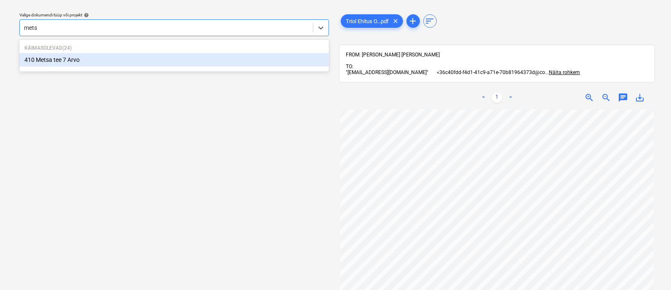
type input "metsa"
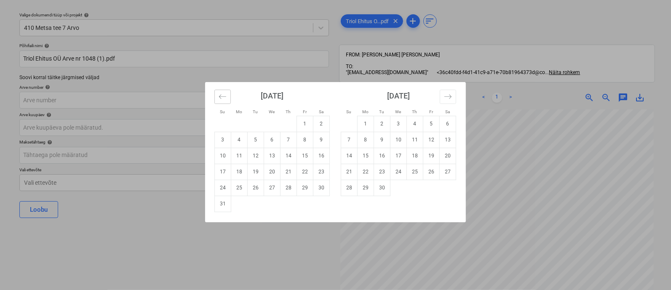
click at [220, 96] on icon "Move backward to switch to the previous month." at bounding box center [223, 97] width 8 height 8
click at [253, 121] on td "1" at bounding box center [256, 124] width 16 height 16
type input "[DATE]"
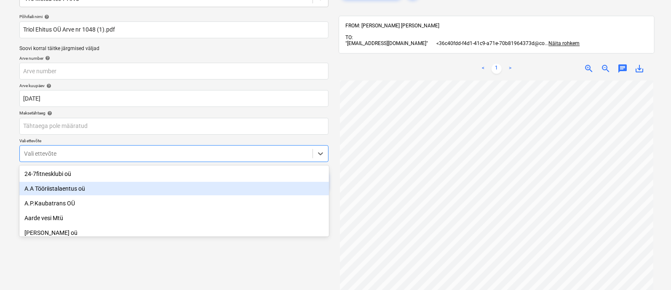
click at [199, 190] on body "Projektid Kontaktid Ettevõte Koondarved 3 Postkast 2 Kinnitusring format_size k…" at bounding box center [335, 93] width 671 height 290
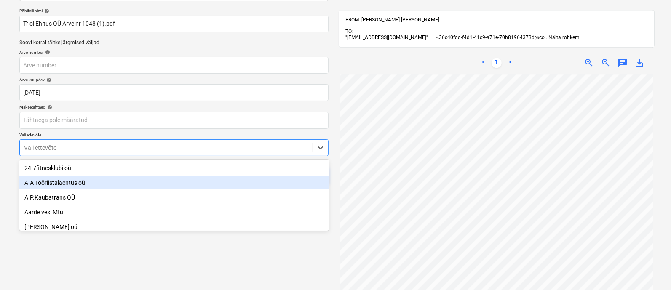
scroll to position [58, 0]
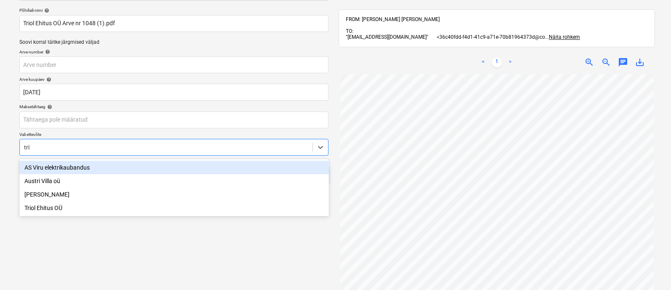
type input "trio"
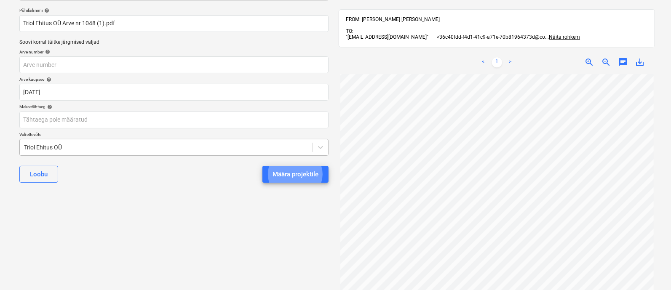
click at [262, 166] on button "Määra projektile" at bounding box center [295, 174] width 66 height 17
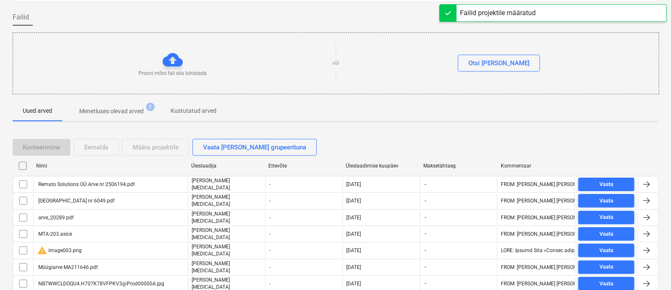
click at [80, 182] on div "Remato Solutions OÜ Arve nr 2506194.pdf" at bounding box center [86, 185] width 98 height 6
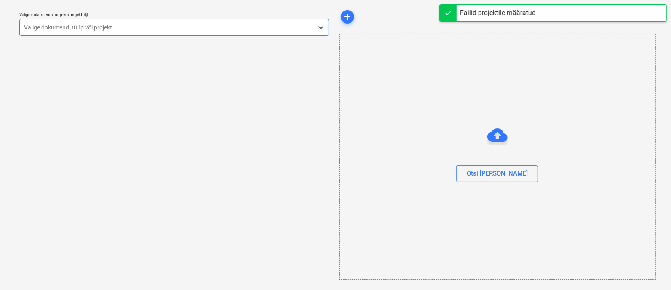
scroll to position [23, 0]
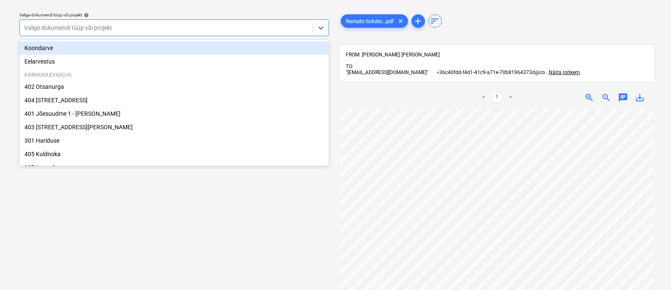
click at [61, 32] on div "Valige dokumendi tüüp või projekt" at bounding box center [166, 28] width 293 height 12
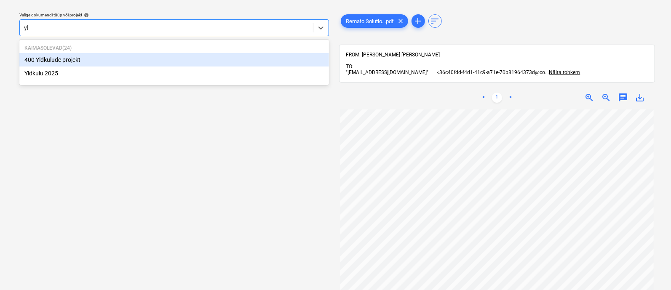
type input "yld"
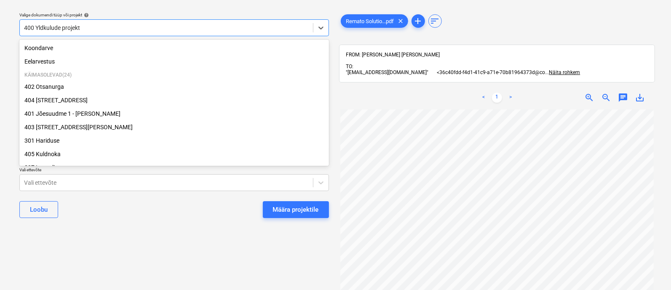
click at [61, 32] on div "400 Yldkulude projekt" at bounding box center [166, 28] width 293 height 12
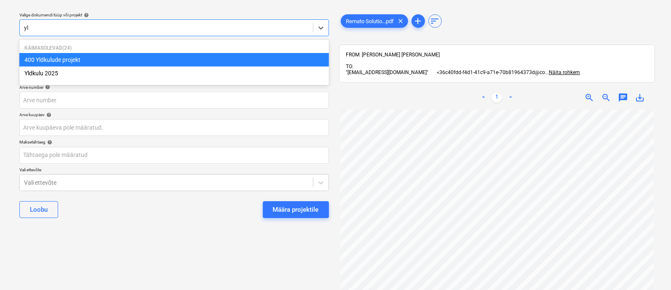
type input "yld"
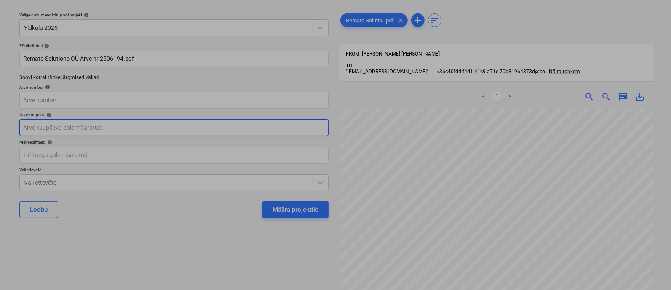
click at [60, 126] on body "Projektid Kontaktid Ettevõte Koondarved 3 Postkast 2 Kinnitusring format_size k…" at bounding box center [335, 122] width 671 height 290
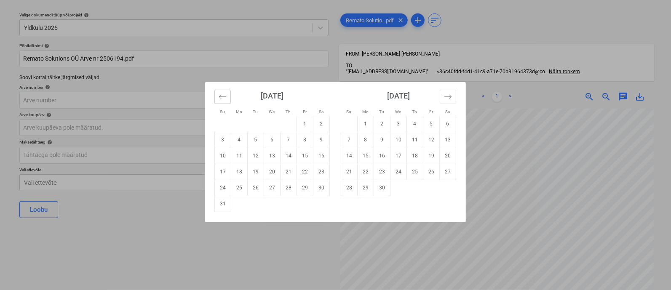
click at [221, 93] on icon "Move backward to switch to the previous month." at bounding box center [223, 97] width 8 height 8
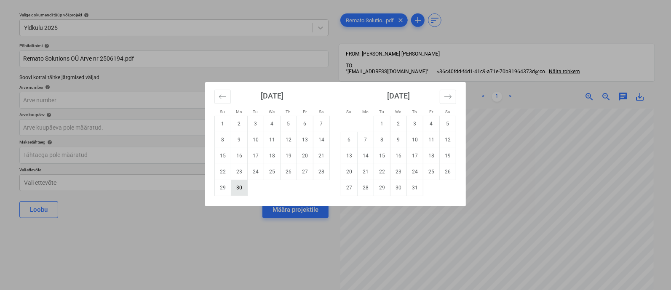
click at [240, 186] on td "30" at bounding box center [239, 188] width 16 height 16
type input "[DATE]"
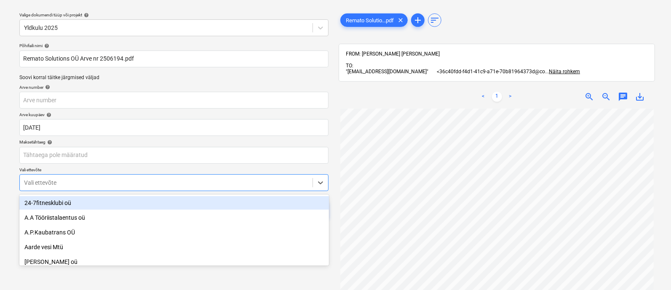
scroll to position [58, 0]
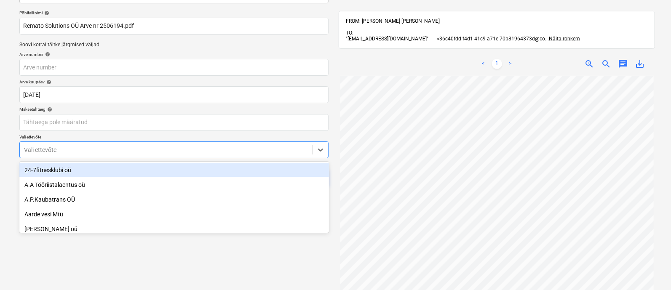
click at [195, 183] on body "Projektid Kontaktid Ettevõte Koondarved 3 Postkast 2 Kinnitusring format_size k…" at bounding box center [335, 89] width 671 height 290
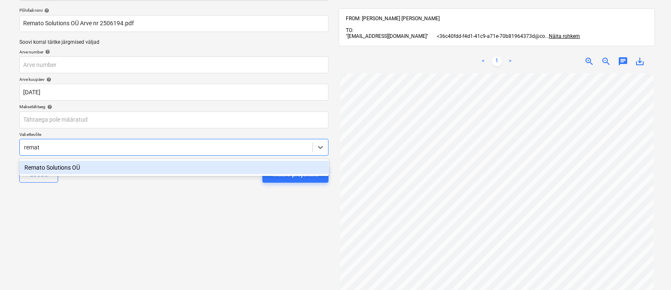
type input "remato"
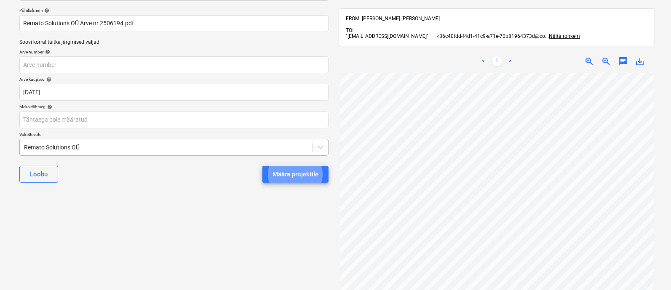
click at [262, 166] on button "Määra projektile" at bounding box center [295, 174] width 66 height 17
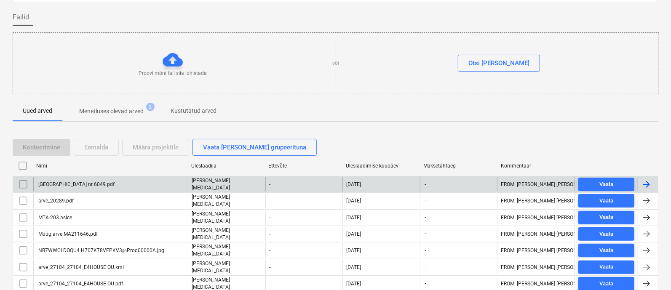
click at [109, 182] on div "[GEOGRAPHIC_DATA] nr 6049.pdf" at bounding box center [75, 185] width 77 height 6
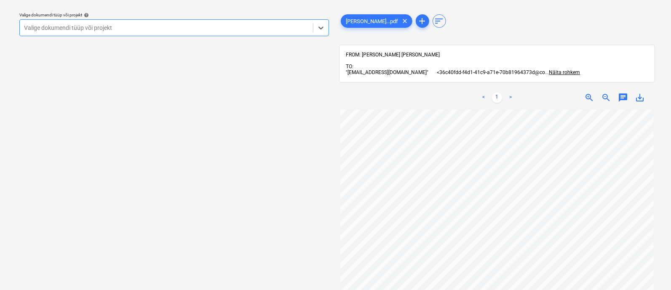
scroll to position [46, 0]
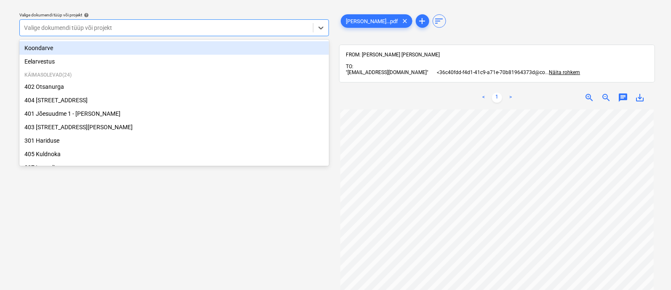
click at [107, 27] on div at bounding box center [166, 28] width 285 height 8
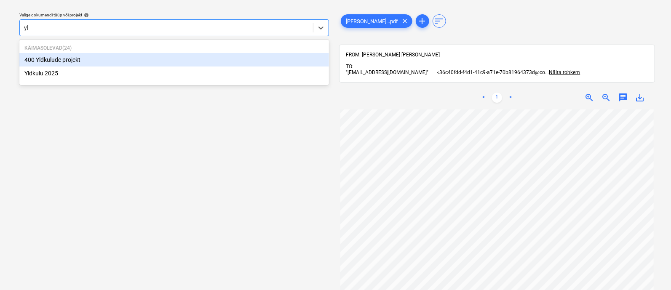
type input "y"
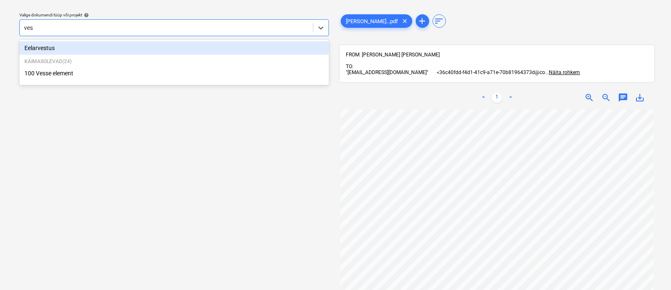
type input "[PERSON_NAME]"
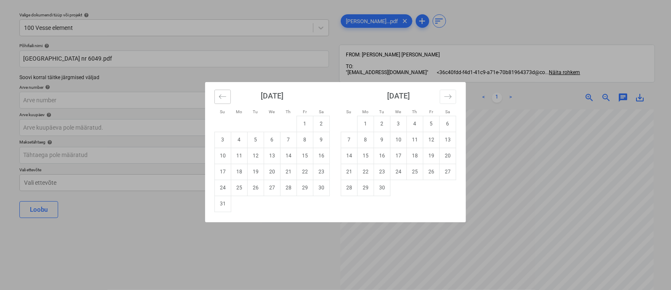
click at [219, 94] on icon "Move backward to switch to the previous month." at bounding box center [223, 97] width 8 height 8
click at [291, 143] on td "10" at bounding box center [288, 140] width 16 height 16
type input "10 Jul 2025"
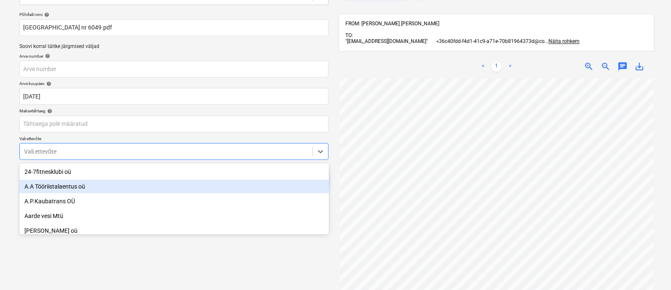
click at [199, 188] on body "Projektid Kontaktid Ettevõte Koondarved 3 Postkast 2 Kinnitusring format_size k…" at bounding box center [335, 91] width 671 height 290
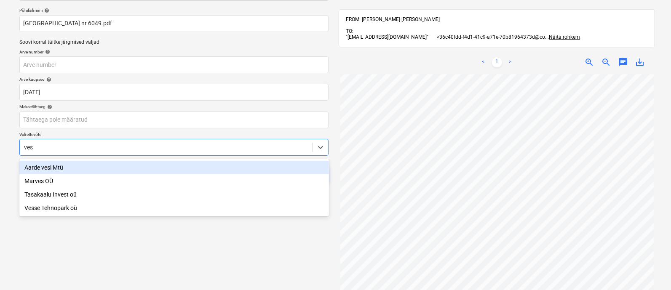
type input "[PERSON_NAME]"
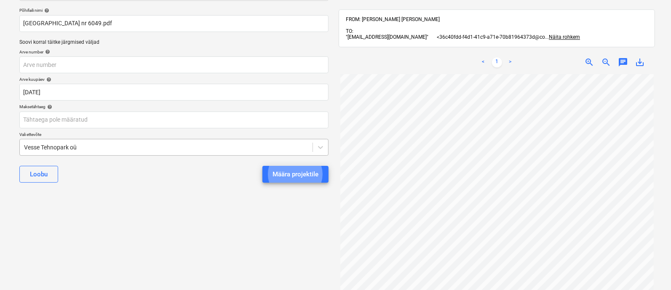
click at [262, 166] on button "Määra projektile" at bounding box center [295, 174] width 66 height 17
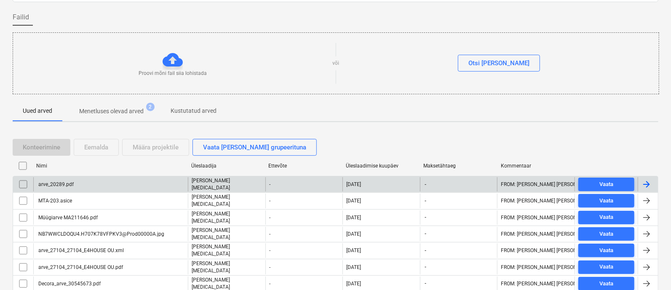
click at [61, 182] on div "arve_20289.pdf" at bounding box center [55, 185] width 37 height 6
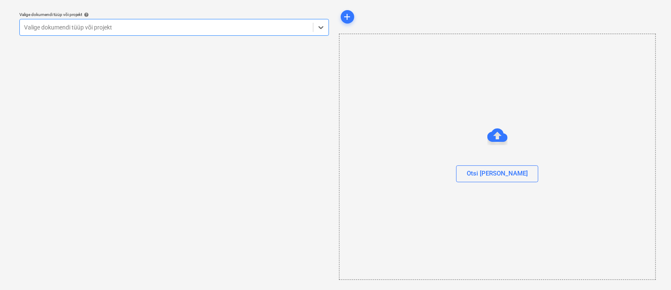
scroll to position [23, 0]
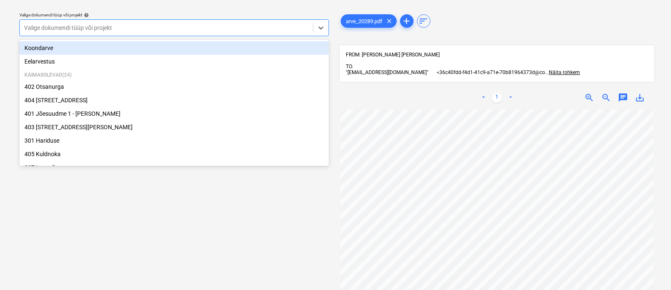
click at [91, 29] on div at bounding box center [166, 28] width 285 height 8
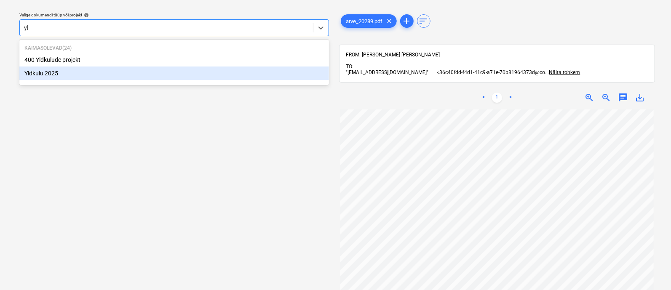
type input "y"
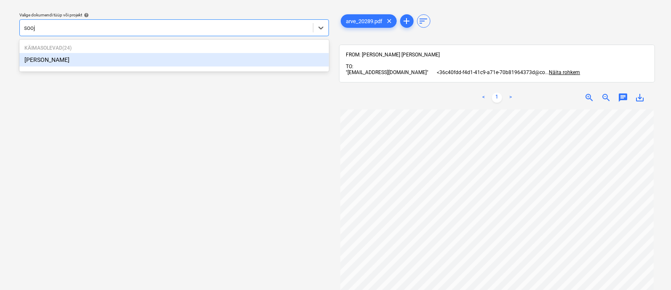
type input "sooja"
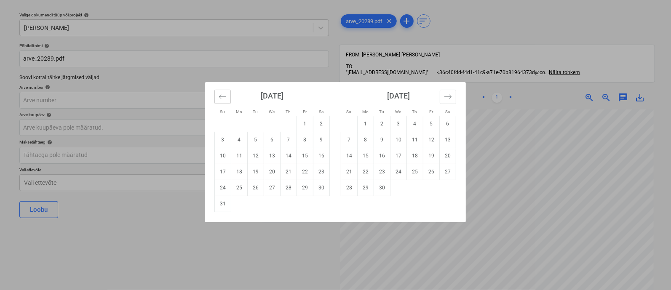
click at [222, 95] on icon "Move backward to switch to the previous month." at bounding box center [223, 97] width 8 height 8
click at [303, 136] on td "11" at bounding box center [305, 140] width 16 height 16
type input "11 Jul 2025"
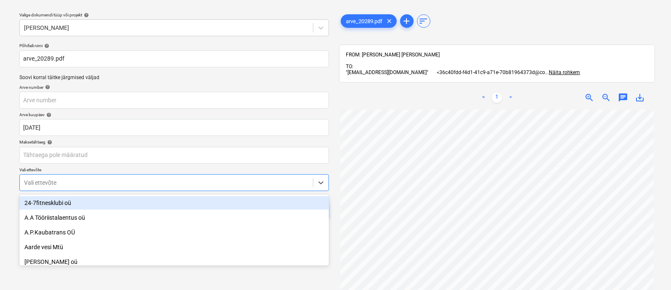
scroll to position [58, 0]
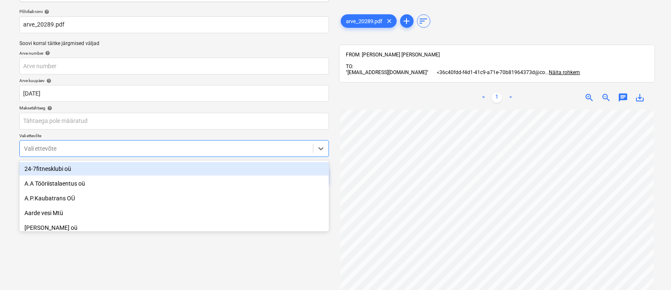
click at [179, 182] on body "Projektid Kontaktid Ettevõte Koondarved 3 Postkast 2 Kinnitusring format_size k…" at bounding box center [335, 88] width 671 height 290
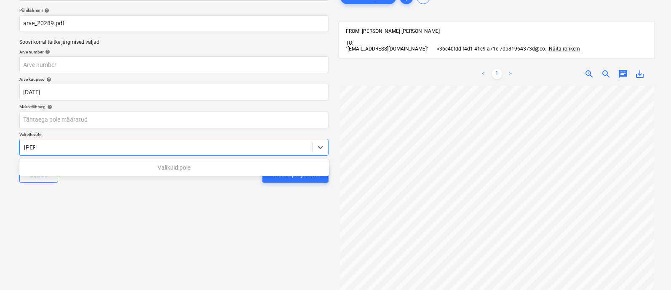
type input "J"
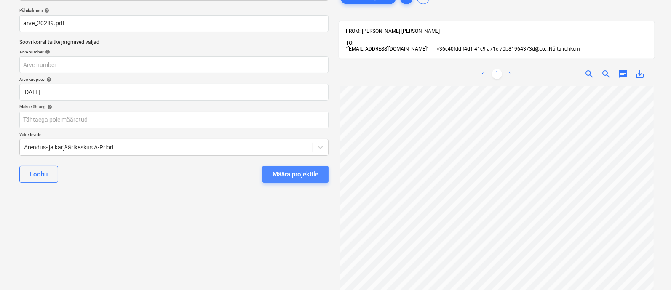
click at [297, 174] on div "Määra projektile" at bounding box center [295, 174] width 46 height 11
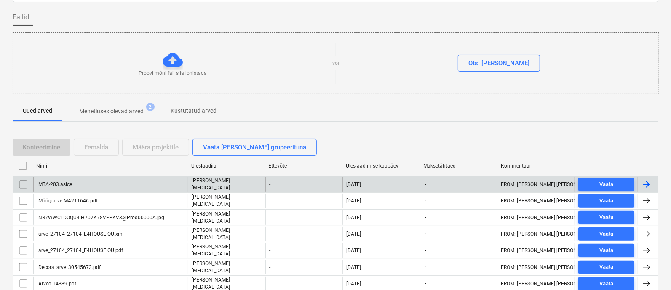
click at [56, 182] on div "MTA-203.asice" at bounding box center [54, 185] width 35 height 6
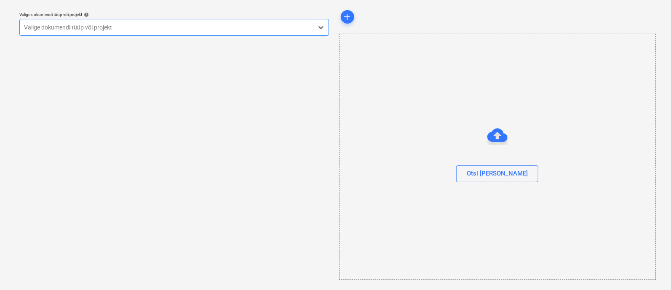
scroll to position [23, 0]
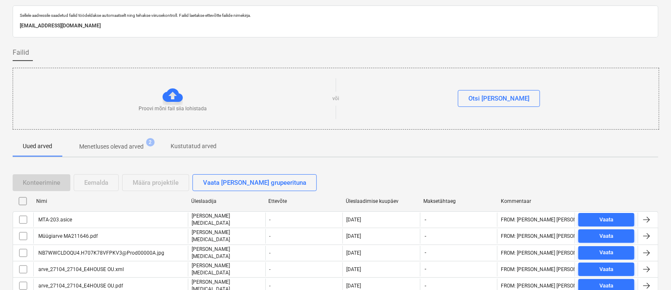
scroll to position [58, 0]
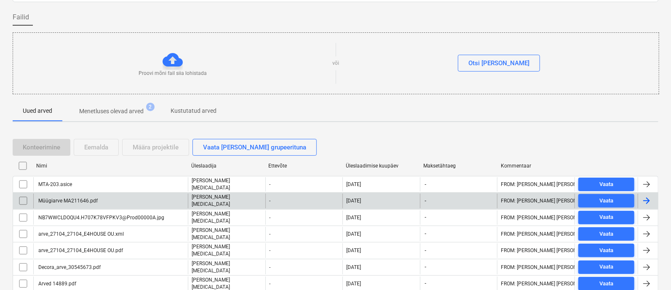
click at [69, 198] on div "Müügiarve MA211646.pdf" at bounding box center [67, 201] width 61 height 6
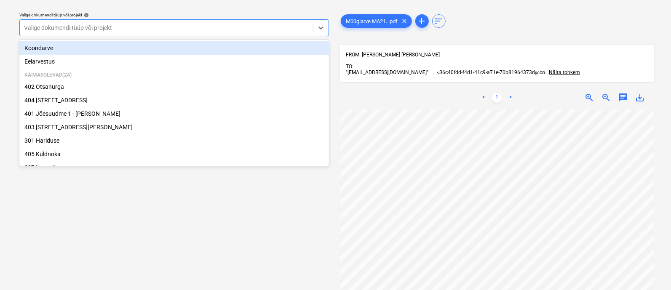
click at [94, 27] on div at bounding box center [166, 28] width 285 height 8
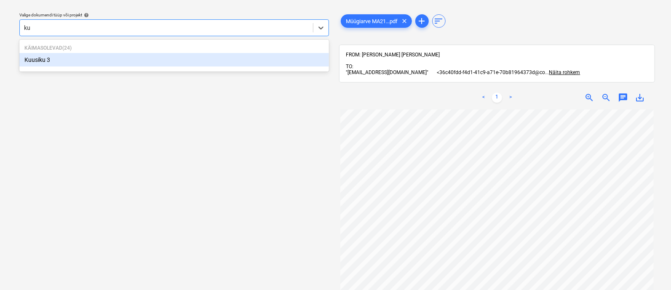
type input "k"
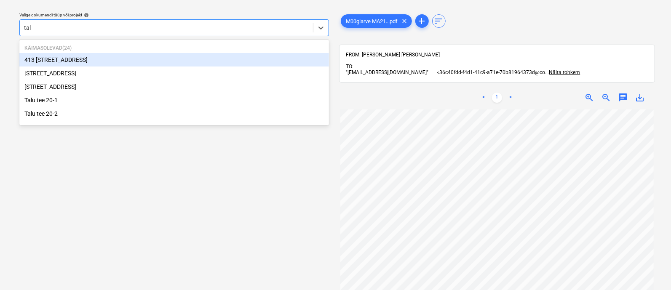
type input "talu"
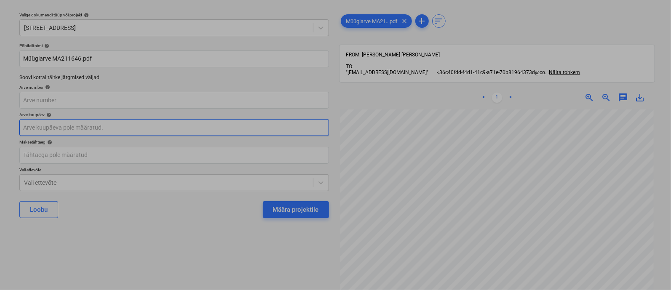
click at [67, 129] on body "Projektid Kontaktid Ettevõte Koondarved 3 Postkast 2 Kinnitusring format_size k…" at bounding box center [335, 122] width 671 height 290
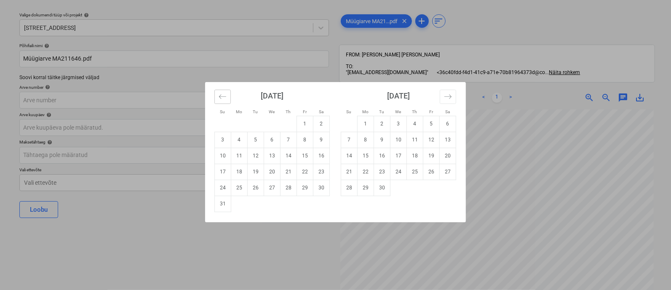
click at [219, 93] on icon "Move backward to switch to the previous month." at bounding box center [223, 97] width 8 height 8
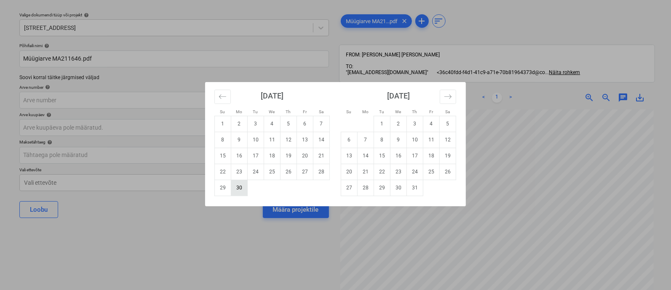
click at [240, 187] on td "30" at bounding box center [239, 188] width 16 height 16
type input "[DATE]"
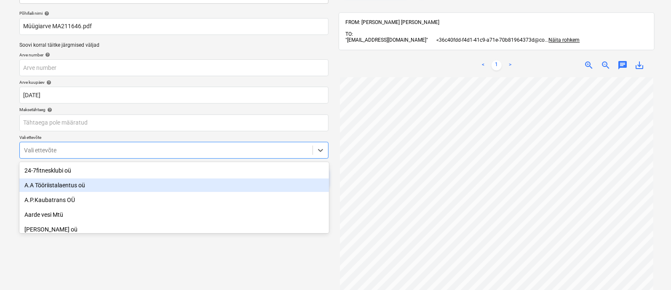
click at [184, 182] on body "Projektid Kontaktid Ettevõte Koondarved 3 Postkast 2 Kinnitusring format_size k…" at bounding box center [335, 90] width 671 height 290
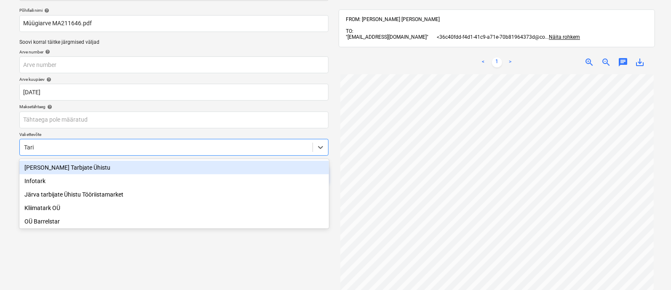
type input "Taris"
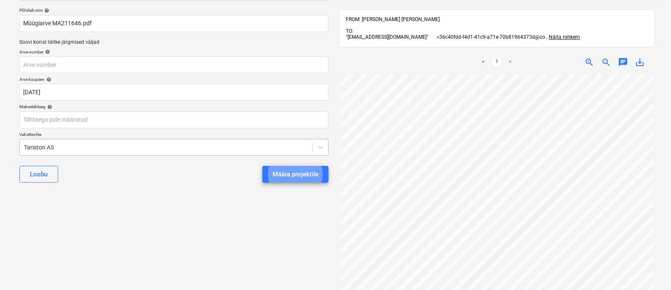
click at [262, 166] on button "Määra projektile" at bounding box center [295, 174] width 66 height 17
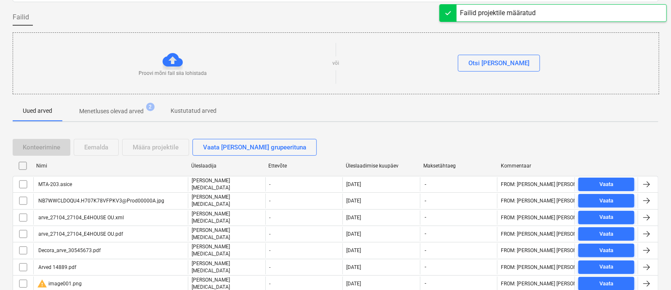
scroll to position [430, 0]
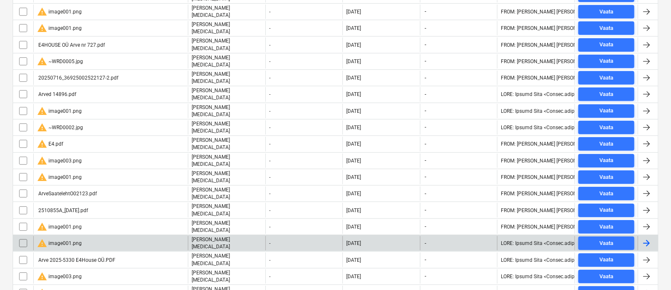
click at [21, 237] on input "checkbox" at bounding box center [22, 243] width 13 height 13
click at [20, 220] on input "checkbox" at bounding box center [22, 226] width 13 height 13
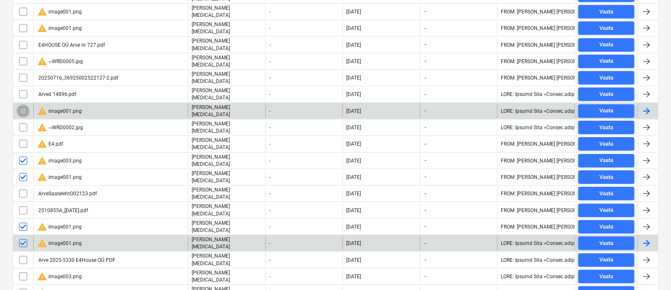
click at [21, 104] on input "checkbox" at bounding box center [22, 110] width 13 height 13
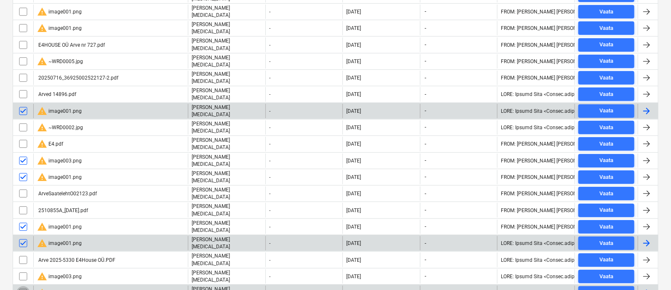
click at [22, 286] on input "checkbox" at bounding box center [22, 292] width 13 height 13
click at [21, 270] on input "checkbox" at bounding box center [22, 276] width 13 height 13
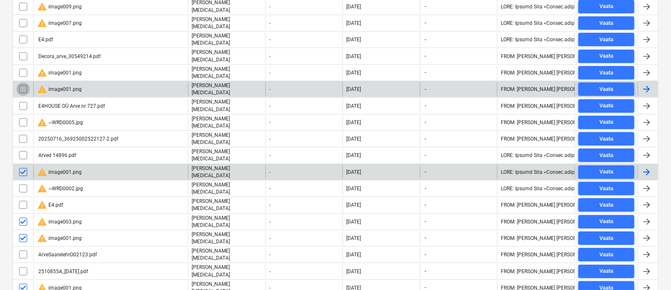
click at [22, 83] on input "checkbox" at bounding box center [22, 89] width 13 height 13
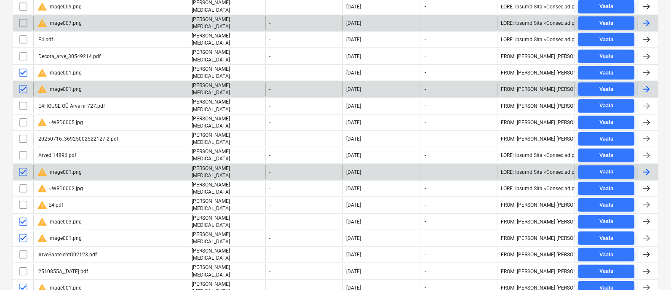
scroll to position [329, 0]
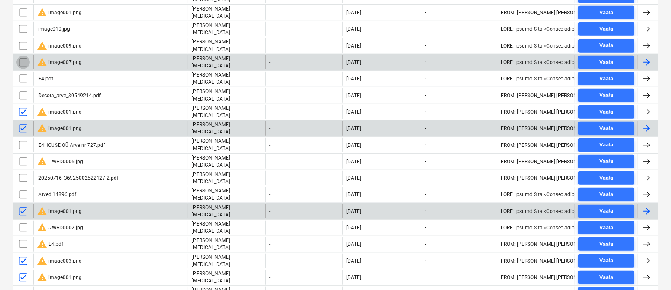
click at [23, 56] on input "checkbox" at bounding box center [22, 62] width 13 height 13
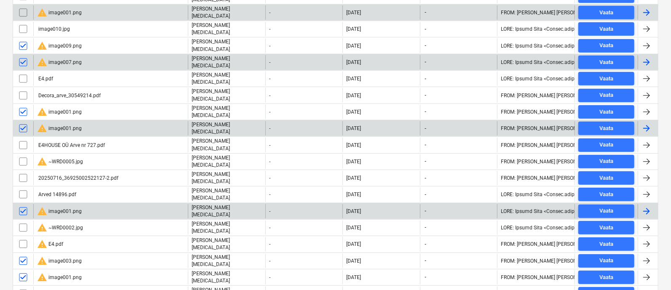
scroll to position [235, 0]
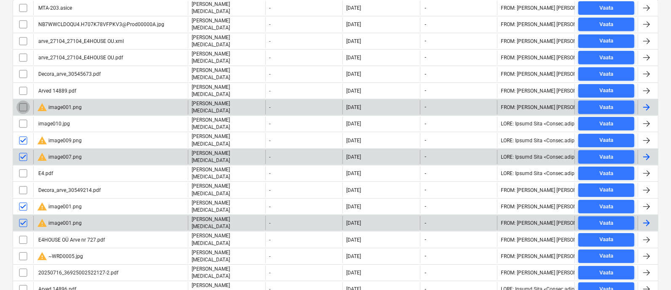
click at [23, 101] on input "checkbox" at bounding box center [22, 107] width 13 height 13
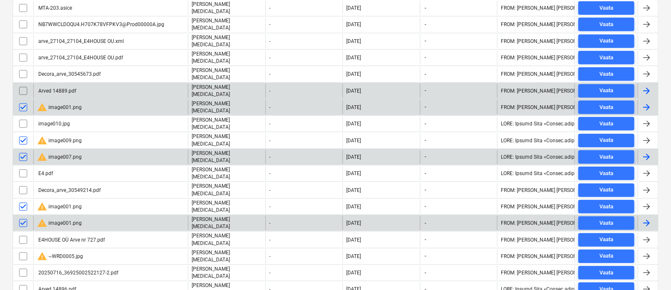
scroll to position [112, 0]
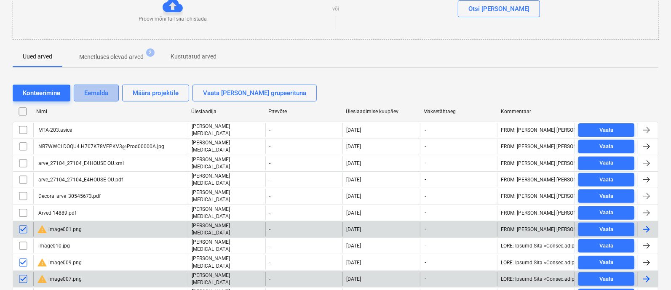
click at [98, 90] on div "Eemalda" at bounding box center [96, 93] width 24 height 11
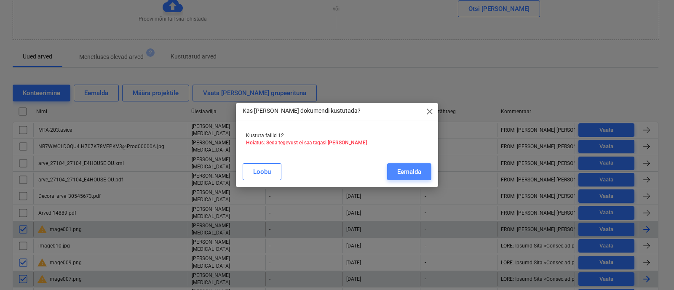
click at [403, 173] on div "Eemalda" at bounding box center [409, 171] width 24 height 11
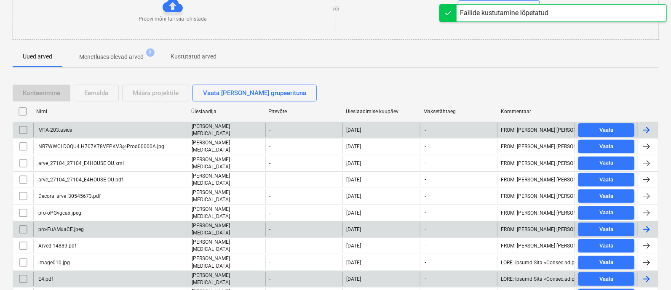
click at [21, 126] on input "checkbox" at bounding box center [22, 129] width 13 height 13
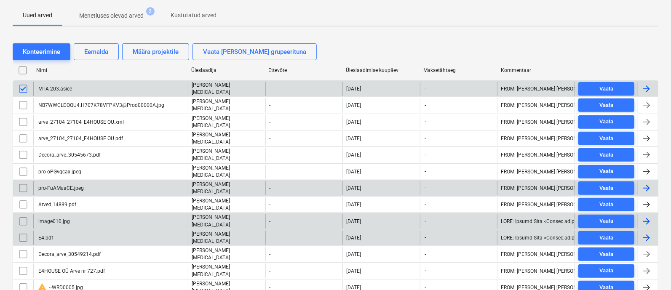
scroll to position [155, 0]
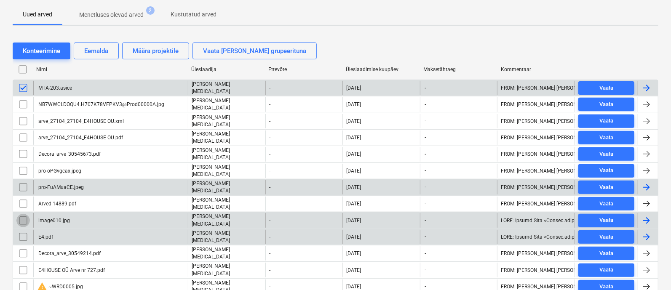
click at [23, 214] on input "checkbox" at bounding box center [22, 220] width 13 height 13
click at [23, 280] on input "checkbox" at bounding box center [22, 286] width 13 height 13
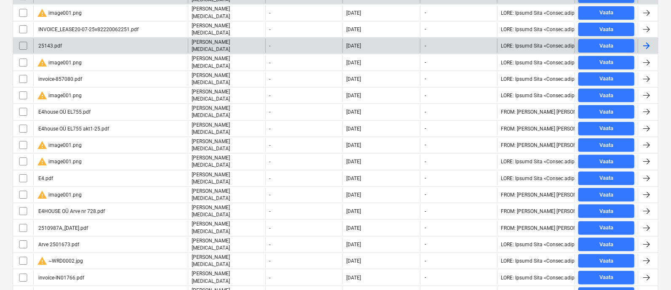
scroll to position [679, 0]
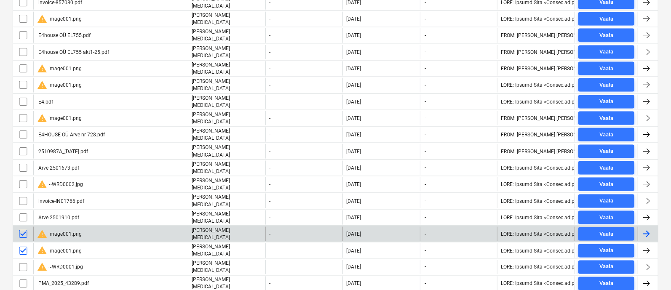
drag, startPoint x: 23, startPoint y: 216, endPoint x: 21, endPoint y: 247, distance: 31.7
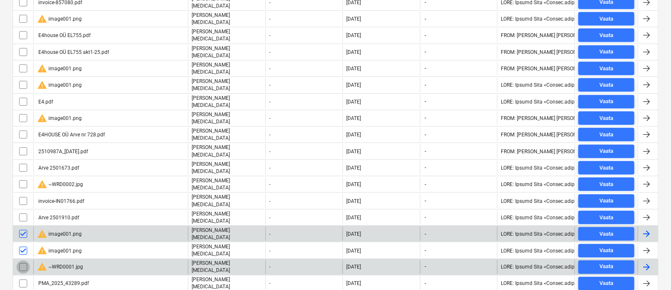
click at [21, 261] on input "checkbox" at bounding box center [22, 267] width 13 height 13
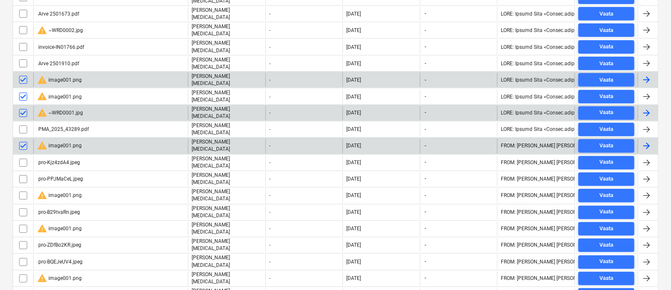
click at [22, 222] on input "checkbox" at bounding box center [22, 228] width 13 height 13
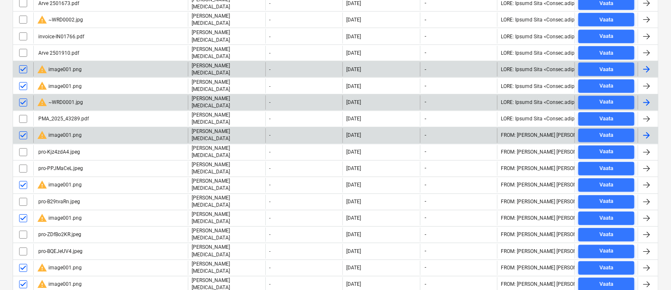
scroll to position [1018, 0]
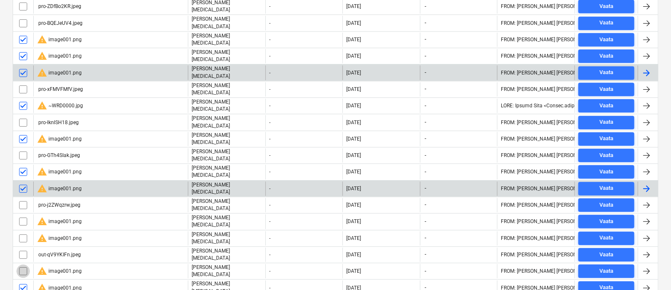
click at [23, 264] on input "checkbox" at bounding box center [22, 270] width 13 height 13
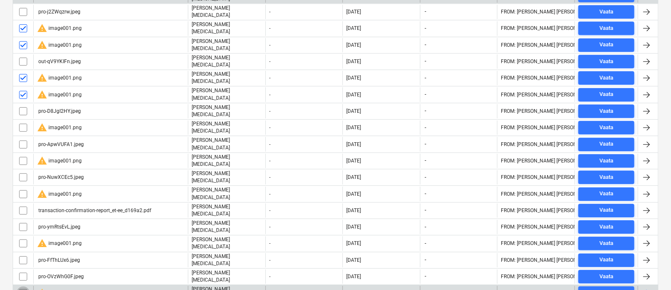
click at [21, 286] on input "checkbox" at bounding box center [22, 292] width 13 height 13
click at [21, 237] on input "checkbox" at bounding box center [22, 243] width 13 height 13
click at [21, 187] on input "checkbox" at bounding box center [22, 193] width 13 height 13
click at [22, 121] on input "checkbox" at bounding box center [22, 127] width 13 height 13
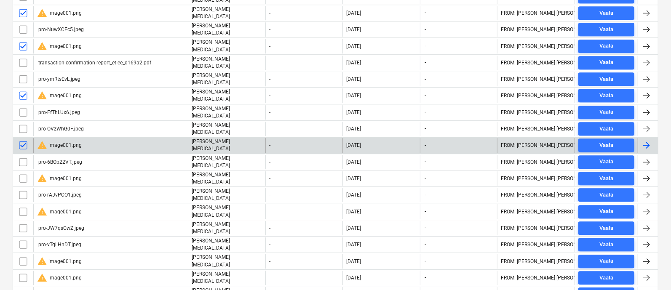
click at [21, 271] on input "checkbox" at bounding box center [22, 277] width 13 height 13
click at [20, 172] on input "checkbox" at bounding box center [22, 178] width 13 height 13
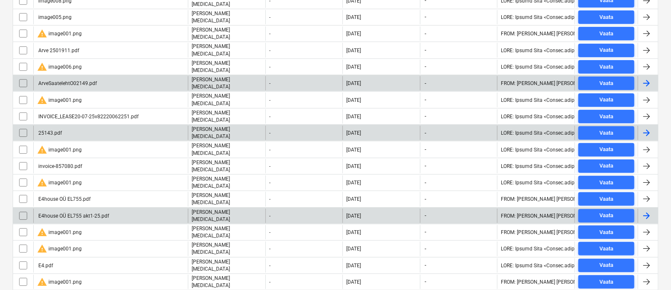
scroll to position [581, 0]
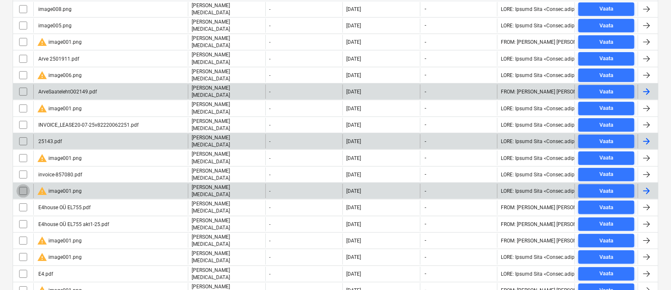
click at [21, 184] on input "checkbox" at bounding box center [22, 190] width 13 height 13
click at [22, 152] on input "checkbox" at bounding box center [22, 158] width 13 height 13
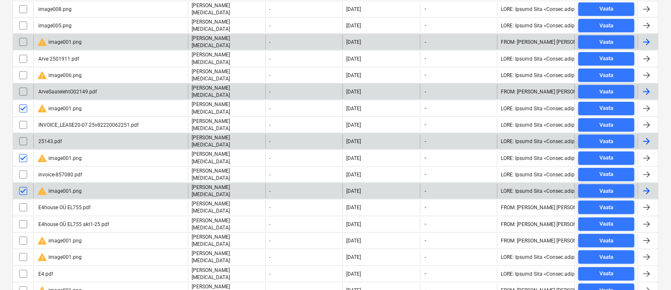
click at [21, 35] on input "checkbox" at bounding box center [22, 41] width 13 height 13
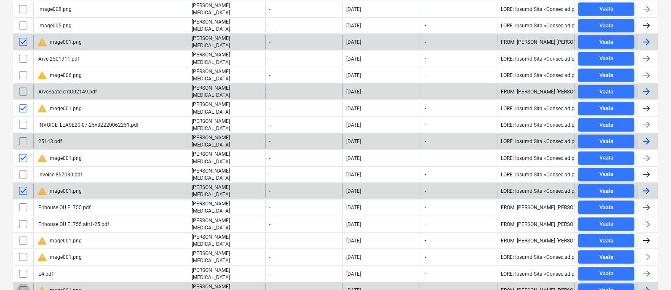
click at [23, 284] on input "checkbox" at bounding box center [22, 290] width 13 height 13
click at [23, 234] on input "checkbox" at bounding box center [22, 240] width 13 height 13
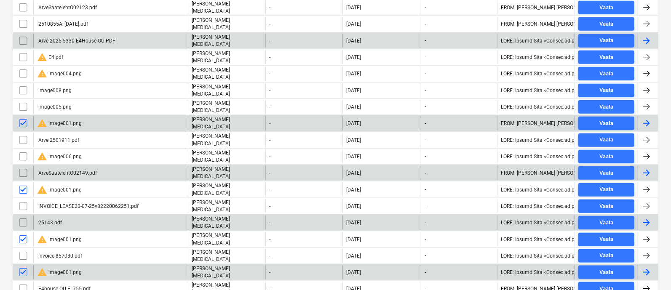
scroll to position [483, 0]
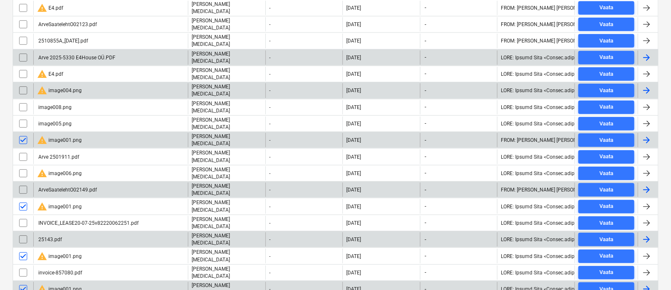
click at [21, 84] on input "checkbox" at bounding box center [22, 90] width 13 height 13
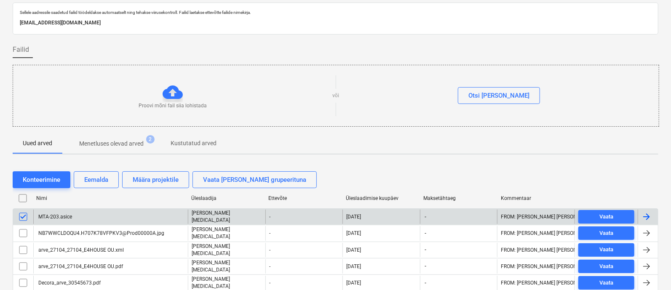
scroll to position [0, 0]
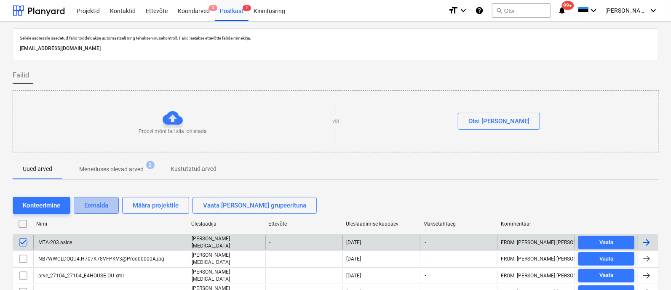
click at [96, 207] on div "Eemalda" at bounding box center [96, 205] width 24 height 11
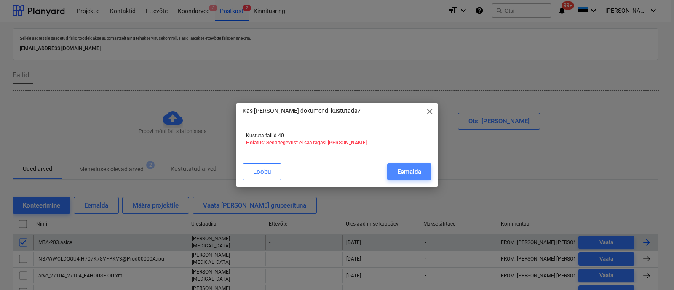
click at [406, 171] on div "Eemalda" at bounding box center [409, 171] width 24 height 11
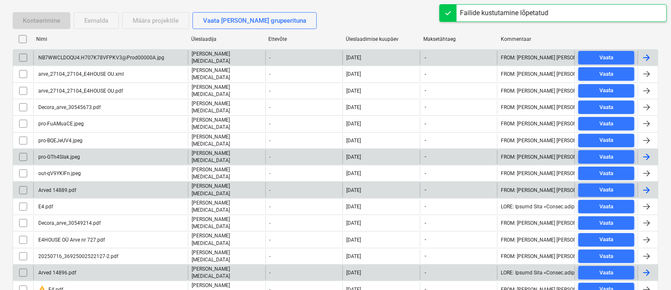
scroll to position [186, 0]
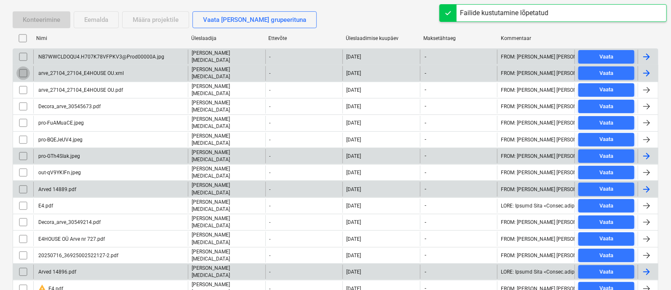
click at [23, 70] on input "checkbox" at bounding box center [22, 73] width 13 height 13
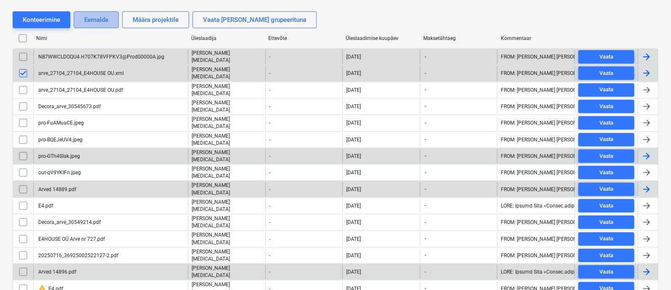
click at [91, 18] on div "Eemalda" at bounding box center [96, 19] width 24 height 11
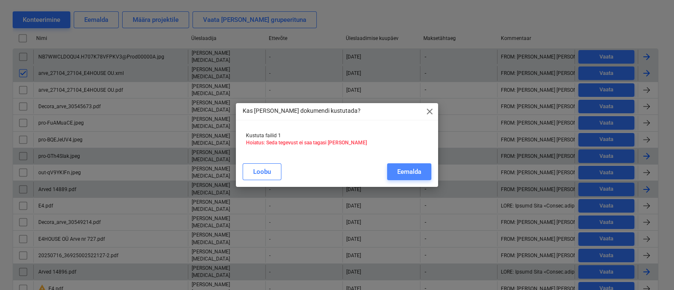
click at [403, 168] on div "Eemalda" at bounding box center [409, 171] width 24 height 11
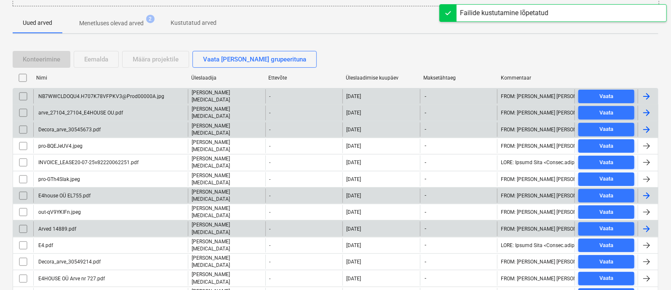
scroll to position [146, 0]
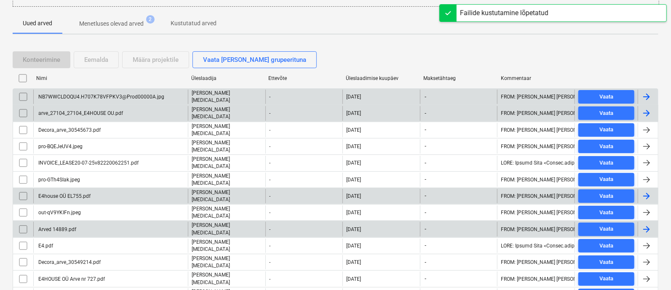
click at [88, 91] on div "NB7WWCLDOQU4.H707K78VFPKV3@Prod00000A.jpg" at bounding box center [110, 97] width 155 height 14
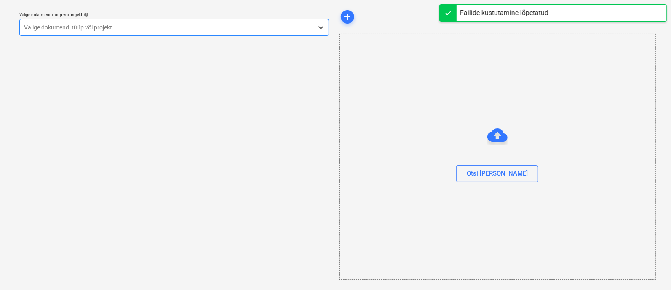
scroll to position [23, 0]
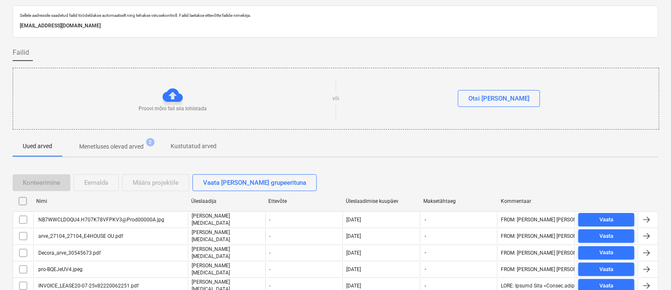
scroll to position [146, 0]
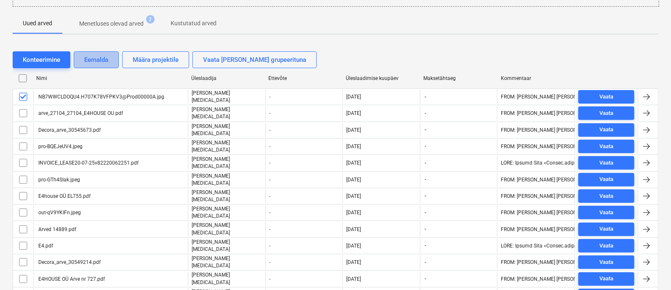
click at [93, 58] on div "Eemalda" at bounding box center [96, 59] width 24 height 11
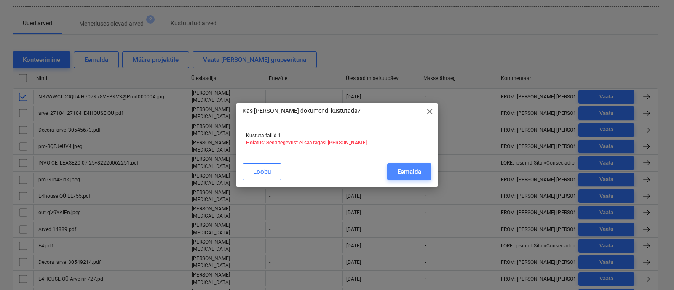
click at [401, 171] on div "Eemalda" at bounding box center [409, 171] width 24 height 11
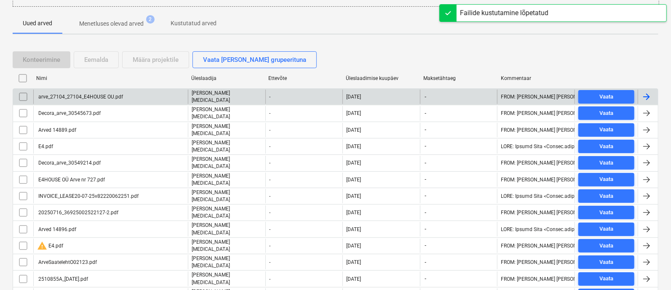
click at [88, 94] on div "arve_27104_27104_E4HOUSE OU.pdf" at bounding box center [80, 97] width 86 height 6
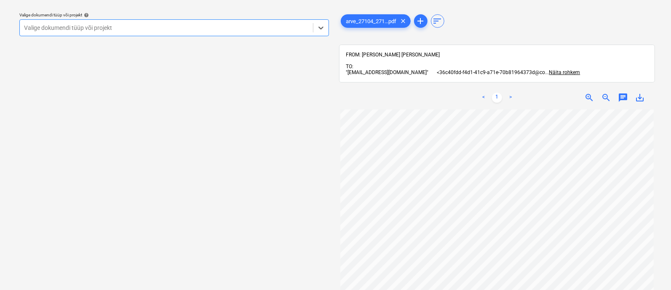
scroll to position [29, 0]
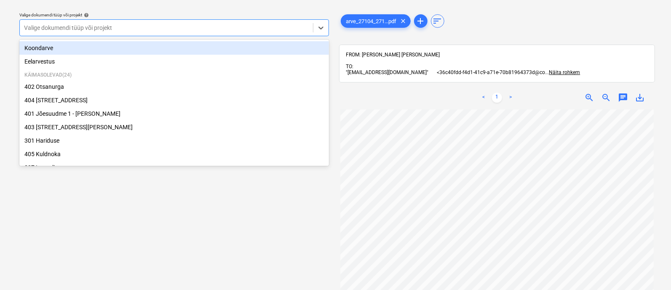
click at [118, 27] on div at bounding box center [166, 28] width 285 height 8
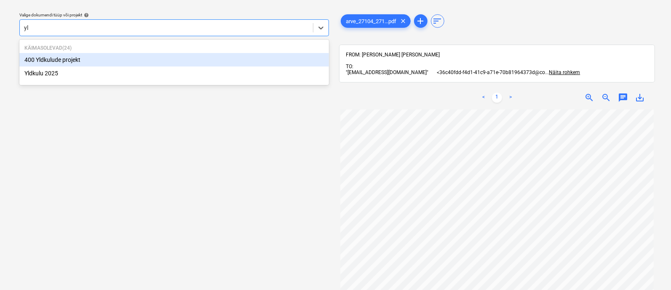
type input "yld"
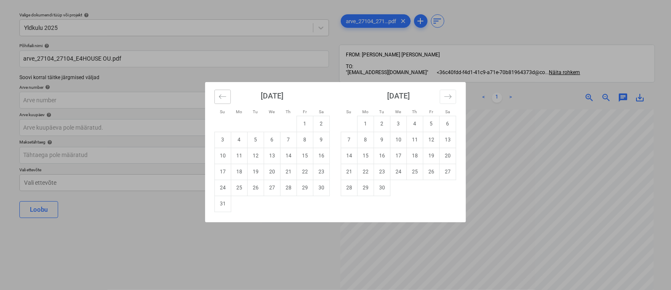
click at [222, 97] on icon "Move backward to switch to the previous month." at bounding box center [223, 97] width 8 height 8
click at [256, 153] on td "15" at bounding box center [256, 156] width 16 height 16
type input "15 Jul 2025"
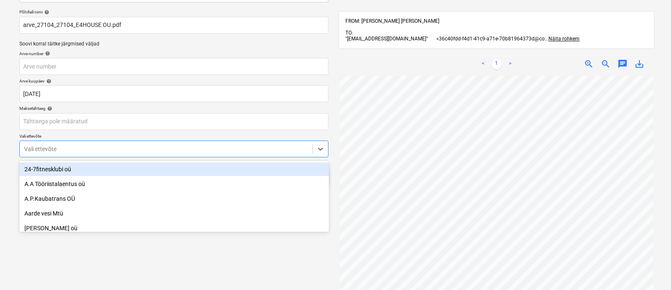
click at [144, 186] on body "Projektid Kontaktid Ettevõte Koondarved 3 Postkast 2 Kinnitusring format_size k…" at bounding box center [335, 89] width 671 height 290
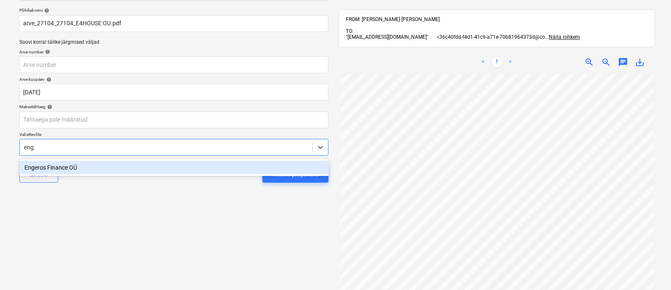
type input "enge"
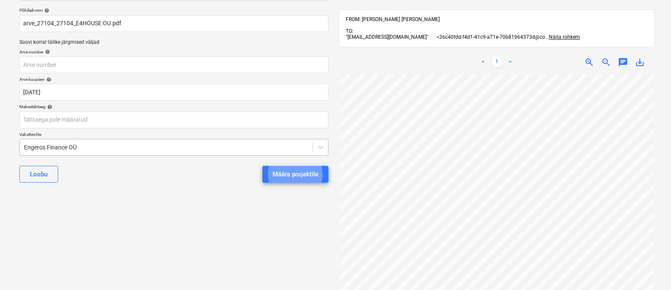
click at [262, 166] on button "Määra projektile" at bounding box center [295, 174] width 66 height 17
